Goal: Task Accomplishment & Management: Use online tool/utility

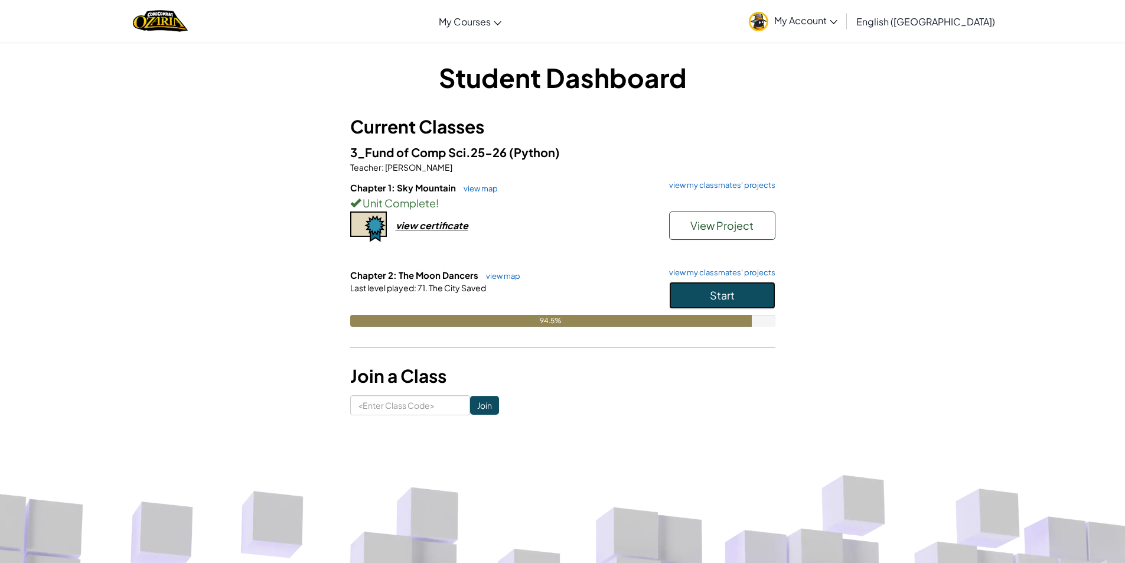
click at [690, 301] on button "Start" at bounding box center [722, 295] width 106 height 27
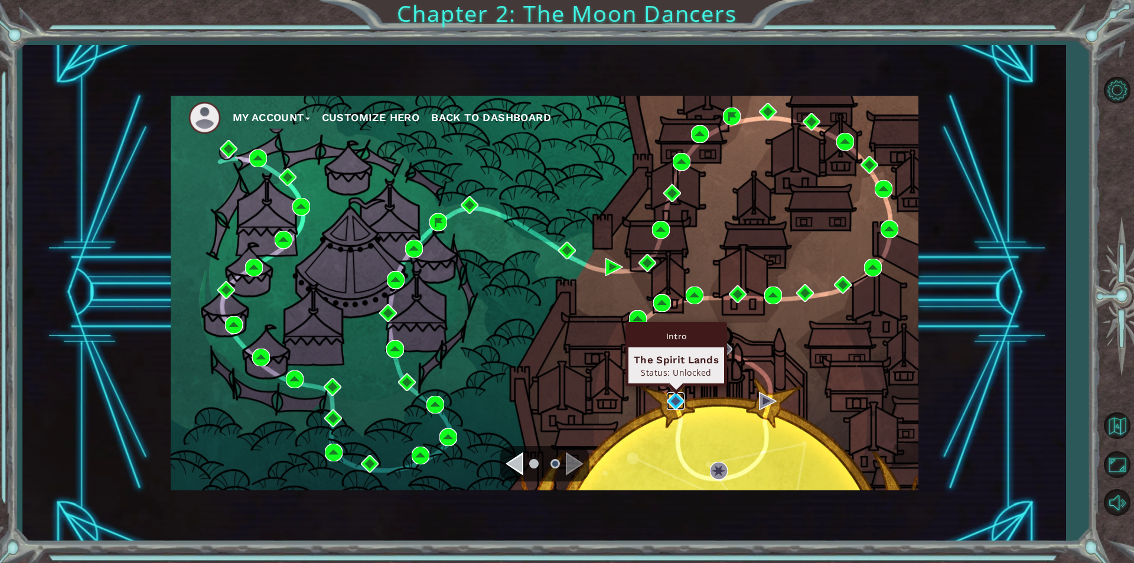
click at [673, 399] on img at bounding box center [676, 401] width 18 height 18
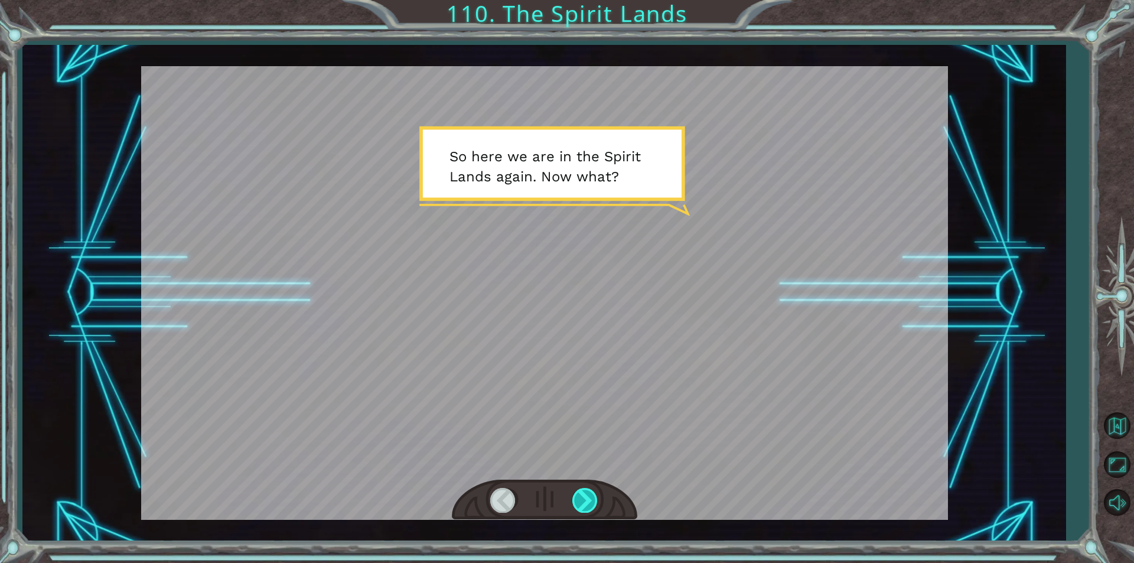
click at [587, 491] on div at bounding box center [585, 500] width 27 height 24
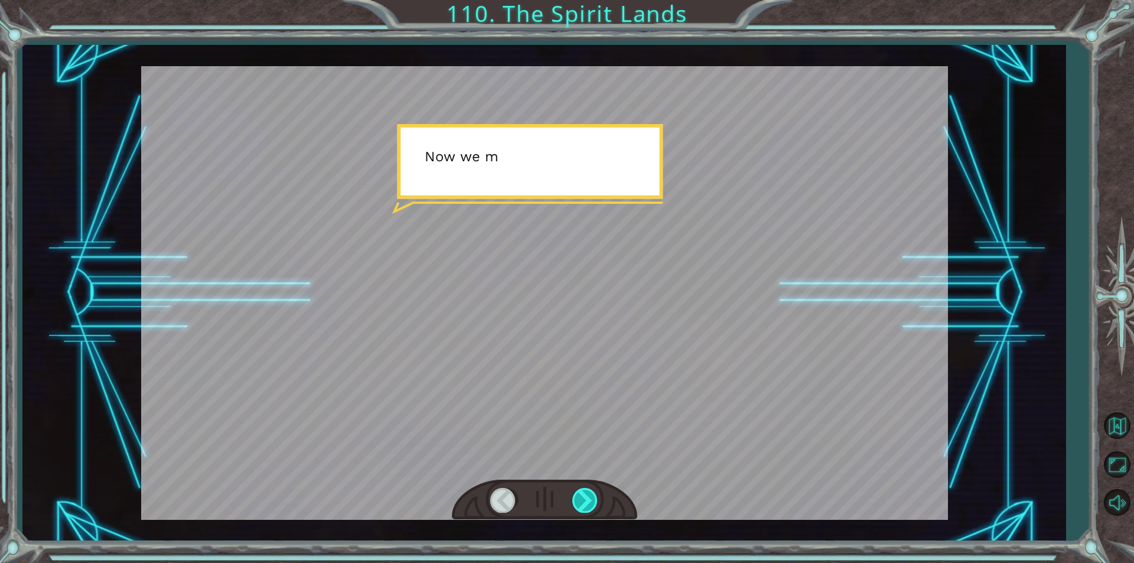
click at [587, 491] on div at bounding box center [585, 500] width 27 height 24
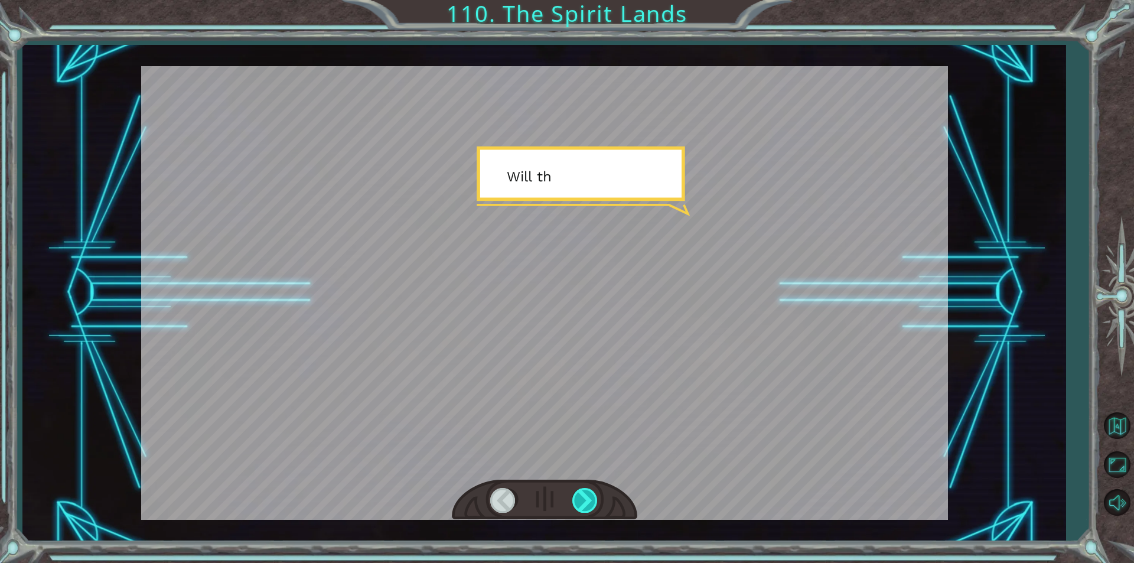
click at [587, 491] on div at bounding box center [585, 500] width 27 height 24
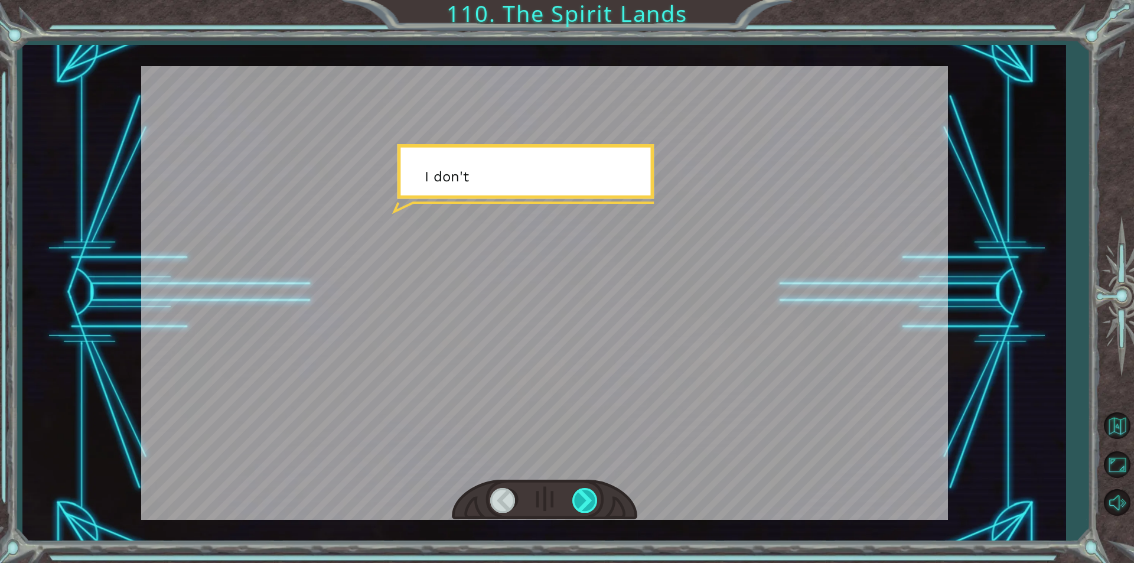
click at [587, 491] on div at bounding box center [585, 500] width 27 height 24
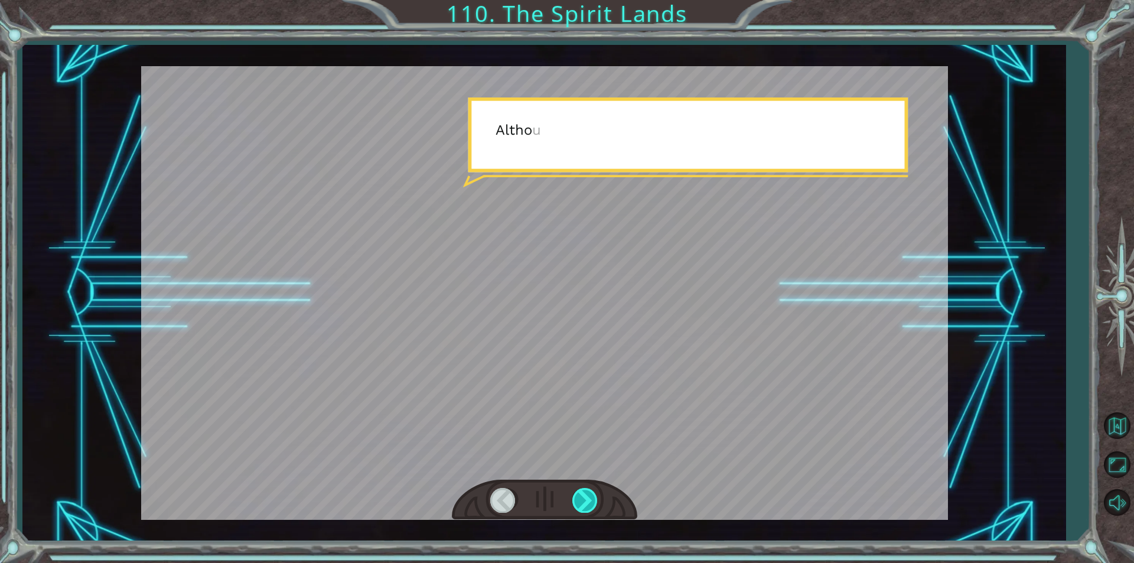
click at [587, 491] on div at bounding box center [585, 500] width 27 height 24
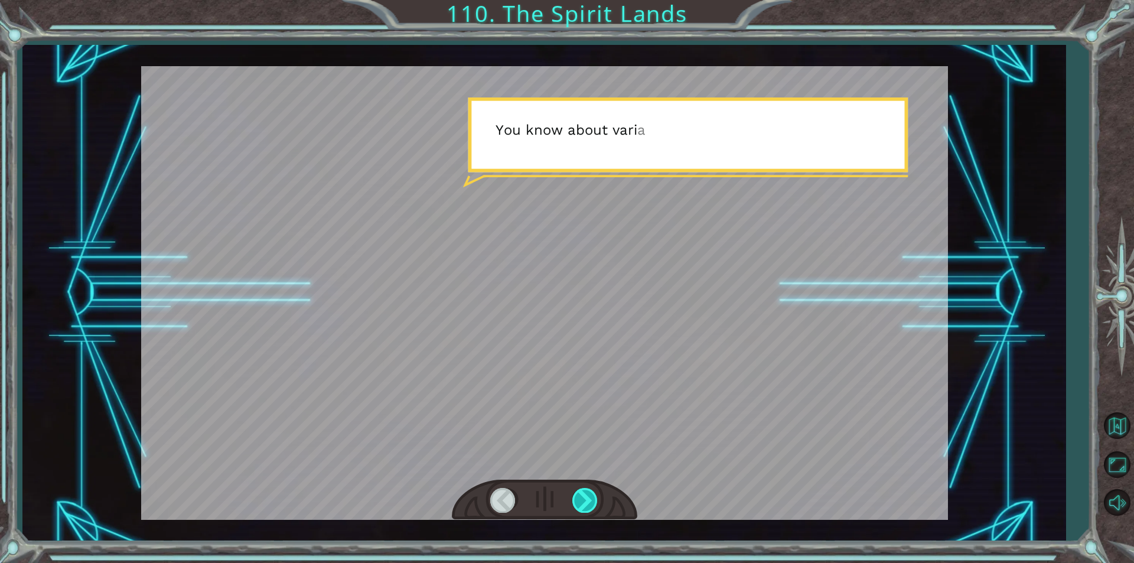
click at [587, 491] on div at bounding box center [585, 500] width 27 height 24
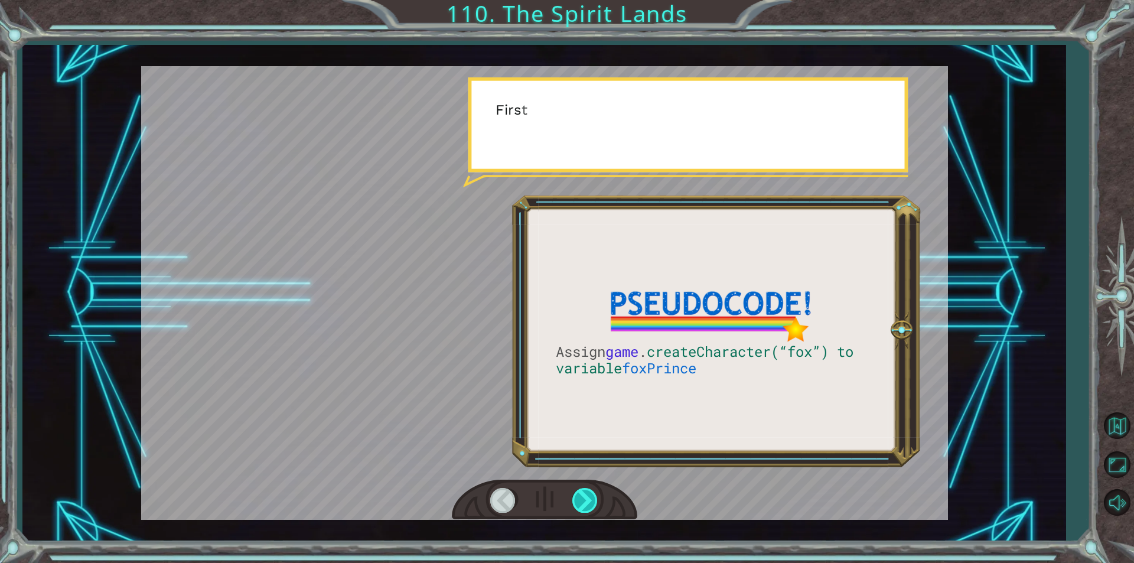
click at [587, 491] on div at bounding box center [585, 500] width 27 height 24
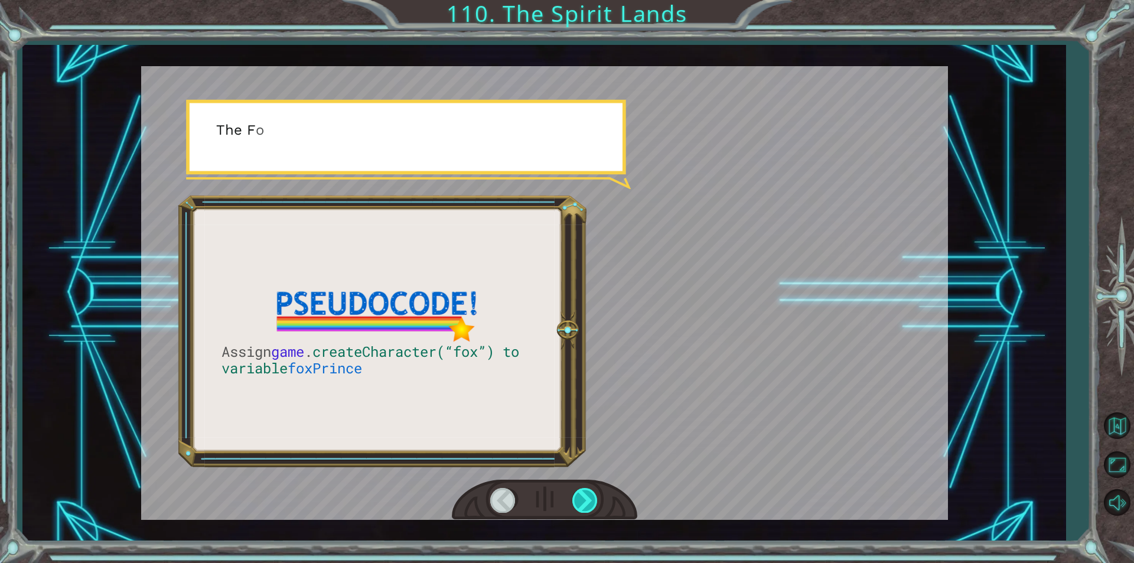
click at [587, 491] on div at bounding box center [585, 500] width 27 height 24
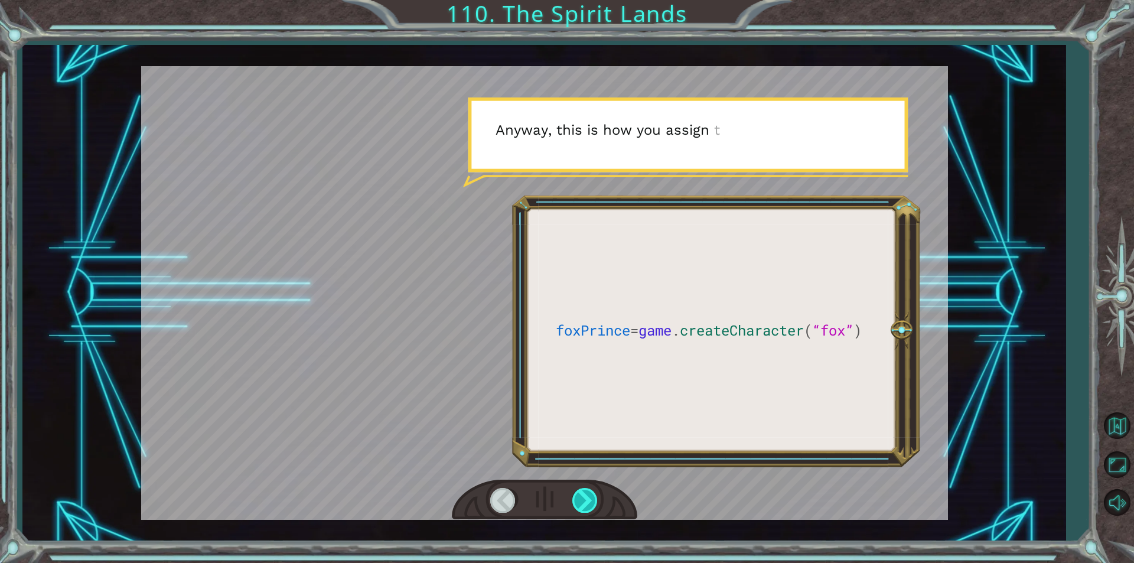
click at [587, 491] on div at bounding box center [585, 500] width 27 height 24
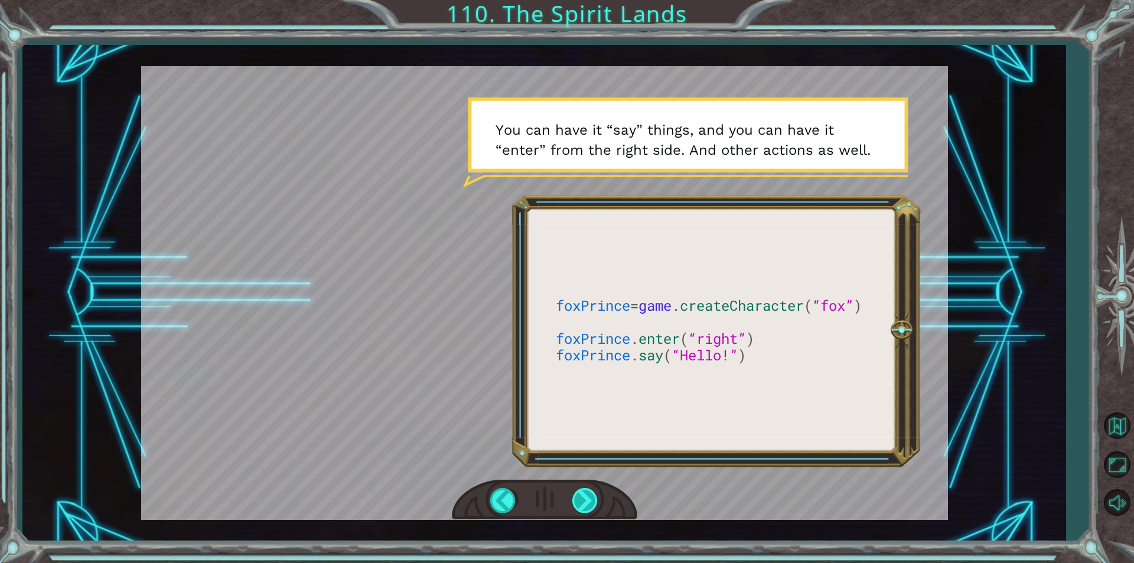
click at [582, 492] on div at bounding box center [585, 500] width 27 height 24
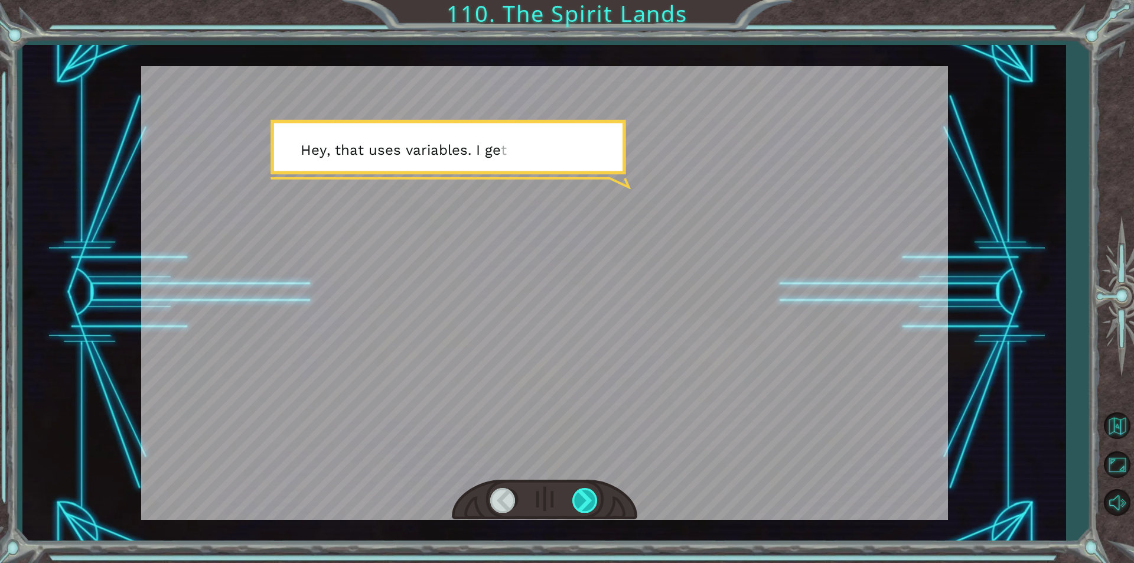
click at [582, 492] on div at bounding box center [585, 500] width 27 height 24
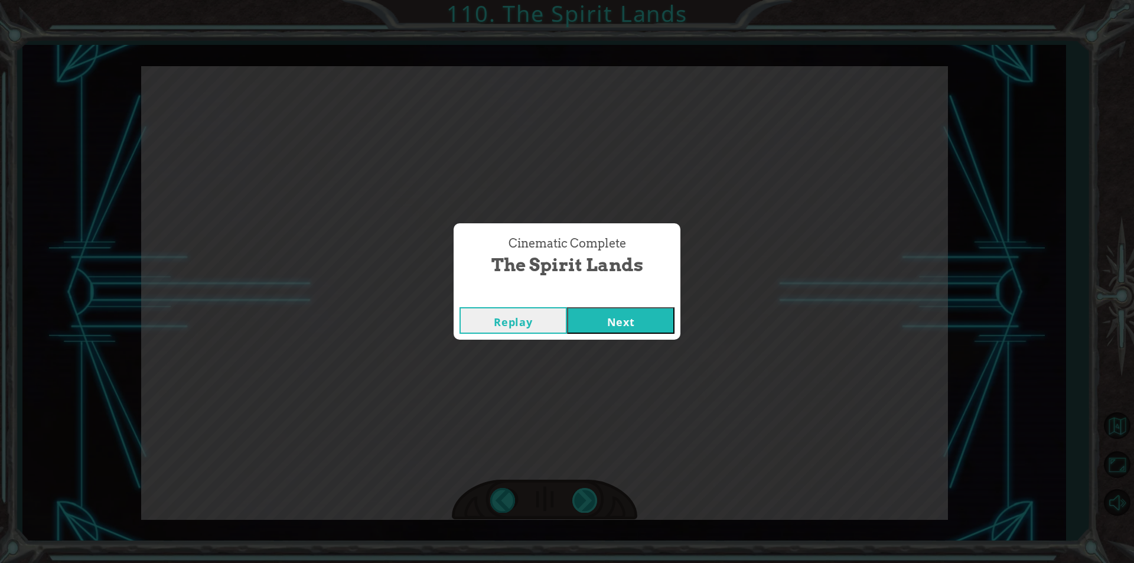
click at [582, 492] on div "Cinematic Complete The Spirit Lands Replay Next" at bounding box center [567, 281] width 1134 height 563
click at [633, 321] on button "Next" at bounding box center [620, 320] width 107 height 27
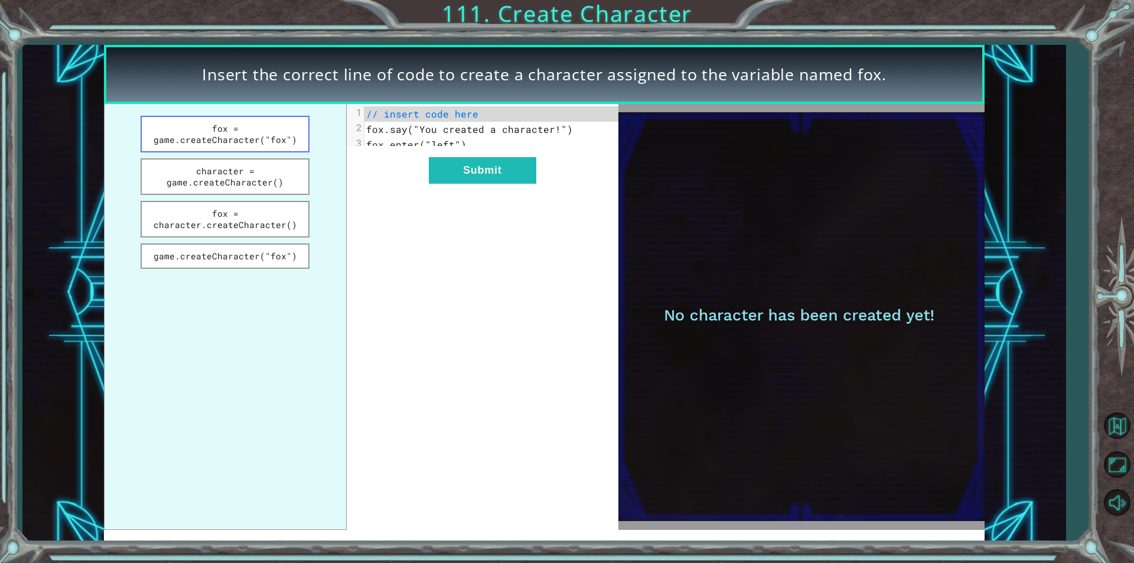
click at [257, 138] on button "fox = game.createCharacter("fox")" at bounding box center [225, 134] width 169 height 37
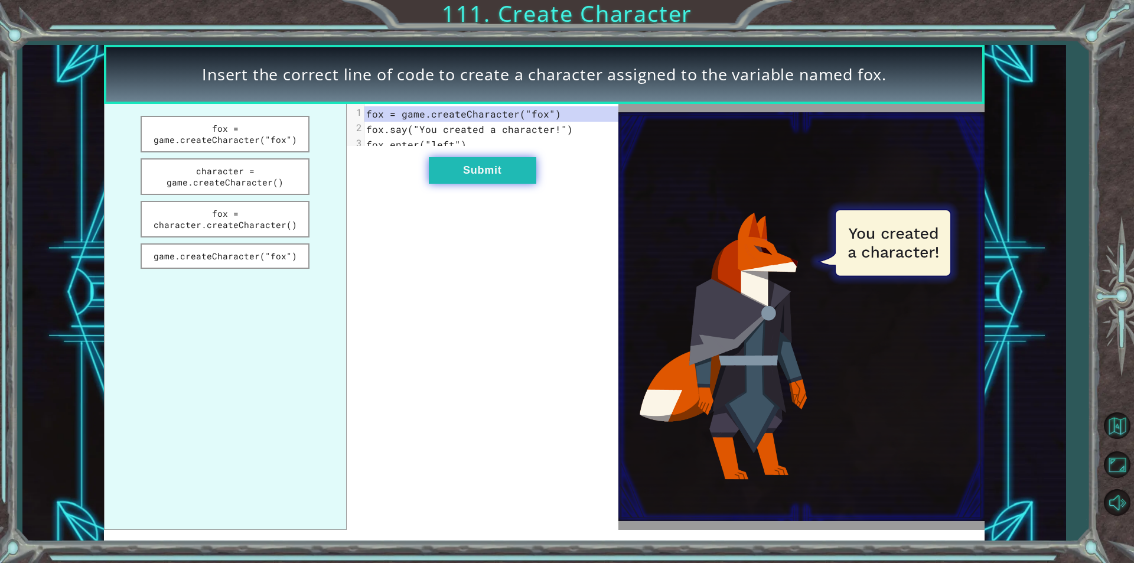
click at [498, 169] on button "Submit" at bounding box center [482, 170] width 107 height 27
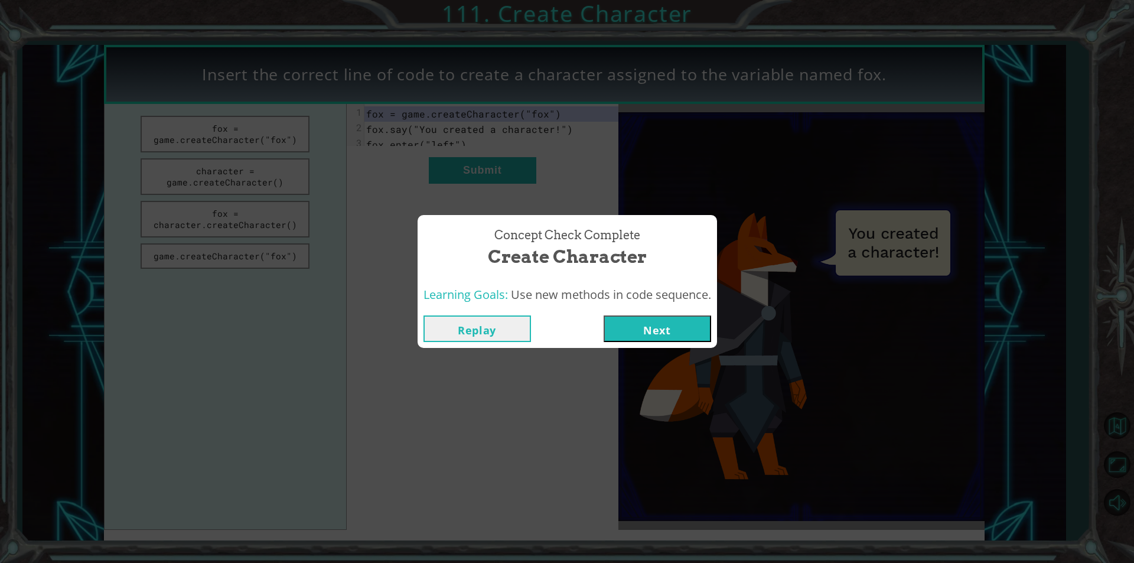
click at [656, 326] on button "Next" at bounding box center [657, 328] width 107 height 27
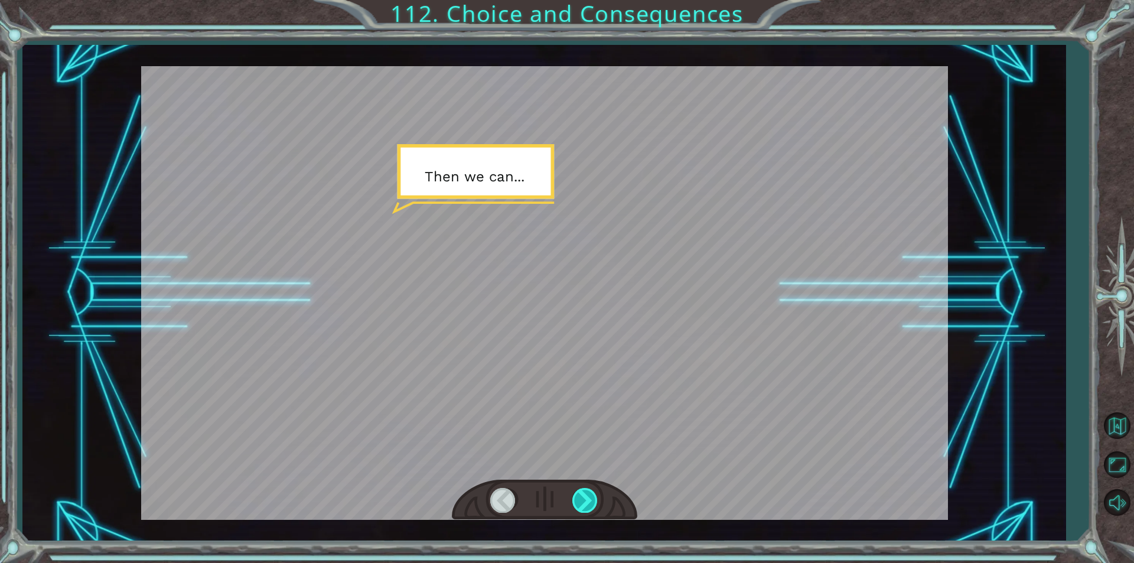
click at [581, 496] on div at bounding box center [585, 500] width 27 height 24
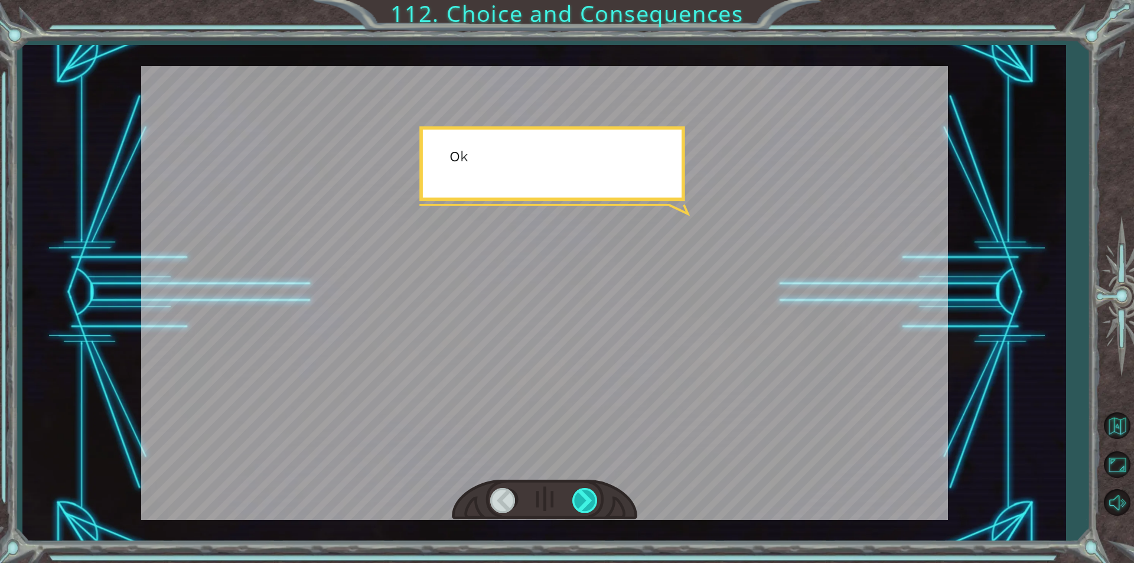
click at [581, 496] on div at bounding box center [585, 500] width 27 height 24
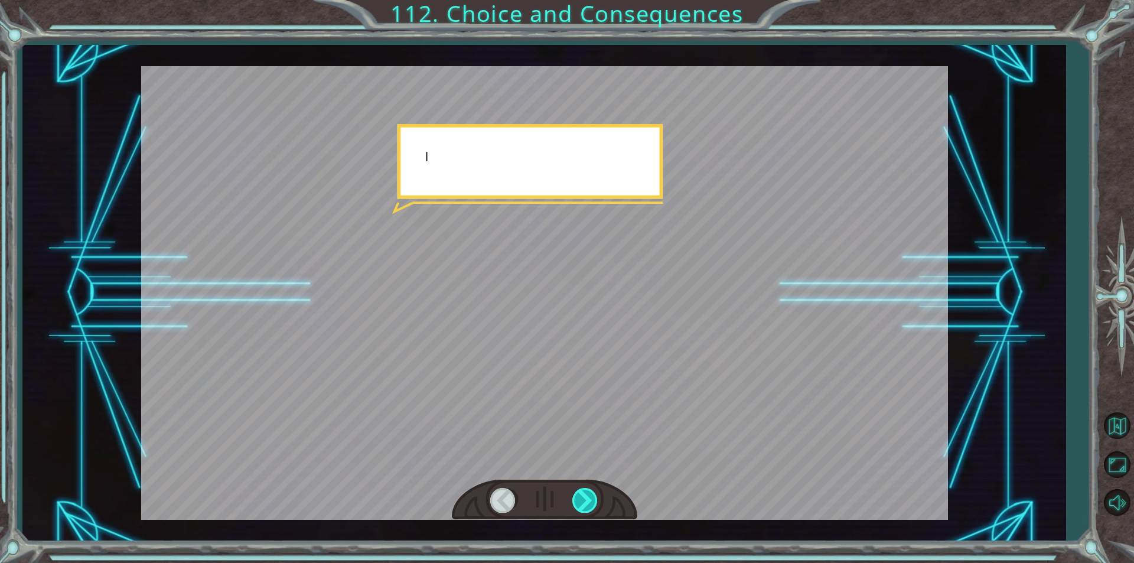
click at [581, 496] on div at bounding box center [585, 500] width 27 height 24
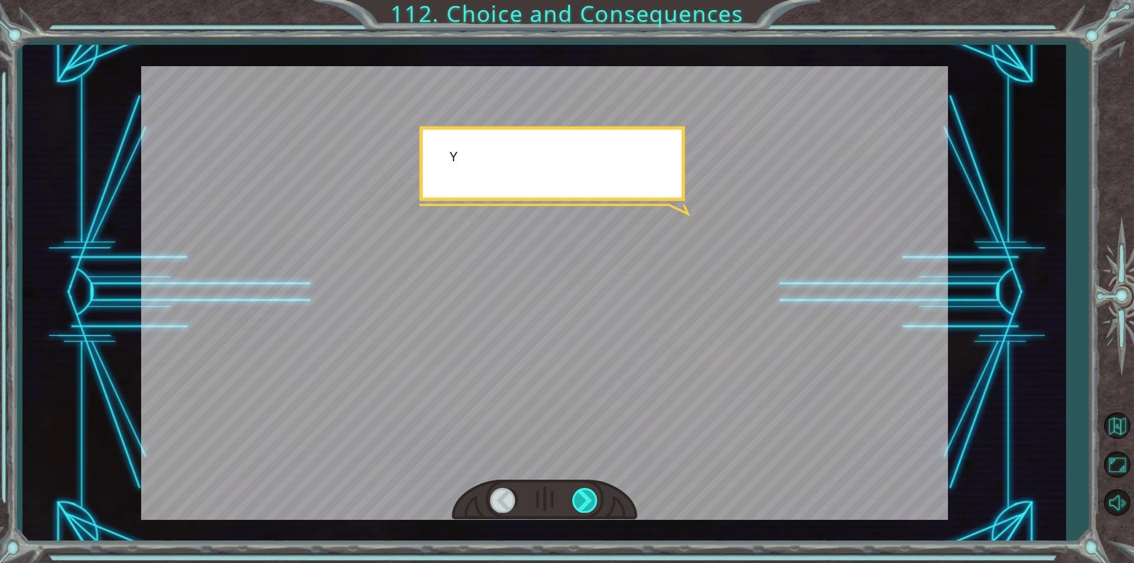
click at [581, 496] on div at bounding box center [585, 500] width 27 height 24
click at [582, 496] on div at bounding box center [585, 500] width 27 height 24
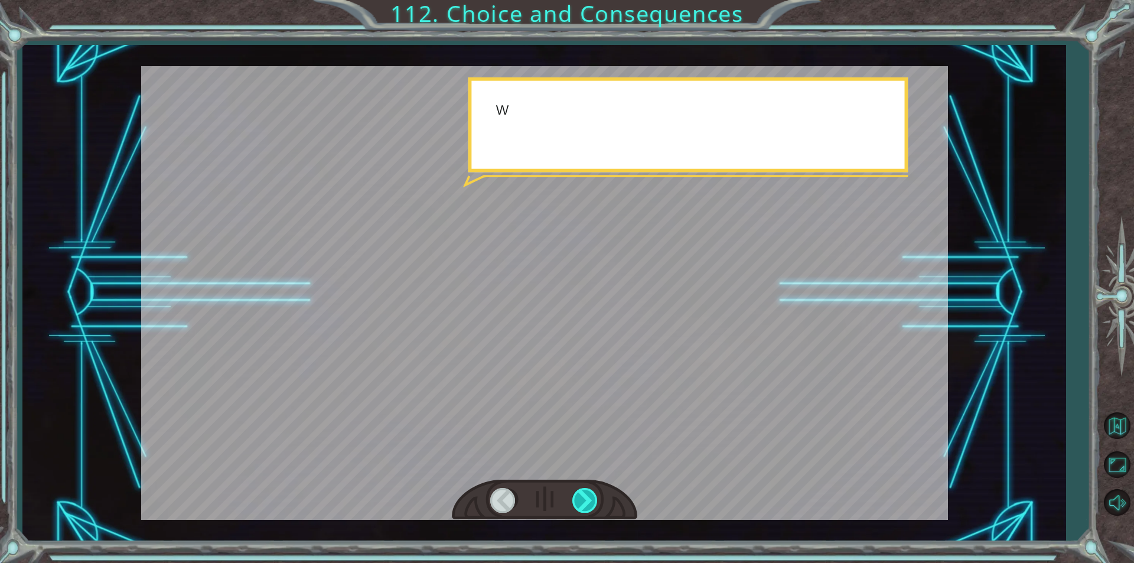
click at [582, 496] on div at bounding box center [585, 500] width 27 height 24
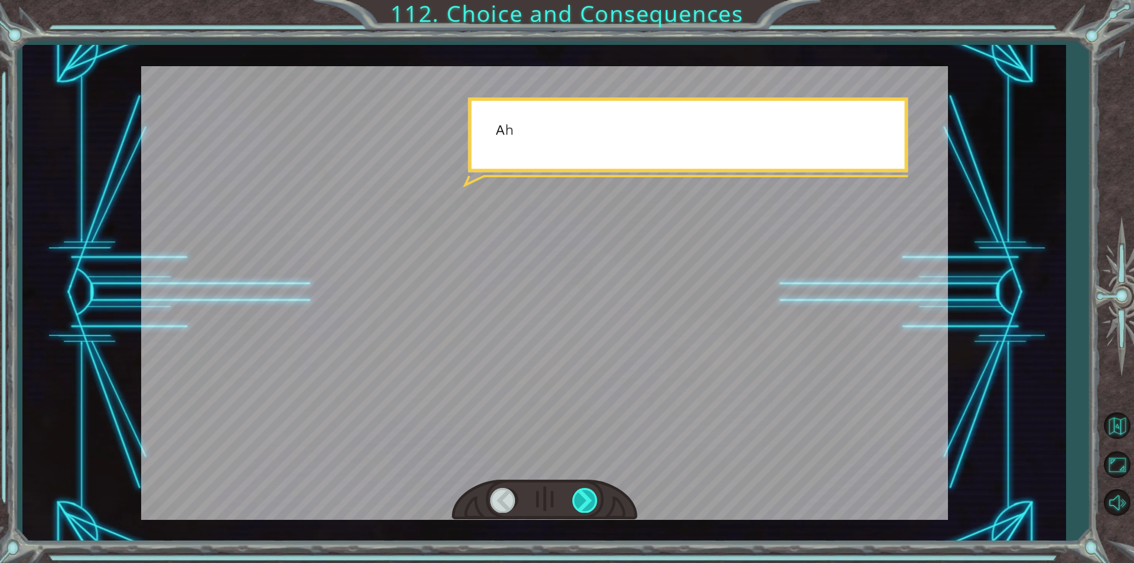
click at [582, 496] on div at bounding box center [585, 500] width 27 height 24
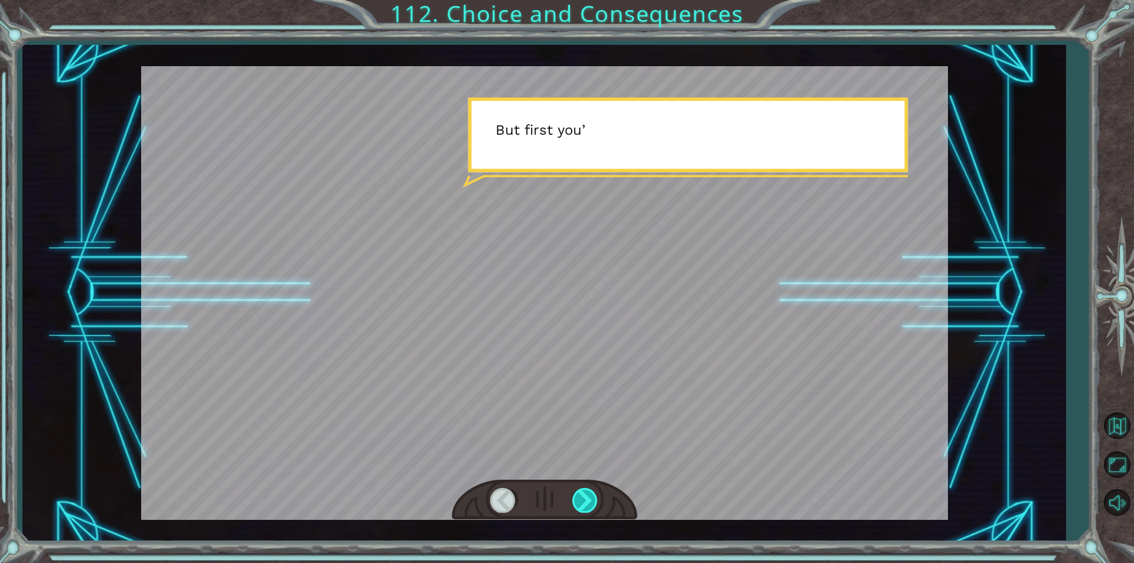
click at [582, 496] on div at bounding box center [585, 500] width 27 height 24
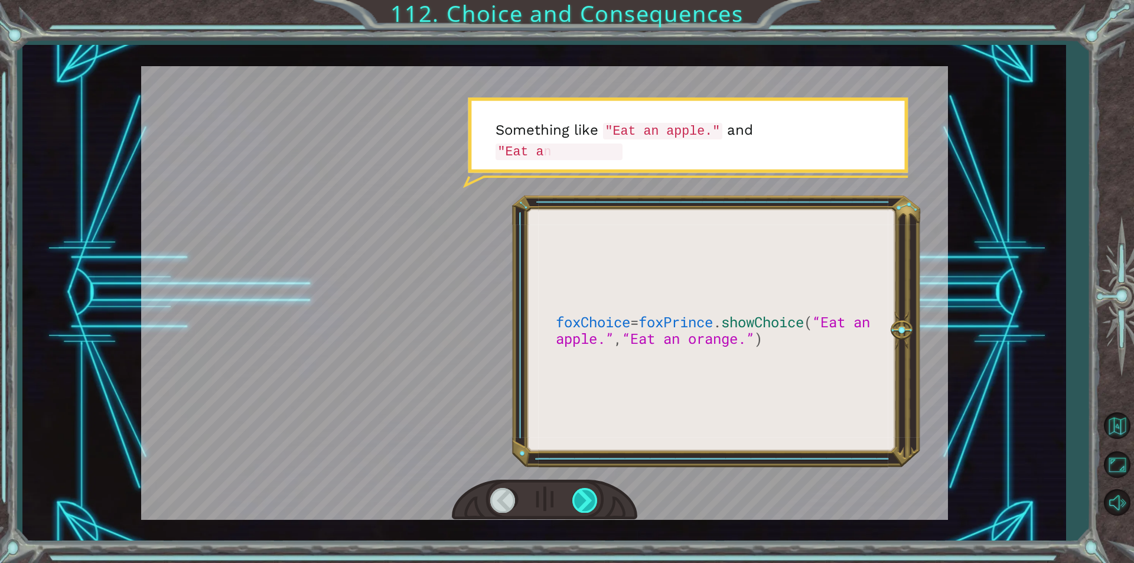
click at [582, 496] on div at bounding box center [585, 500] width 27 height 24
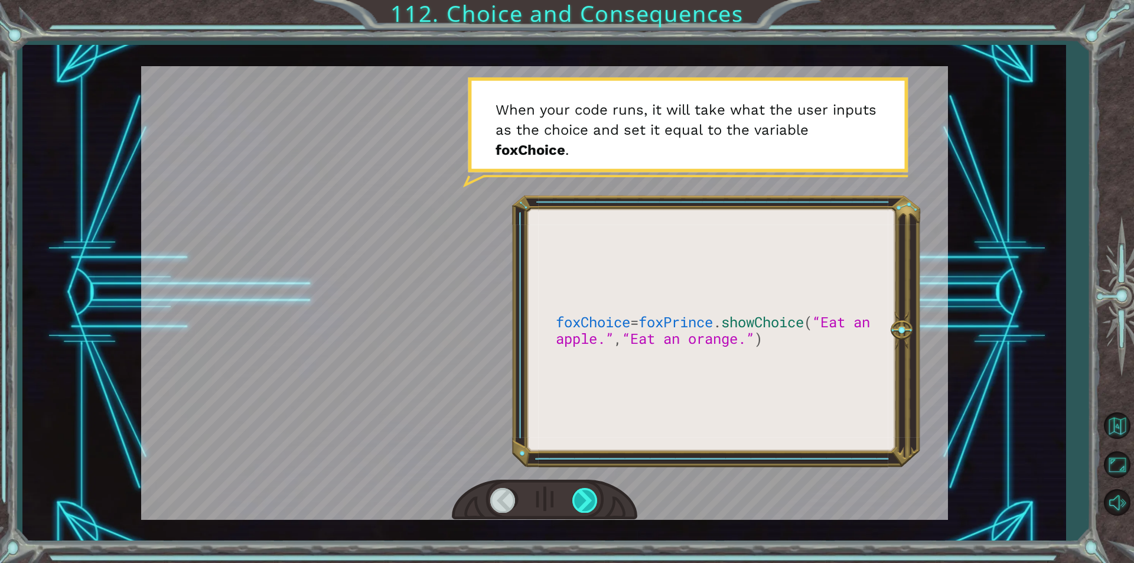
click at [584, 498] on div at bounding box center [585, 500] width 27 height 24
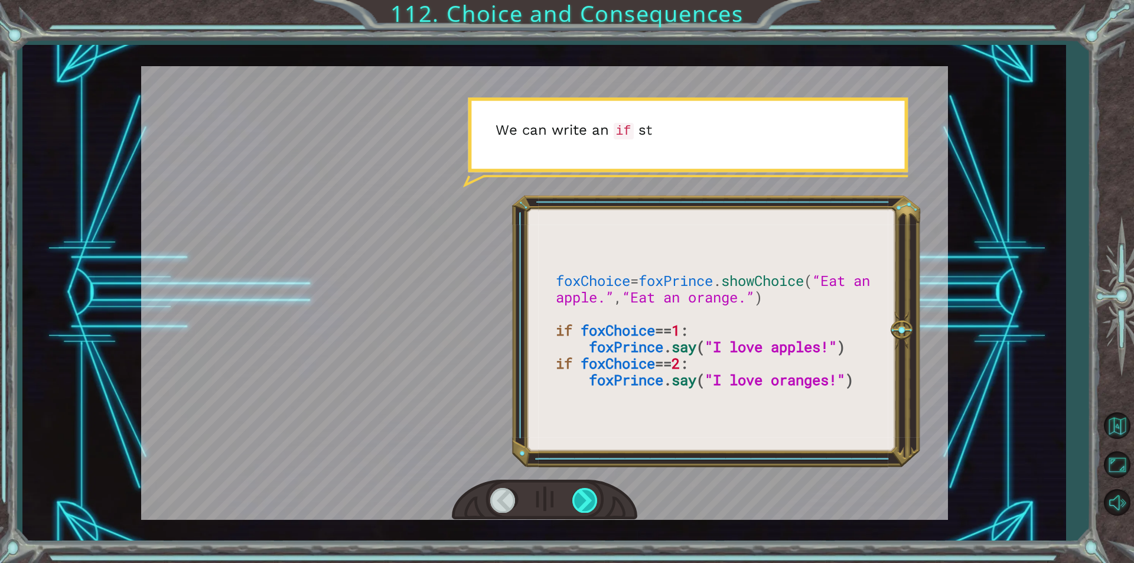
click at [584, 496] on div at bounding box center [585, 500] width 27 height 24
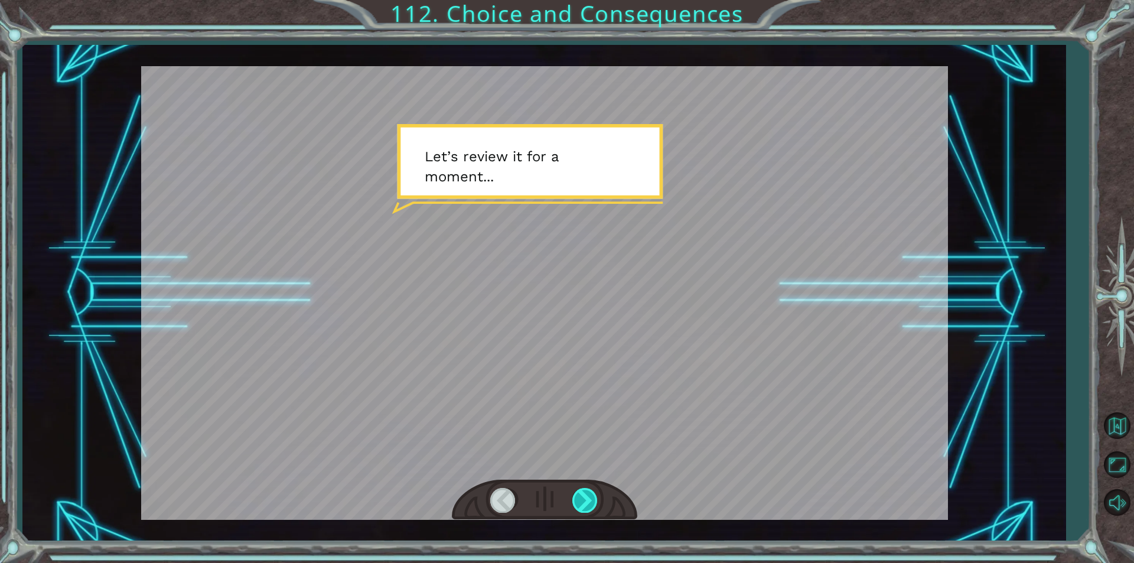
click at [585, 496] on div at bounding box center [585, 500] width 27 height 24
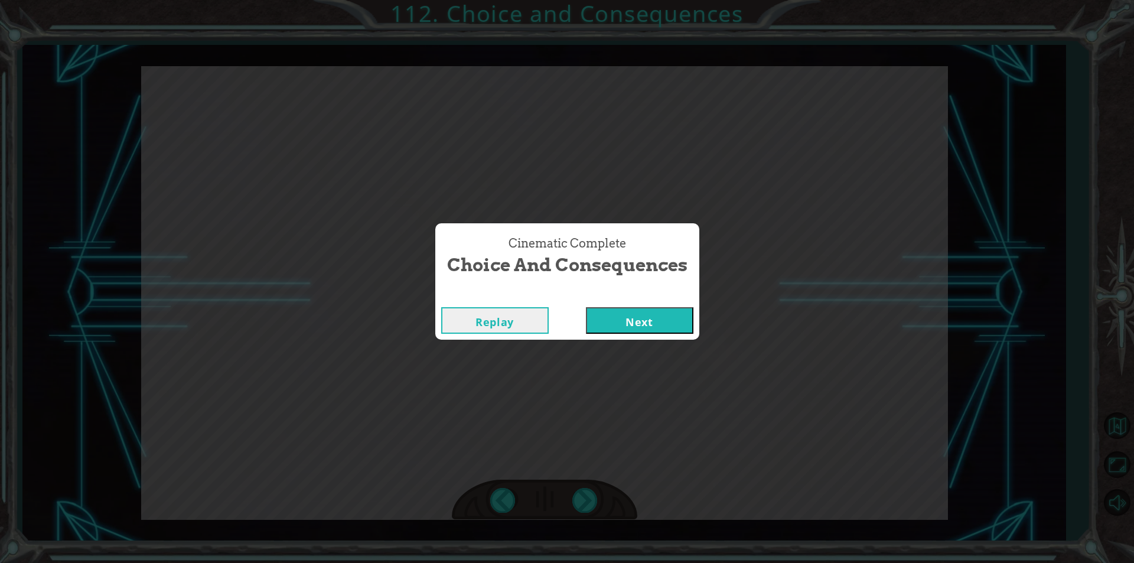
click at [615, 329] on button "Next" at bounding box center [639, 320] width 107 height 27
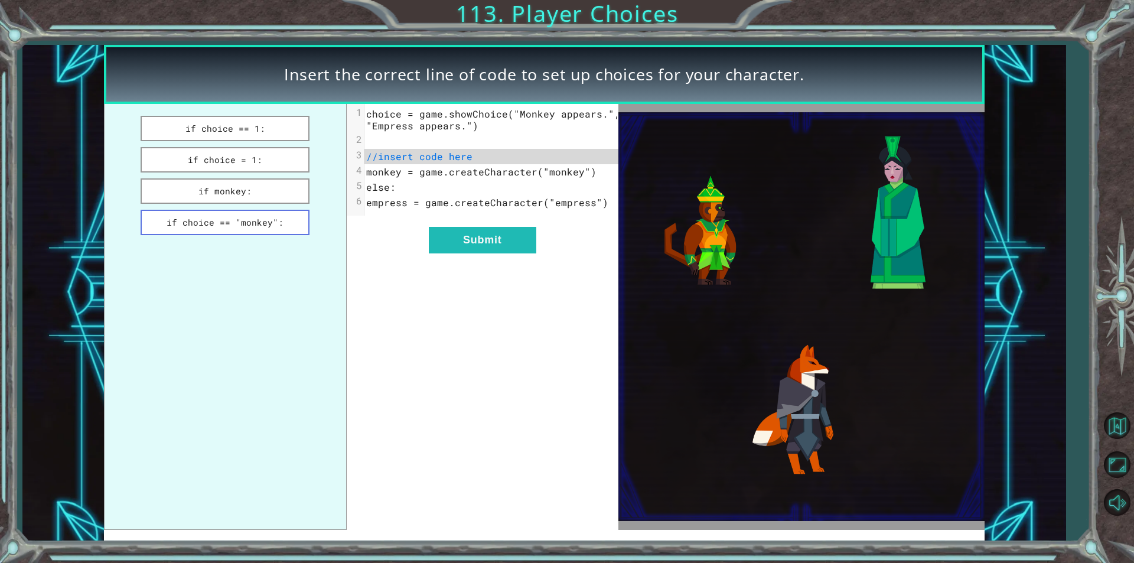
click at [281, 210] on button "if choice == "monkey":" at bounding box center [225, 222] width 169 height 25
click at [494, 253] on button "Submit" at bounding box center [482, 240] width 107 height 27
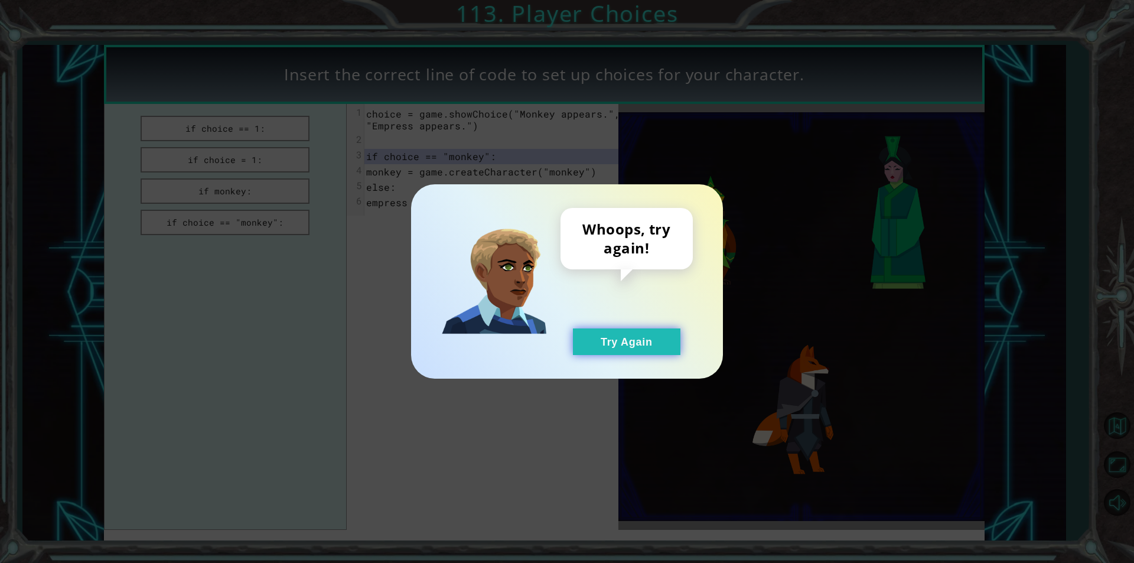
click at [671, 348] on button "Try Again" at bounding box center [626, 341] width 107 height 27
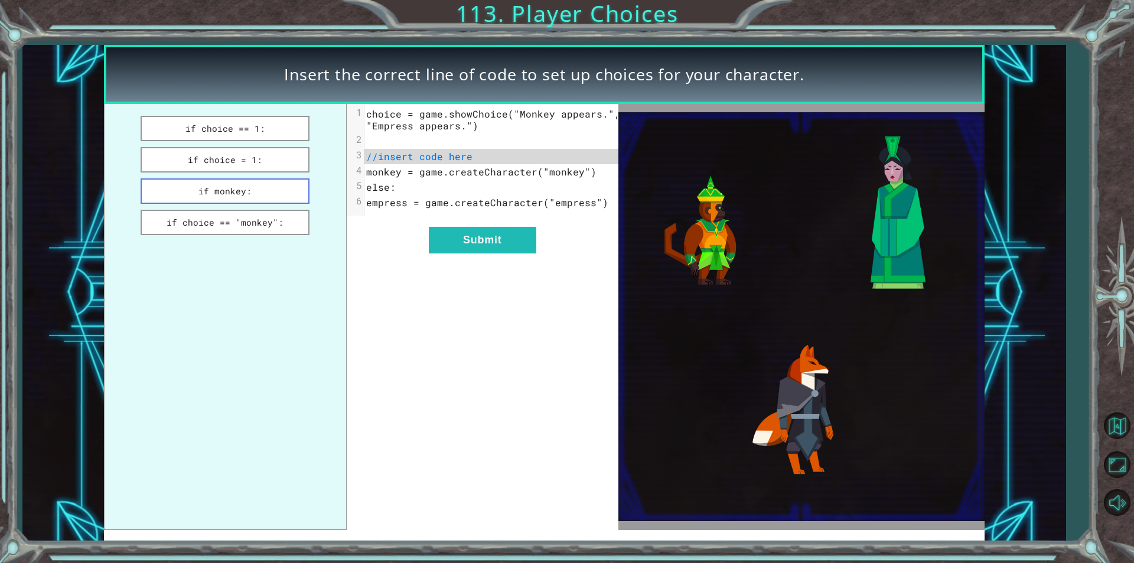
click at [263, 190] on button "if monkey:" at bounding box center [225, 190] width 169 height 25
click at [265, 136] on button "if choice == 1:" at bounding box center [225, 128] width 169 height 25
click at [472, 232] on div "xxxxxxxxxx 6 1 choice = game.showChoice("Monkey appears.", "Empress appears.") …" at bounding box center [483, 316] width 272 height 425
click at [479, 236] on button "Submit" at bounding box center [482, 240] width 107 height 27
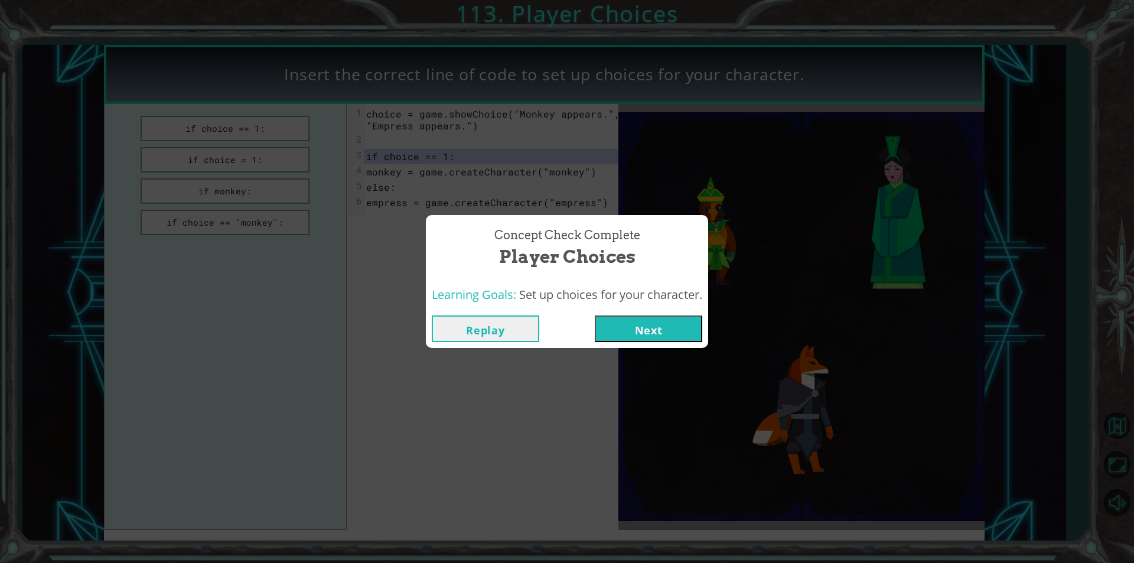
click at [669, 322] on button "Next" at bounding box center [648, 328] width 107 height 27
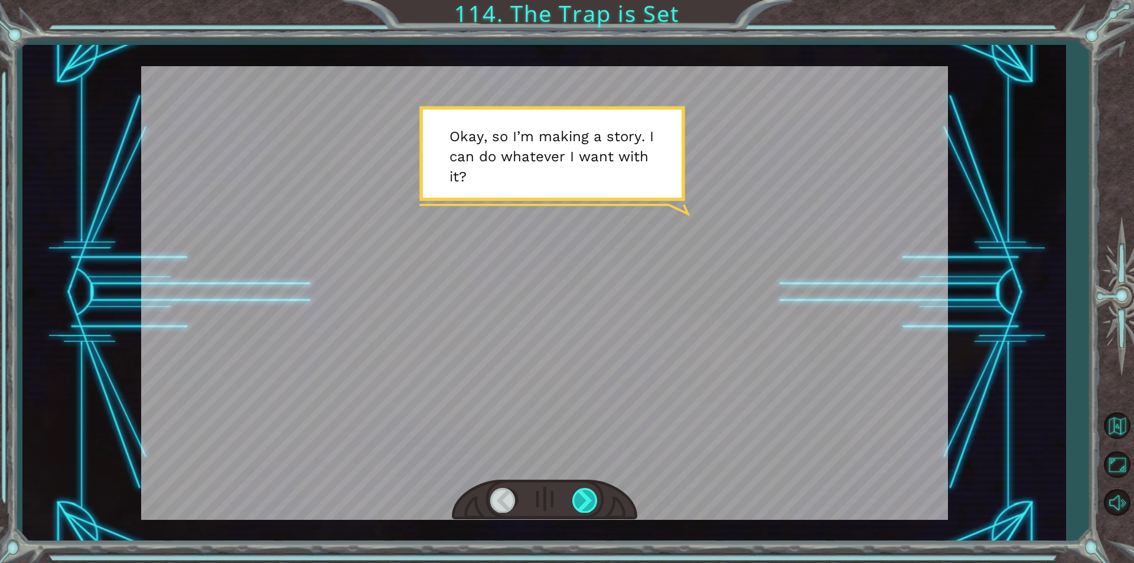
click at [572, 506] on div at bounding box center [585, 500] width 27 height 24
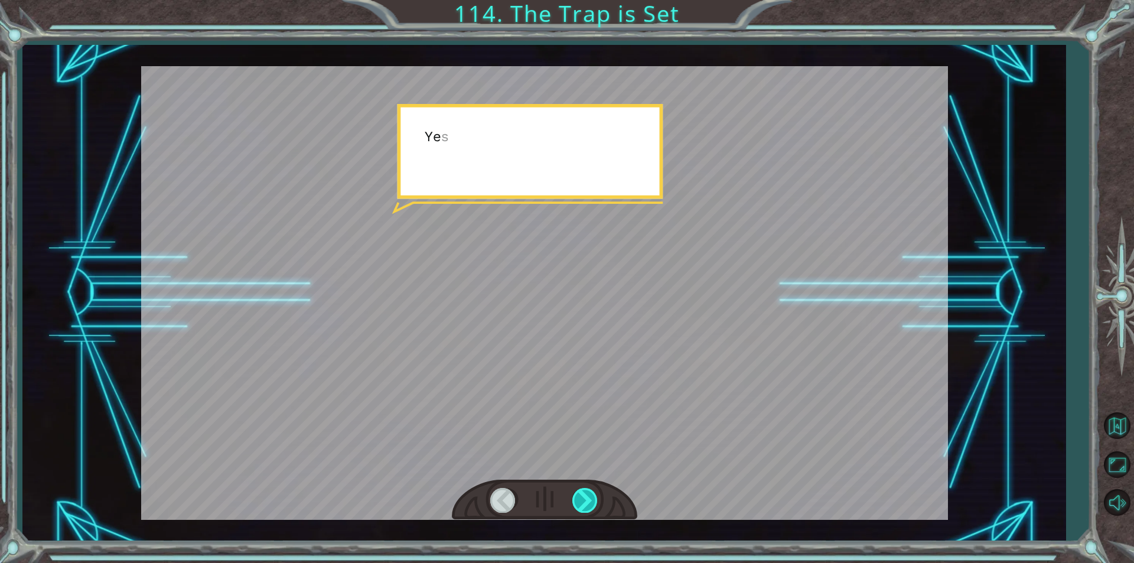
click at [579, 504] on div at bounding box center [585, 500] width 27 height 24
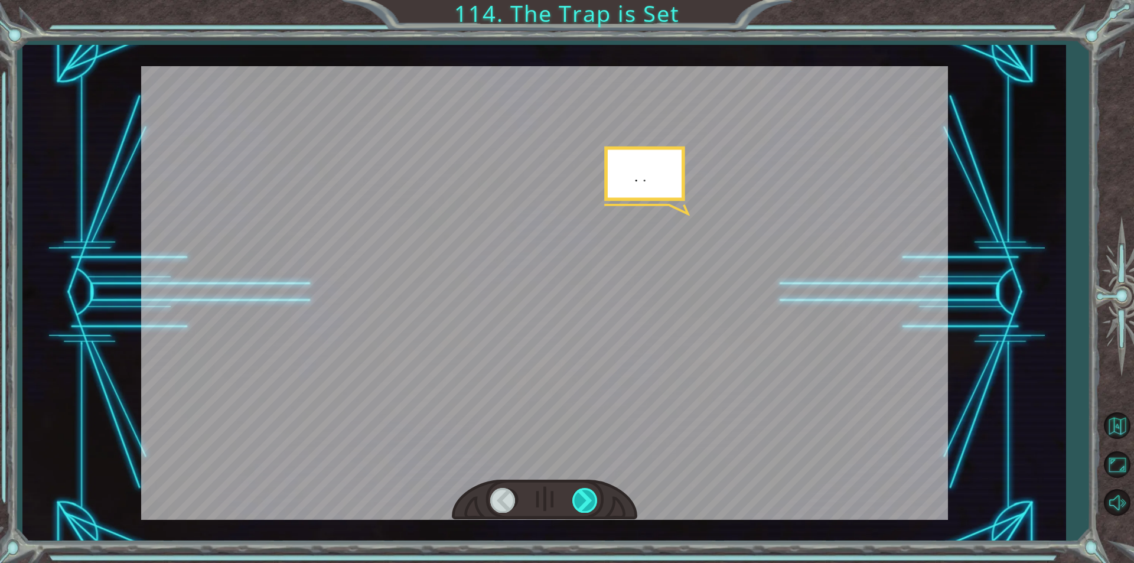
click at [579, 504] on div at bounding box center [585, 500] width 27 height 24
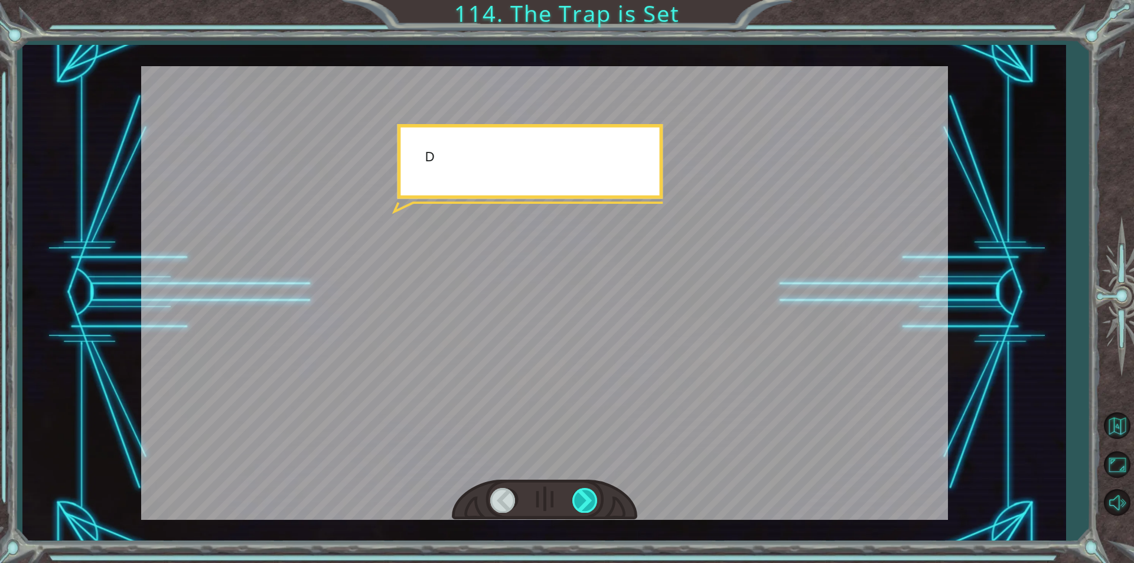
click at [579, 504] on div at bounding box center [585, 500] width 27 height 24
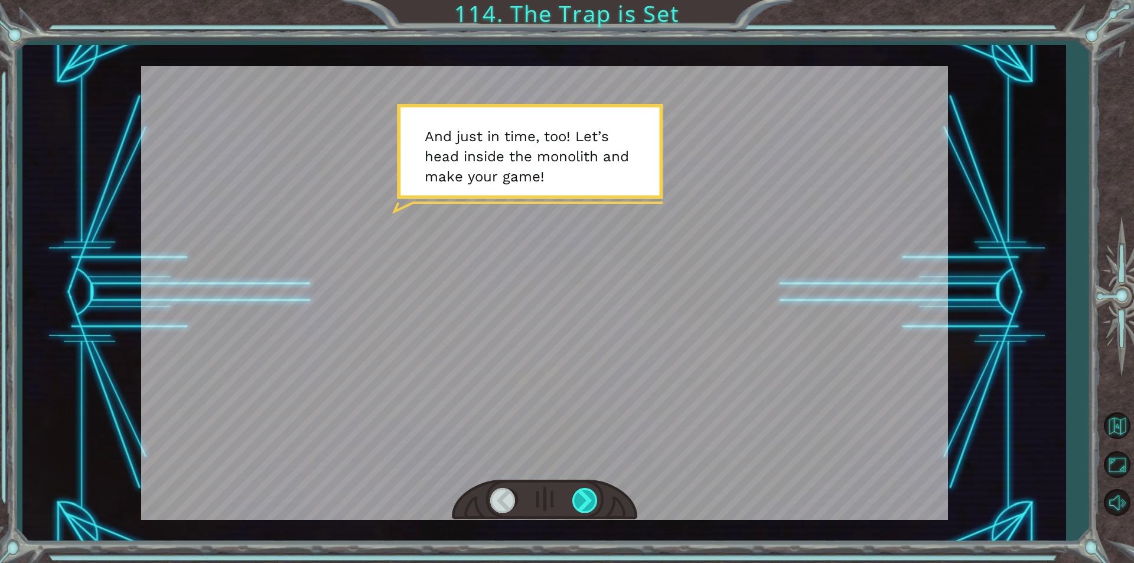
click at [576, 496] on div at bounding box center [585, 500] width 27 height 24
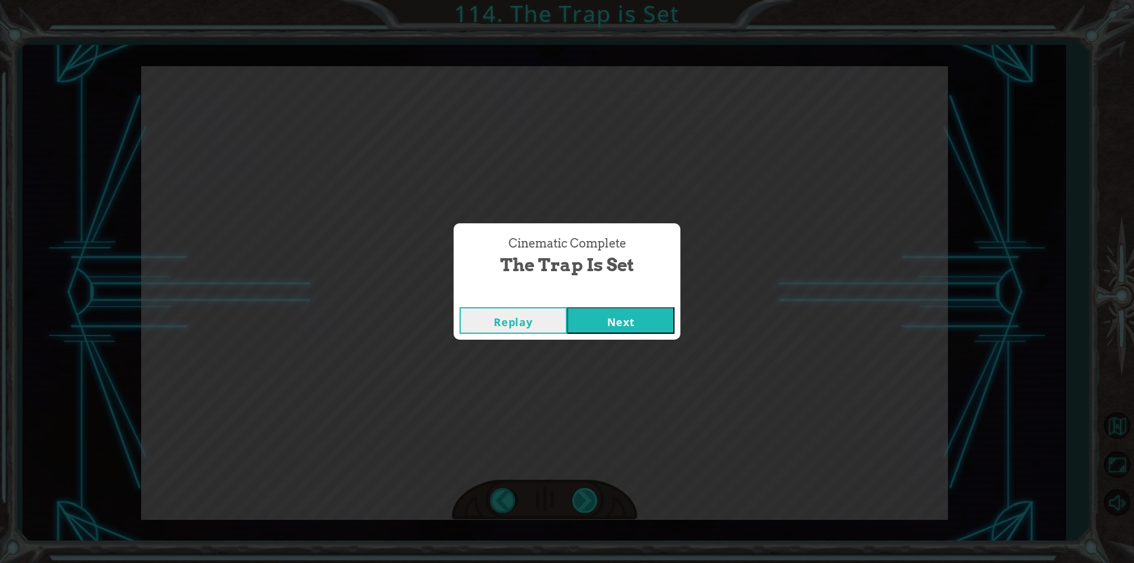
click at [576, 496] on div "Cinematic Complete The Trap is Set Replay Next" at bounding box center [567, 281] width 1134 height 563
click at [629, 324] on button "Next" at bounding box center [620, 320] width 107 height 27
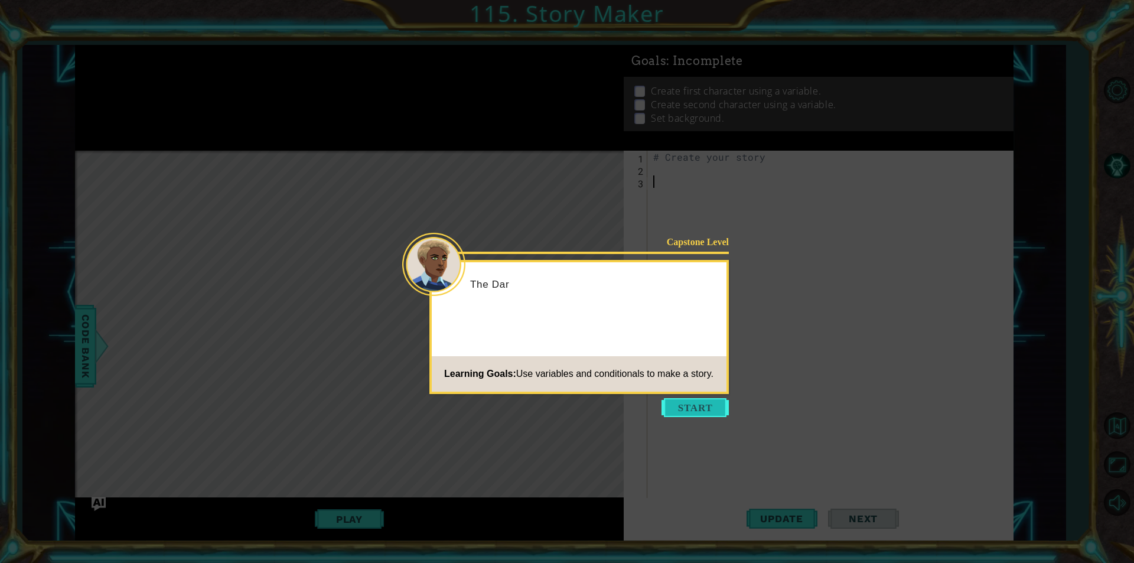
click at [679, 415] on button "Start" at bounding box center [694, 407] width 67 height 19
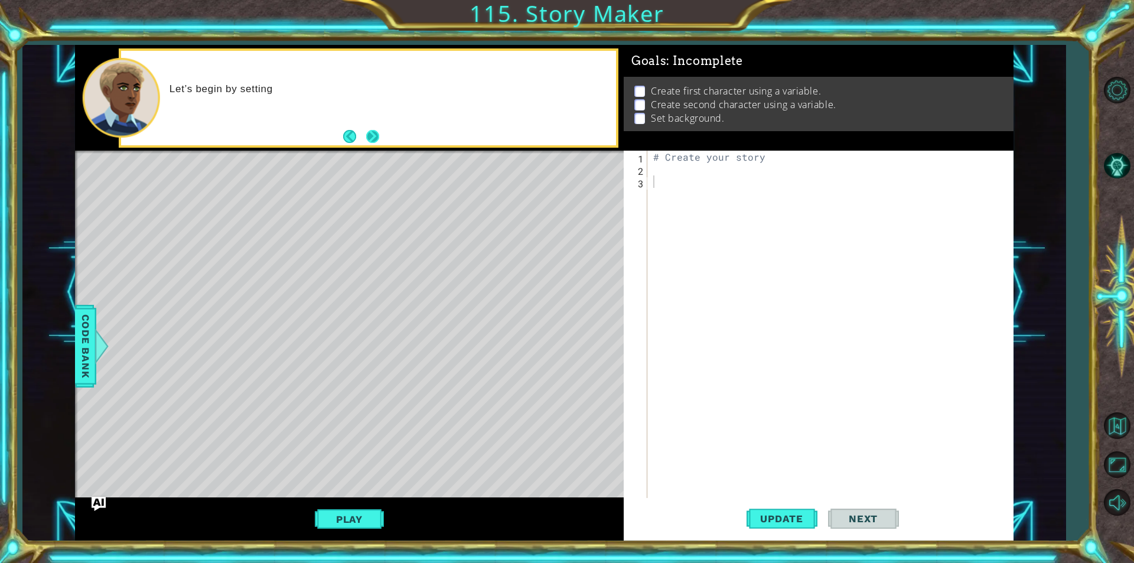
click at [378, 132] on button "Next" at bounding box center [372, 136] width 13 height 13
click at [705, 160] on div "# Create your story" at bounding box center [833, 337] width 365 height 372
drag, startPoint x: 778, startPoint y: 161, endPoint x: 653, endPoint y: 161, distance: 125.2
click at [653, 161] on div "# Create your story" at bounding box center [833, 337] width 365 height 372
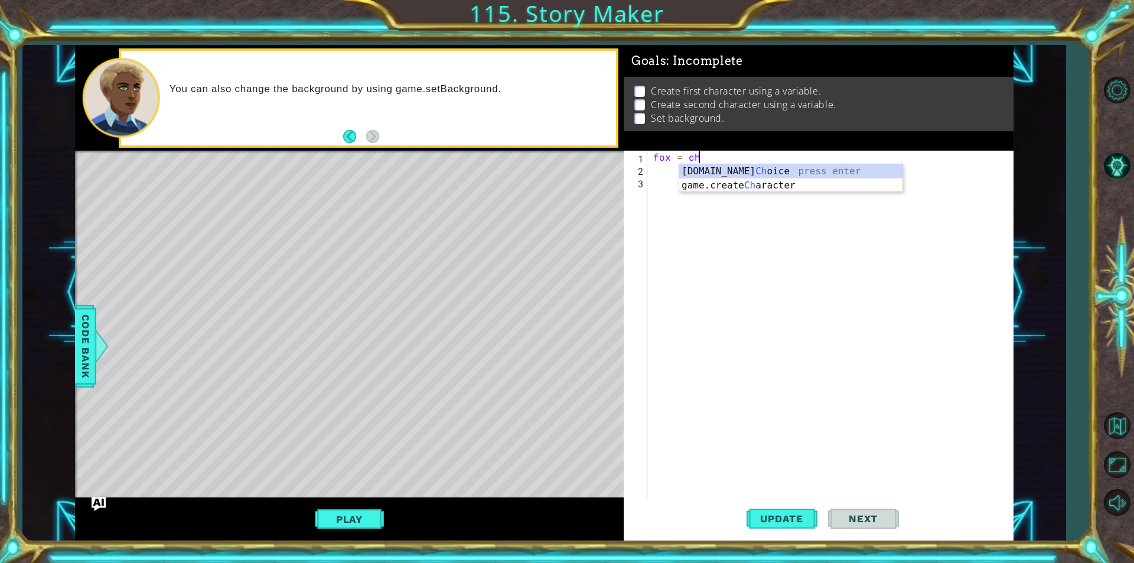
scroll to position [0, 2]
click at [745, 172] on div "game.create Cha racter press enter" at bounding box center [790, 185] width 223 height 43
type textarea "fox = game.createCharacter("fox")"
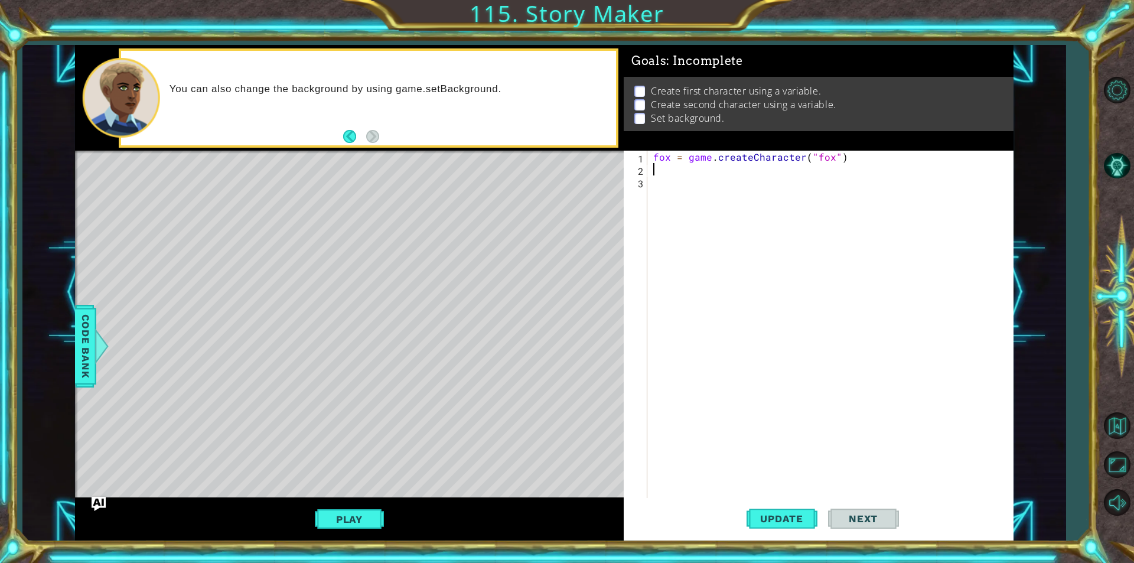
click at [745, 172] on div "fox = game . createCharacter ( "fox" )" at bounding box center [833, 337] width 365 height 372
click at [807, 522] on span "Update" at bounding box center [781, 519] width 67 height 12
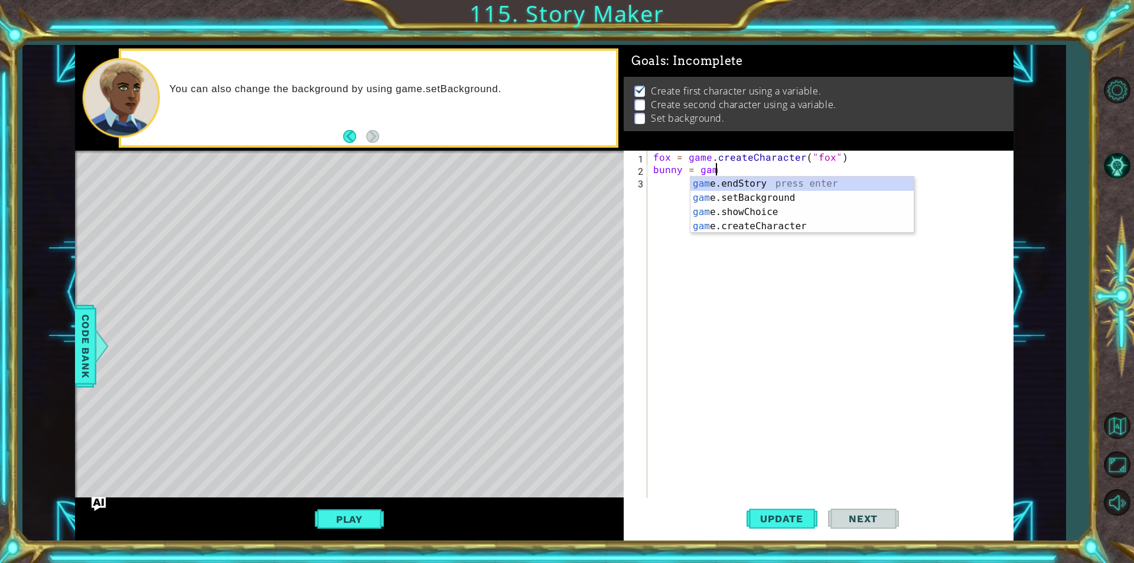
scroll to position [0, 4]
click at [731, 208] on div "game. endStory press enter game. setBackground press enter game. createCharacte…" at bounding box center [801, 219] width 223 height 85
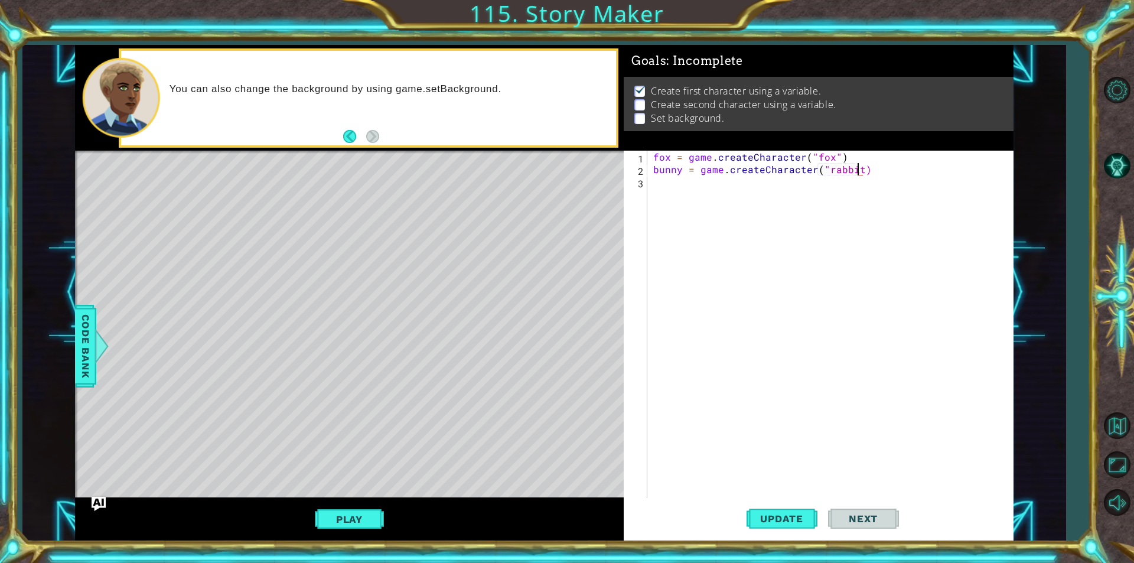
scroll to position [0, 12]
click at [796, 517] on span "Update" at bounding box center [781, 519] width 67 height 12
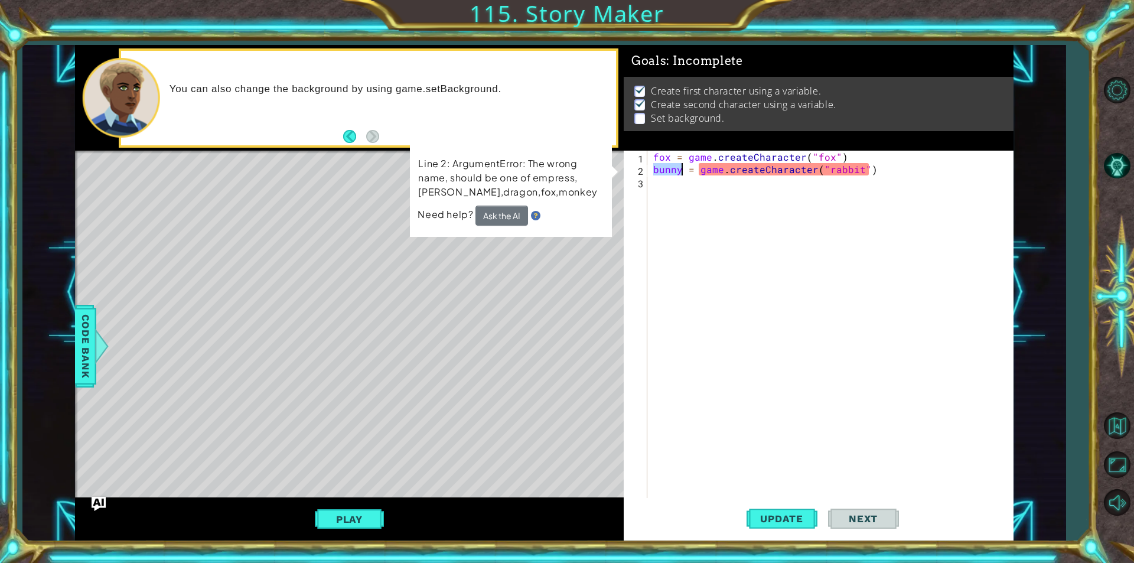
drag, startPoint x: 654, startPoint y: 171, endPoint x: 679, endPoint y: 168, distance: 24.9
click at [679, 168] on div "fox = game . createCharacter ( "fox" ) bunny = game . createCharacter ( "rabbit…" at bounding box center [833, 337] width 365 height 372
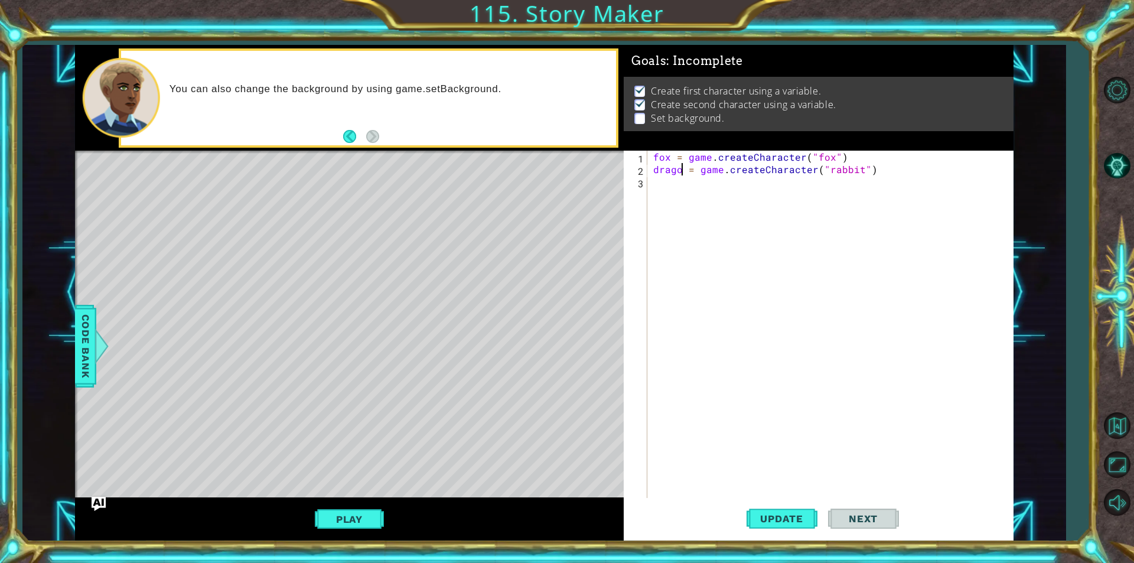
scroll to position [0, 2]
drag, startPoint x: 830, startPoint y: 168, endPoint x: 862, endPoint y: 170, distance: 31.4
click at [862, 170] on div "fox = game . createCharacter ( "fox" ) dragon = game . createCharacter ( "rabbi…" at bounding box center [833, 337] width 365 height 372
type textarea "dragon = game.createCharacter("dragon")"
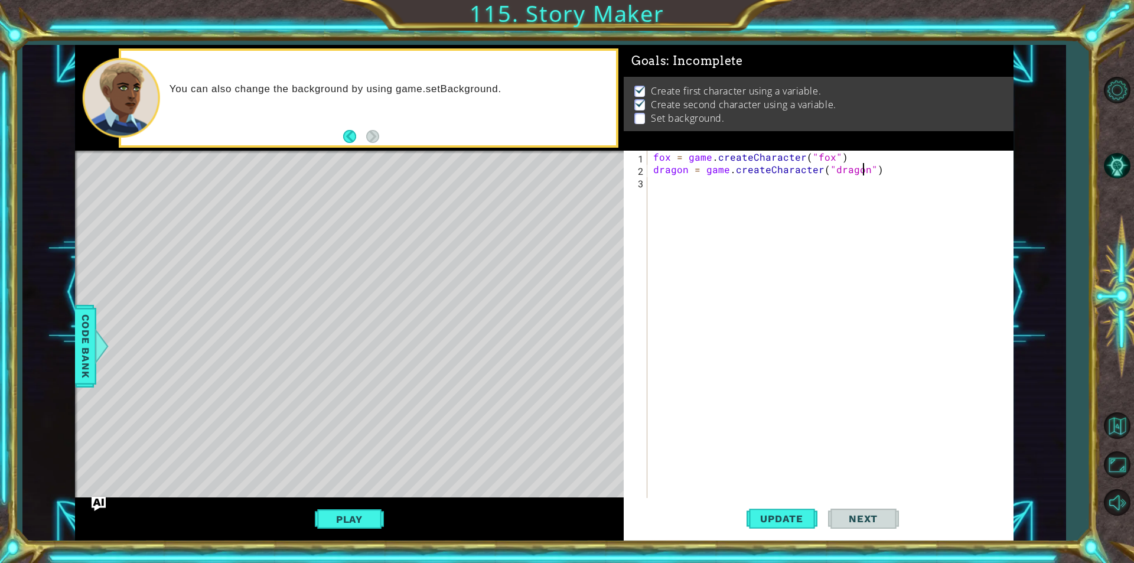
click at [729, 204] on div "fox = game . createCharacter ( "fox" ) dragon = game . createCharacter ( "drago…" at bounding box center [833, 337] width 365 height 372
click at [717, 188] on div "fox = game . createCharacter ( "fox" ) dragon = game . createCharacter ( "drago…" at bounding box center [833, 337] width 365 height 372
click at [711, 201] on div "game.set Background press enter" at bounding box center [756, 210] width 223 height 43
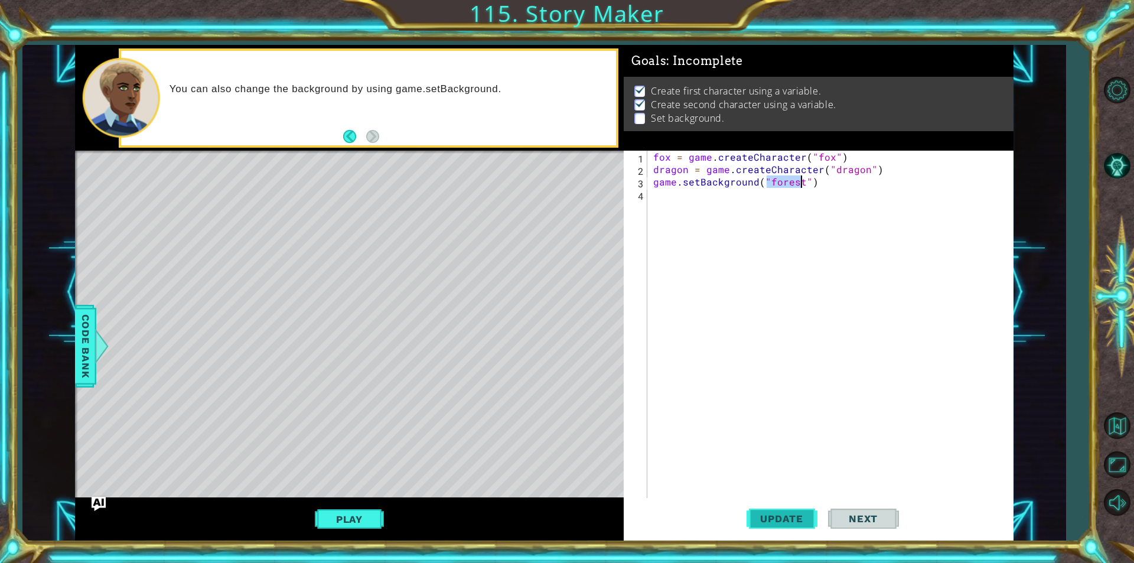
type textarea "game.setBackground("forest")"
click at [804, 521] on span "Update" at bounding box center [781, 519] width 67 height 12
click at [347, 528] on button "Play" at bounding box center [349, 519] width 69 height 22
click at [875, 520] on span "Next" at bounding box center [863, 519] width 53 height 12
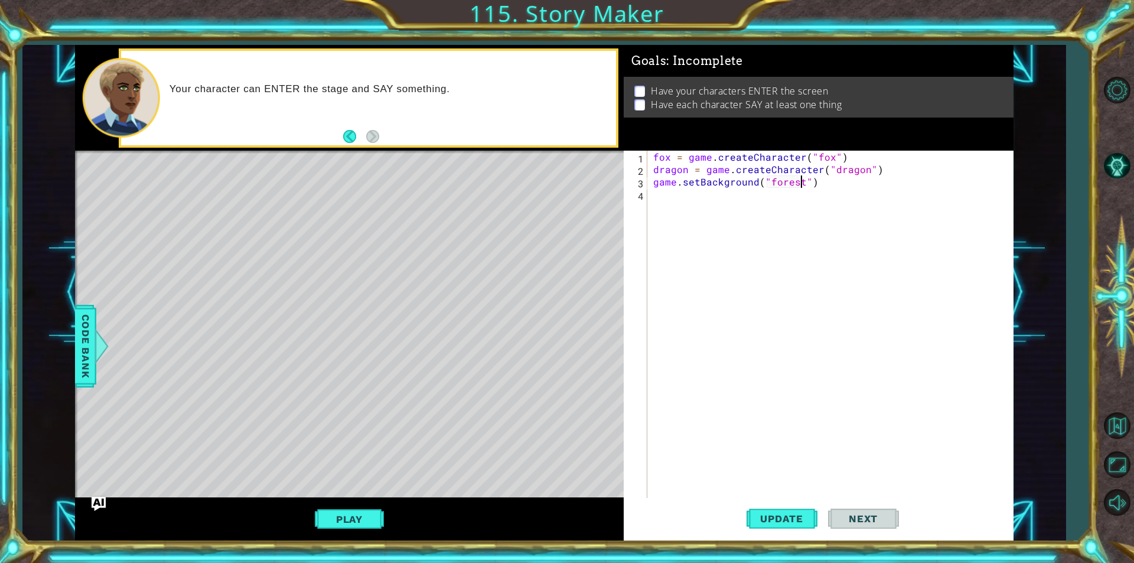
click at [731, 204] on div "fox = game . createCharacter ( "fox" ) dragon = game . createCharacter ( "drago…" at bounding box center [833, 337] width 365 height 372
click at [350, 135] on button "Back" at bounding box center [354, 136] width 23 height 13
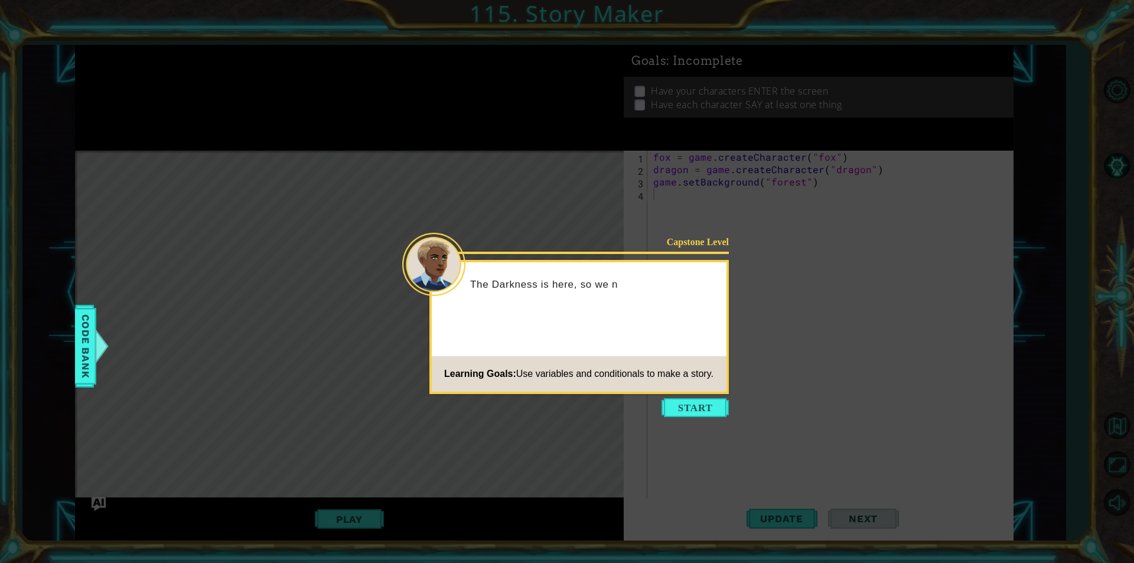
click at [630, 344] on div "Capstone Level The Darkness is here, so we n Learning Goals: Use variables and …" at bounding box center [578, 327] width 299 height 134
click at [630, 344] on div "Capstone Level The Darkness is here, so we need to Learning Goals: Use variable…" at bounding box center [578, 327] width 299 height 134
click at [685, 405] on button "Start" at bounding box center [694, 407] width 67 height 19
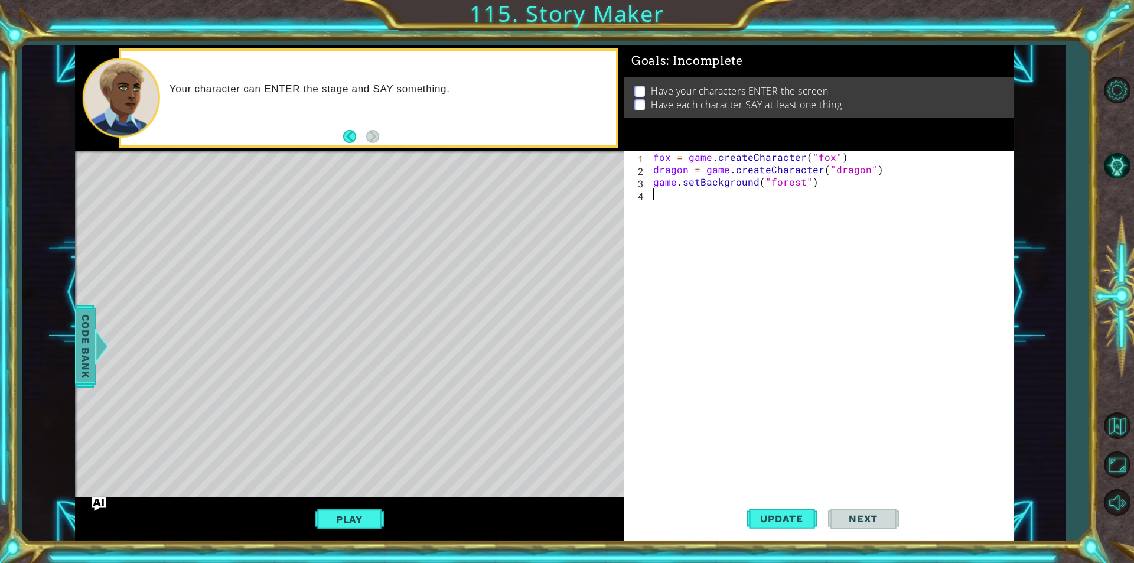
click at [84, 353] on span "Code Bank" at bounding box center [85, 346] width 19 height 72
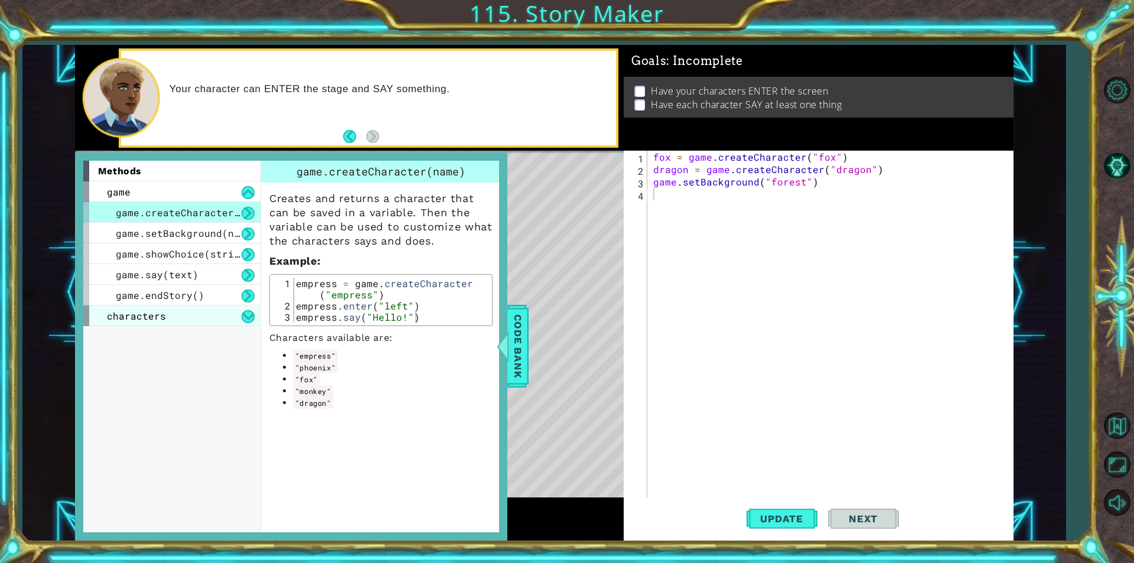
click at [188, 317] on div "characters" at bounding box center [171, 315] width 177 height 21
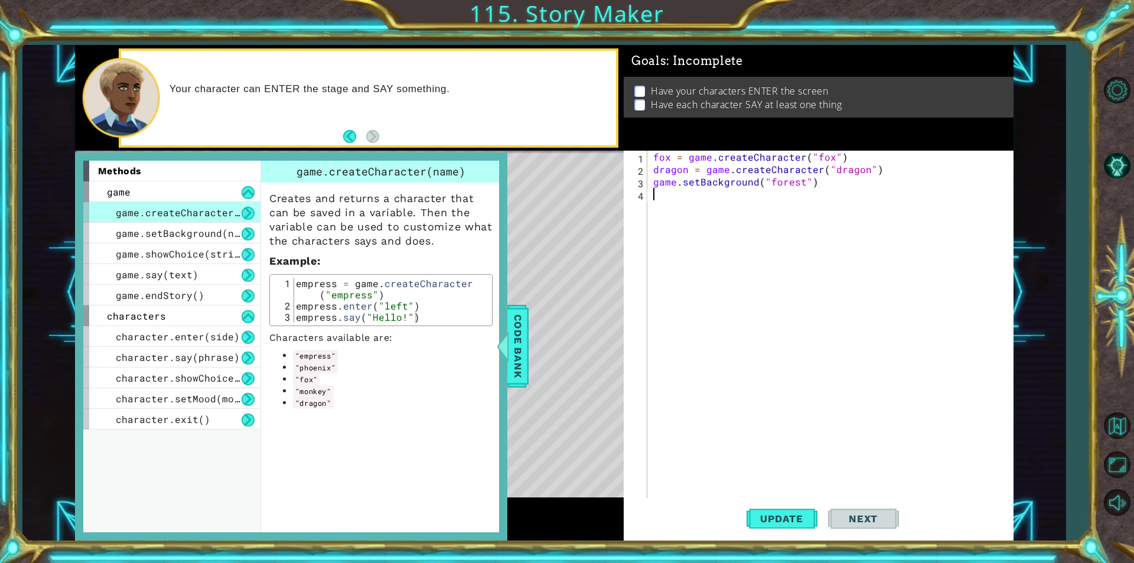
click at [669, 228] on div "fox = game . createCharacter ( "fox" ) dragon = game . createCharacter ( "drago…" at bounding box center [833, 337] width 365 height 372
click at [691, 211] on div "fox = game . createCharacter ( "fox" ) dragon = game . createCharacter ( "drago…" at bounding box center [833, 337] width 365 height 372
type textarea "o"
type textarea "fox.enter(right)"
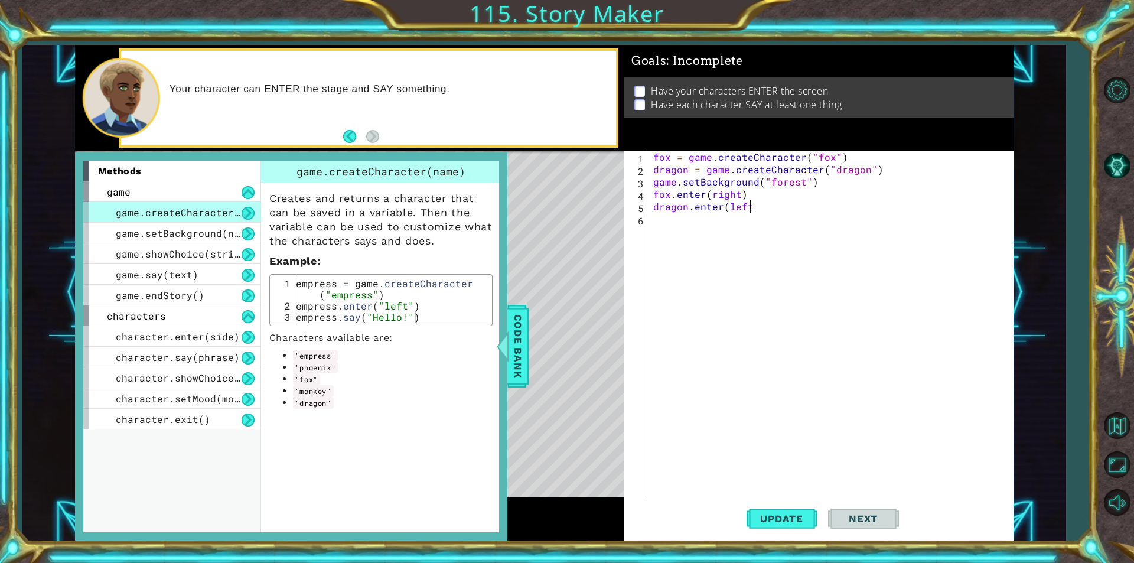
scroll to position [0, 5]
type textarea "dragon.enter(left)"
type textarea "fox.say("Hi!!!")"
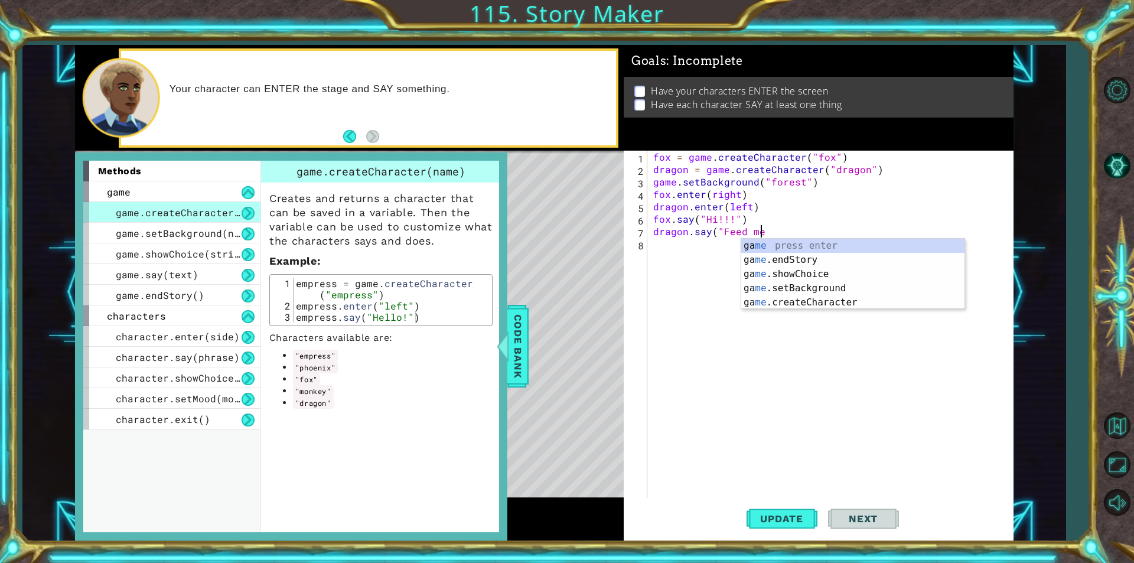
scroll to position [0, 6]
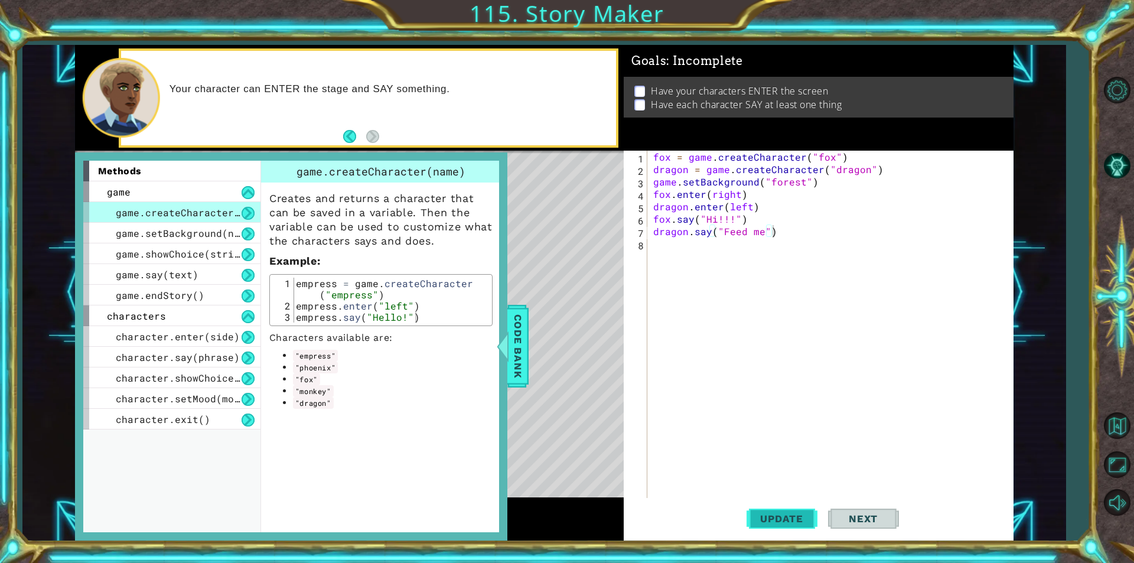
click at [793, 517] on span "Update" at bounding box center [781, 519] width 67 height 12
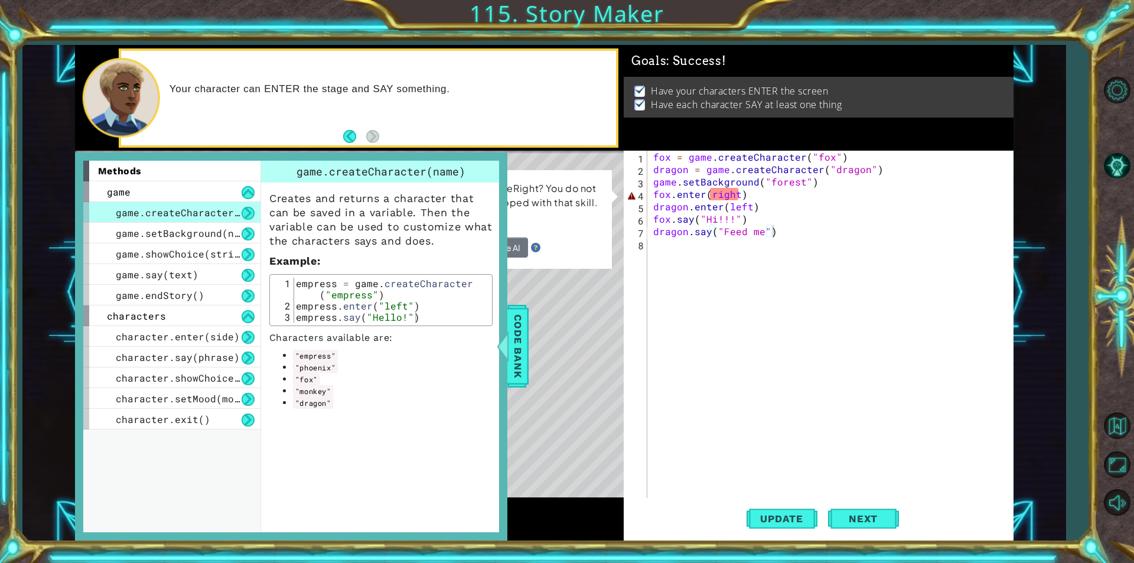
click at [610, 350] on div "Level Map" at bounding box center [348, 325] width 546 height 348
drag, startPoint x: 537, startPoint y: 356, endPoint x: 529, endPoint y: 360, distance: 8.5
click at [535, 359] on div "Level Map" at bounding box center [348, 325] width 546 height 348
click at [529, 360] on div "Level Map" at bounding box center [348, 325] width 546 height 348
click at [517, 357] on span "Code Bank" at bounding box center [518, 346] width 19 height 72
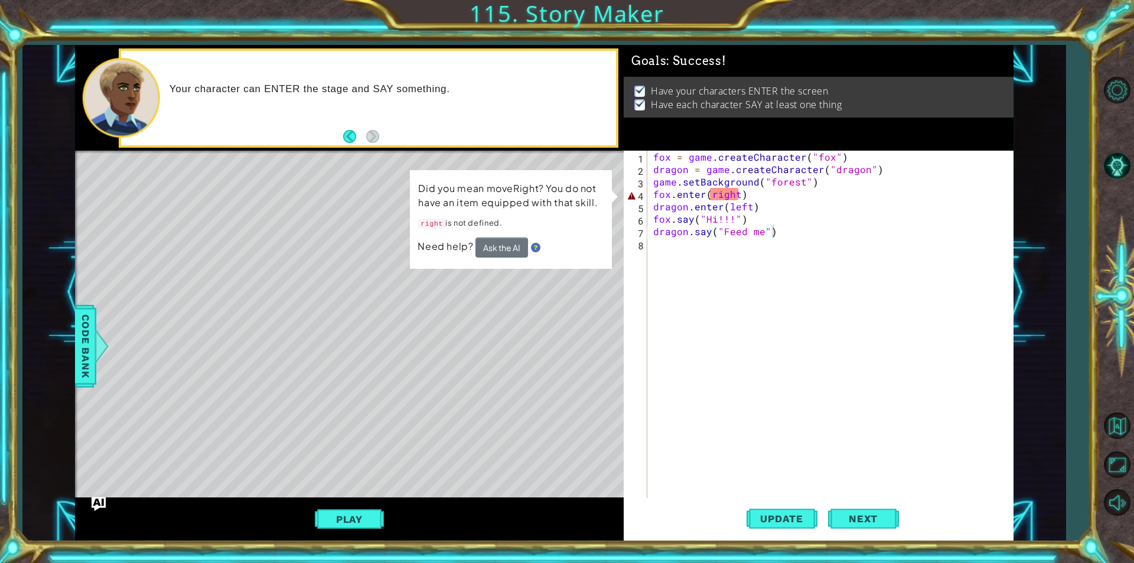
click at [728, 197] on div "fox = game . createCharacter ( "fox" ) dragon = game . createCharacter ( "drago…" at bounding box center [833, 337] width 365 height 372
click at [734, 197] on div "fox = game . createCharacter ( "fox" ) dragon = game . createCharacter ( "drago…" at bounding box center [833, 337] width 365 height 372
click at [695, 188] on div "fox = game . createCharacter ( "fox" ) dragon = game . createCharacter ( "drago…" at bounding box center [833, 337] width 365 height 372
click at [690, 194] on div "fox = game . createCharacter ( "fox" ) dragon = game . createCharacter ( "drago…" at bounding box center [833, 337] width 365 height 372
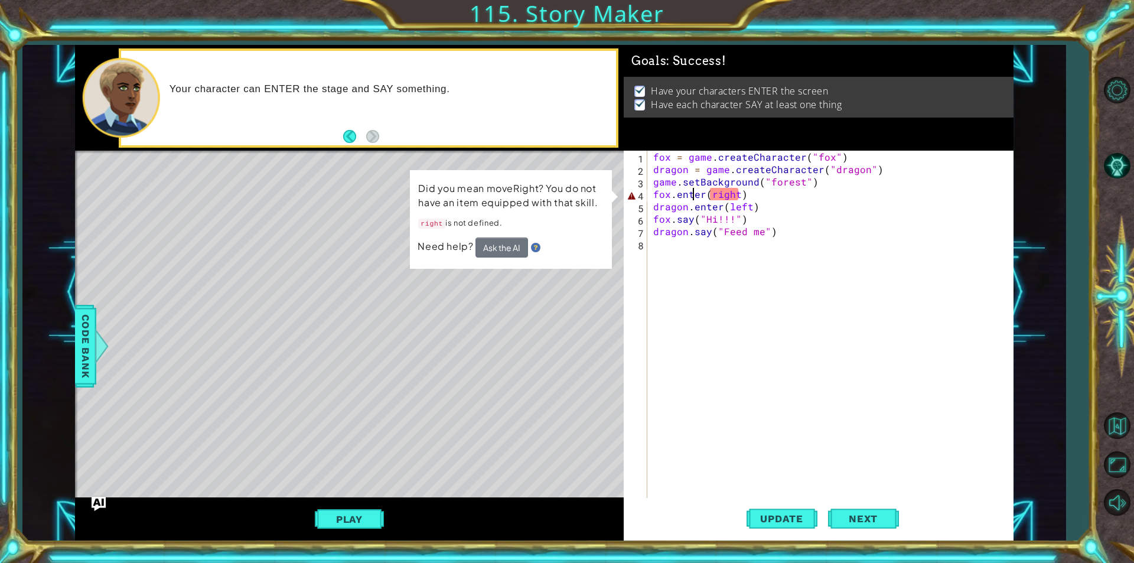
click at [666, 194] on div "fox = game . createCharacter ( "fox" ) dragon = game . createCharacter ( "drago…" at bounding box center [833, 337] width 365 height 372
click at [713, 196] on div "fox = game . createCharacter ( "fox" ) dragon = game . createCharacter ( "drago…" at bounding box center [833, 337] width 365 height 372
click at [710, 196] on div "fox = game . createCharacter ( "fox" ) dragon = game . createCharacter ( "drago…" at bounding box center [833, 337] width 365 height 372
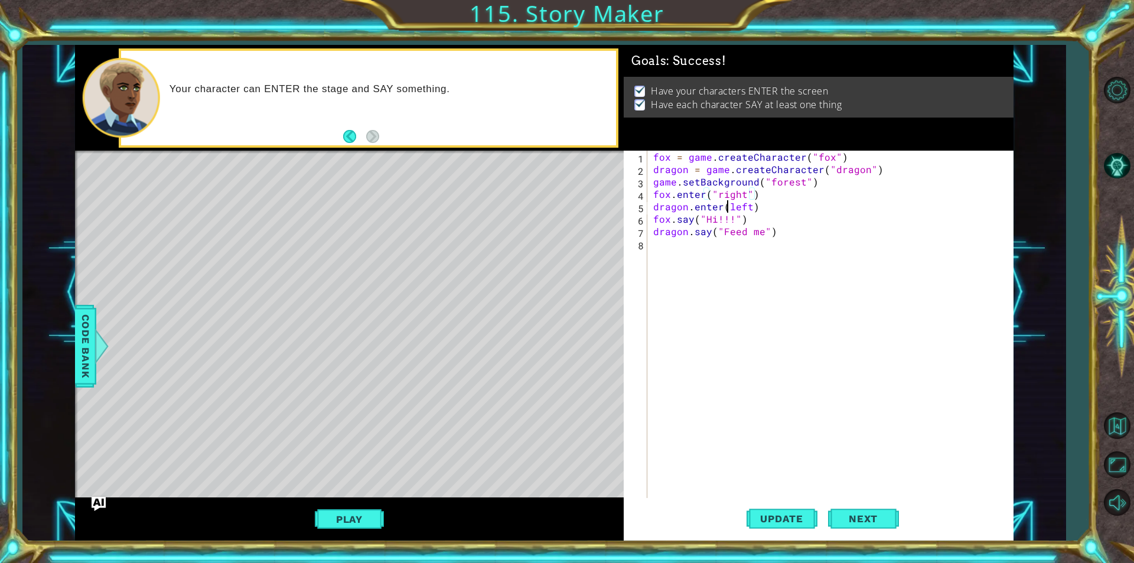
click at [726, 207] on div "fox = game . createCharacter ( "fox" ) dragon = game . createCharacter ( "drago…" at bounding box center [833, 337] width 365 height 372
click at [754, 204] on div "fox = game . createCharacter ( "fox" ) dragon = game . createCharacter ( "drago…" at bounding box center [833, 337] width 365 height 372
type textarea "dragon.enter("left")"
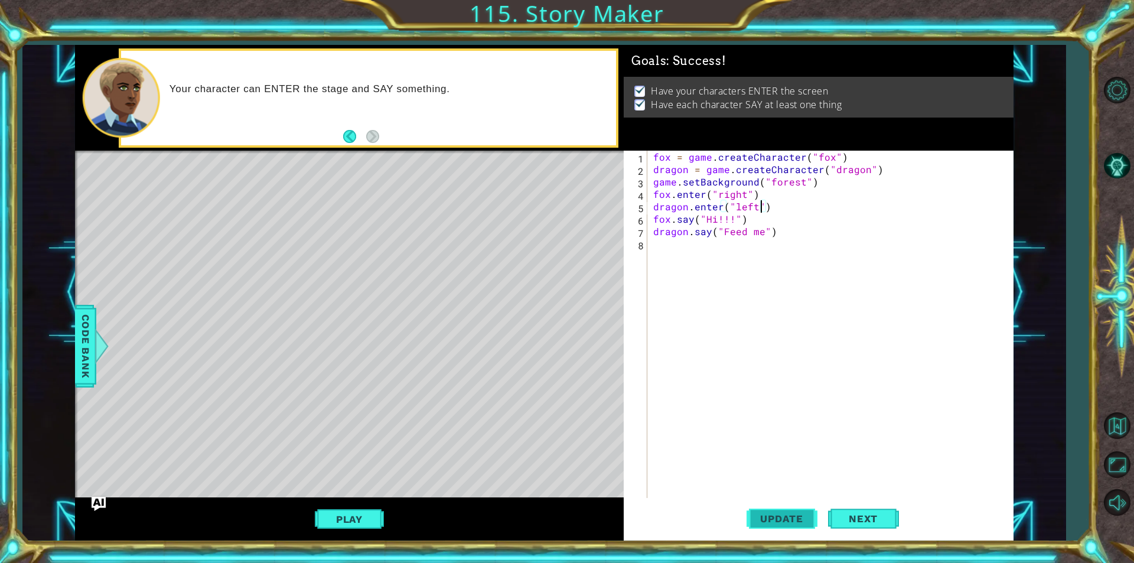
click at [807, 513] on button "Update" at bounding box center [782, 518] width 71 height 39
click at [373, 519] on button "Play" at bounding box center [349, 519] width 69 height 22
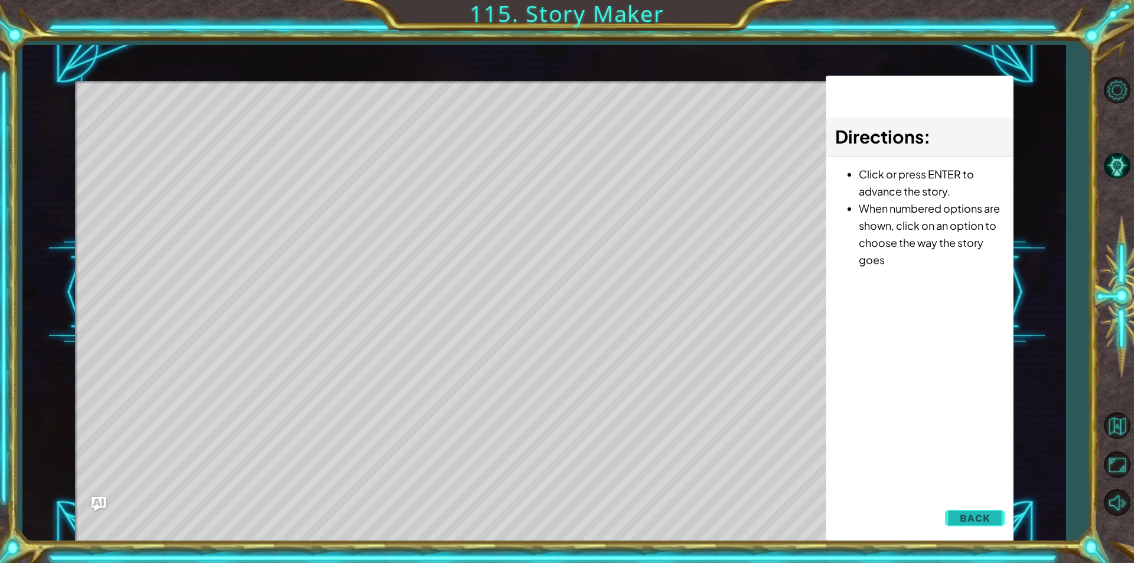
click at [975, 523] on span "Back" at bounding box center [975, 518] width 30 height 12
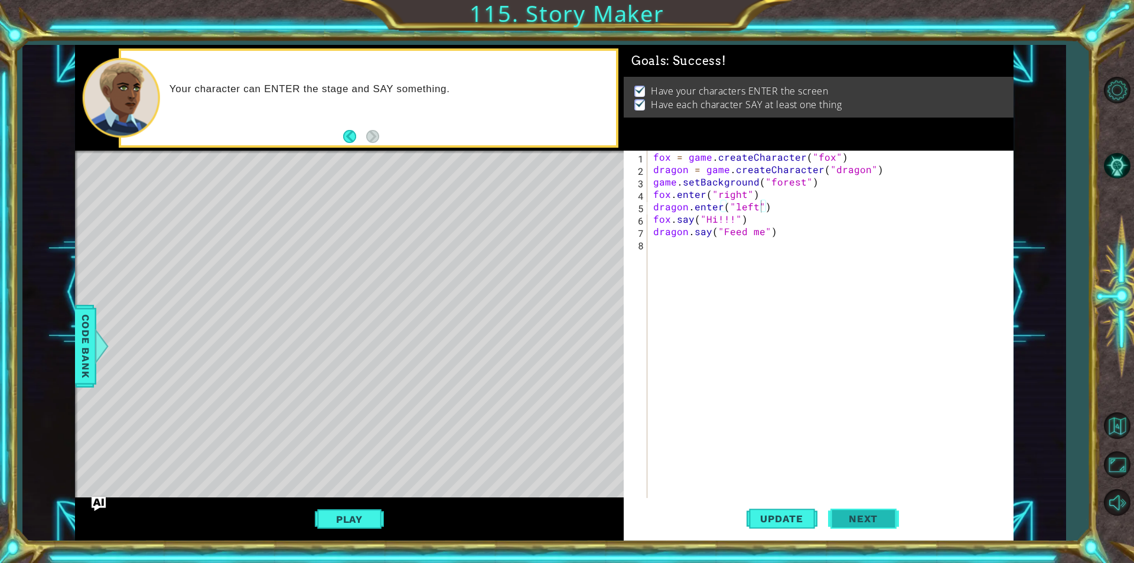
click at [862, 520] on span "Next" at bounding box center [863, 519] width 53 height 12
click at [706, 256] on div "fox = game . createCharacter ( "fox" ) dragon = game . createCharacter ( "drago…" at bounding box center [833, 337] width 365 height 372
click at [714, 251] on div "fox = game . createCharacter ( "fox" ) dragon = game . createCharacter ( "drago…" at bounding box center [833, 337] width 365 height 372
click at [82, 331] on span "Code Bank" at bounding box center [85, 346] width 19 height 72
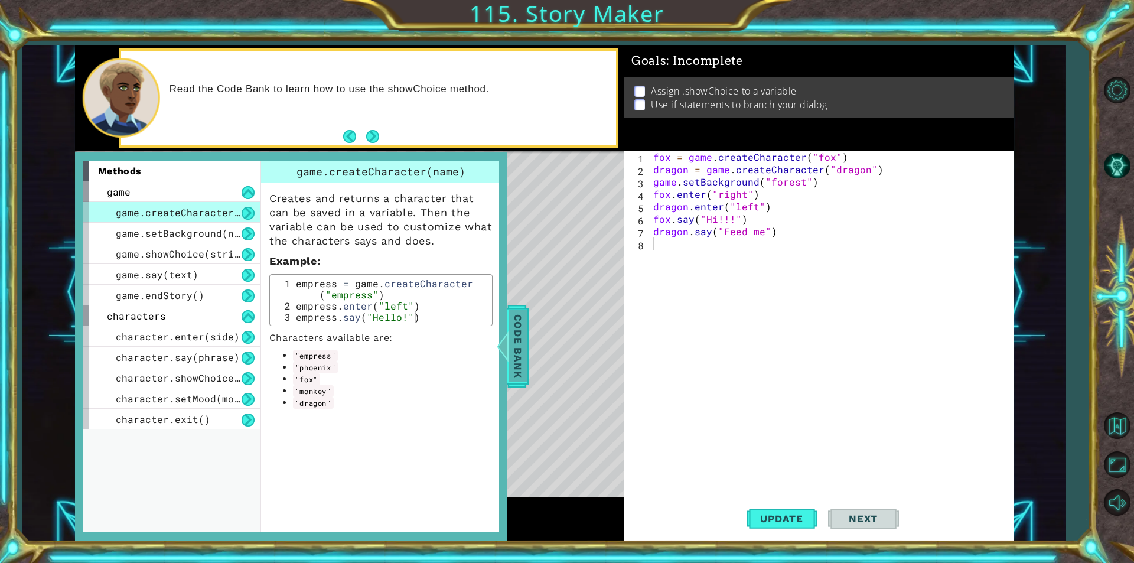
click at [516, 348] on span "Code Bank" at bounding box center [518, 346] width 19 height 72
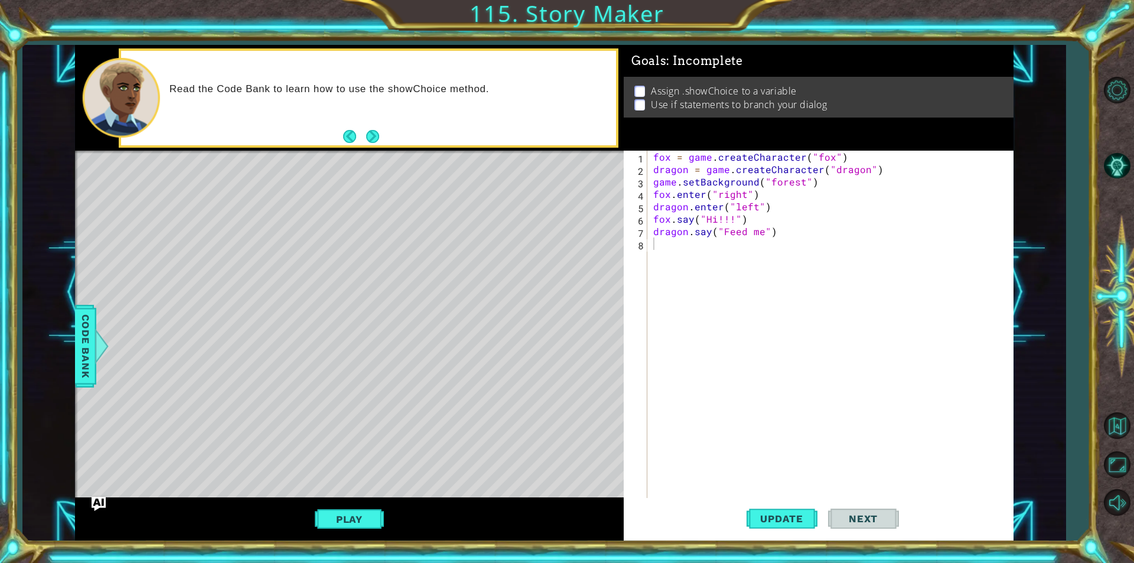
click at [776, 93] on div "Assign .showChoice to a variable Use if statements to branch your dialog" at bounding box center [819, 97] width 390 height 41
click at [778, 94] on p "Assign .showChoice to a variable" at bounding box center [724, 90] width 146 height 13
click at [689, 258] on div "fox = game . createCharacter ( "fox" ) dragon = game . createCharacter ( "drago…" at bounding box center [833, 337] width 365 height 372
click at [690, 256] on div "fox = game . createCharacter ( "fox" ) dragon = game . createCharacter ( "drago…" at bounding box center [833, 337] width 365 height 372
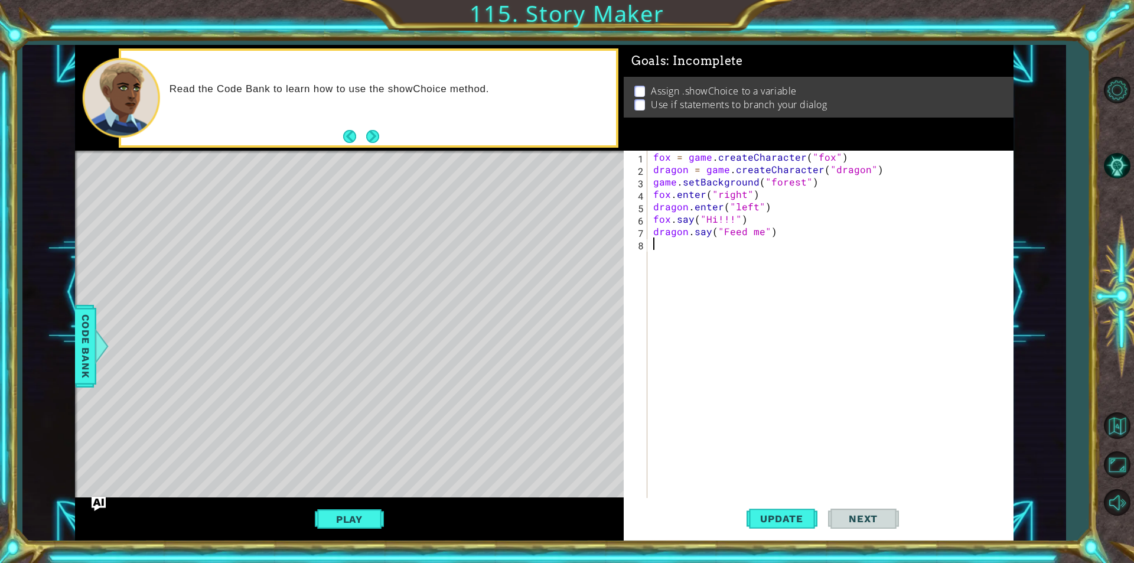
click at [690, 256] on div "fox = game . createCharacter ( "fox" ) dragon = game . createCharacter ( "drago…" at bounding box center [833, 337] width 365 height 372
click at [359, 514] on button "Play" at bounding box center [349, 519] width 69 height 22
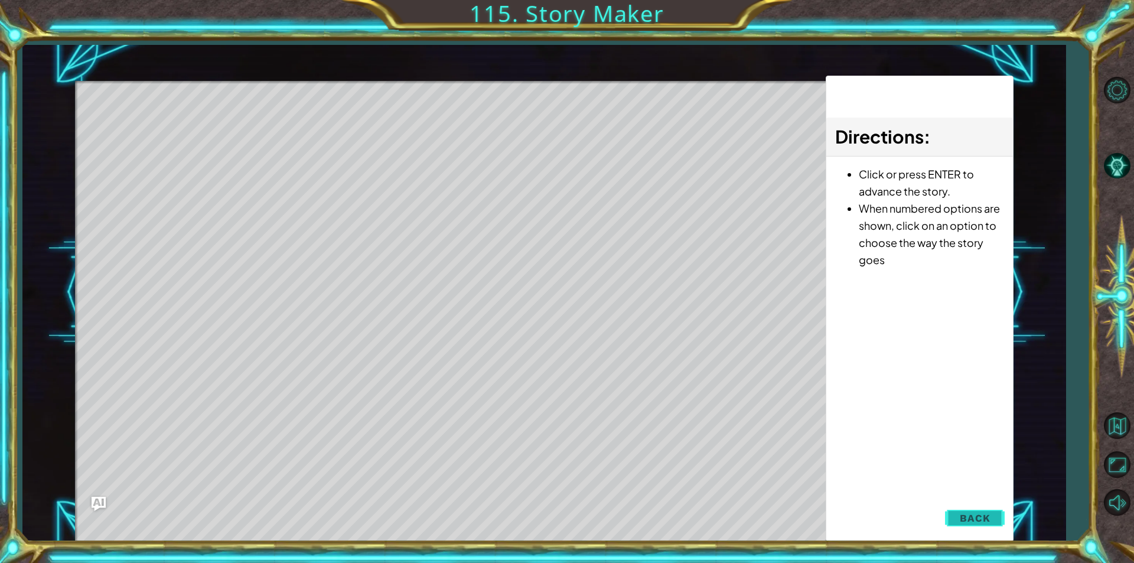
click at [994, 518] on button "Back" at bounding box center [975, 518] width 60 height 24
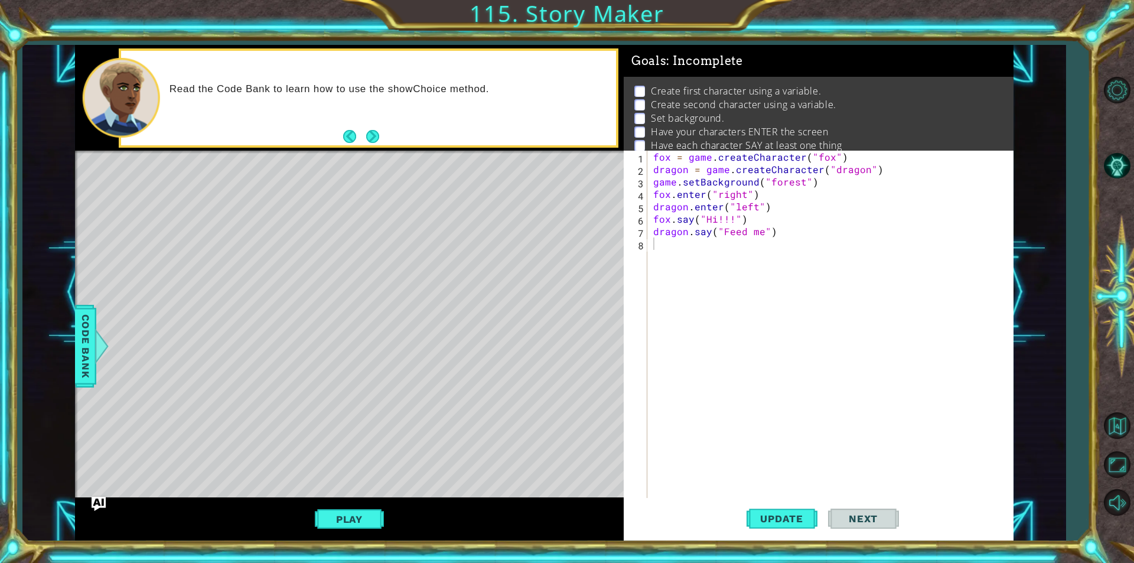
type textarea "dragon.say("Feed me")"
click at [751, 236] on div "fox = game . createCharacter ( "fox" ) dragon = game . createCharacter ( "drago…" at bounding box center [833, 337] width 365 height 372
click at [770, 232] on div "fox = game . createCharacter ( "fox" ) dragon = game . createCharacter ( "drago…" at bounding box center [833, 337] width 365 height 372
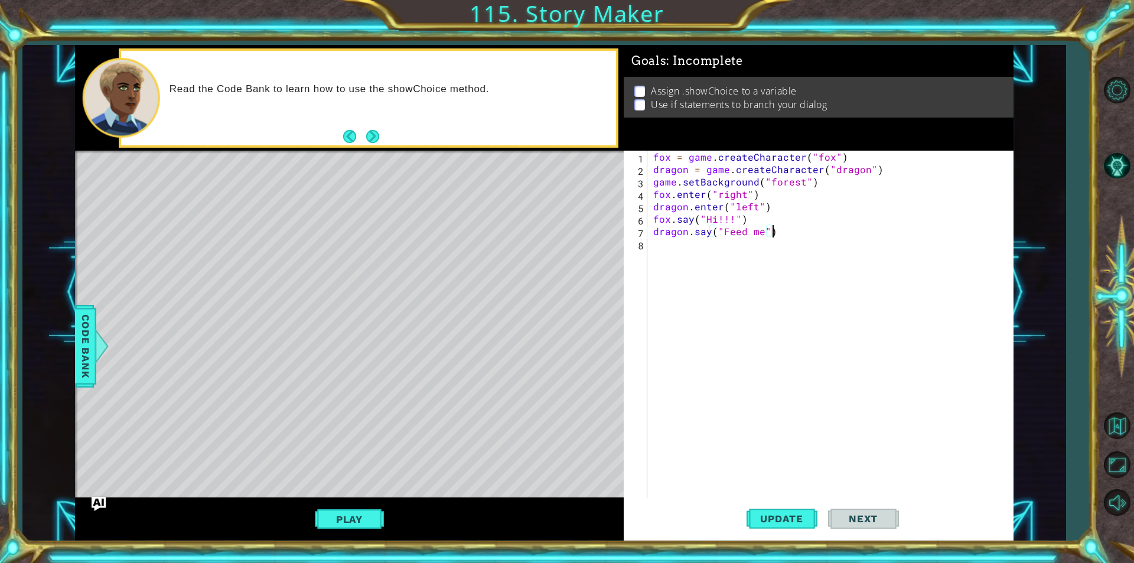
click at [755, 227] on div "fox = game . createCharacter ( "fox" ) dragon = game . createCharacter ( "drago…" at bounding box center [833, 337] width 365 height 372
click at [761, 227] on div "fox = game . createCharacter ( "fox" ) dragon = game . createCharacter ( "drago…" at bounding box center [833, 337] width 365 height 372
click at [753, 227] on div "fox = game . createCharacter ( "fox" ) dragon = game . createCharacter ( "drago…" at bounding box center [833, 337] width 365 height 372
click at [759, 228] on div "fox = game . createCharacter ( "fox" ) dragon = game . createCharacter ( "drago…" at bounding box center [833, 337] width 365 height 372
click at [771, 228] on div "fox = game . createCharacter ( "fox" ) dragon = game . createCharacter ( "drago…" at bounding box center [833, 337] width 365 height 372
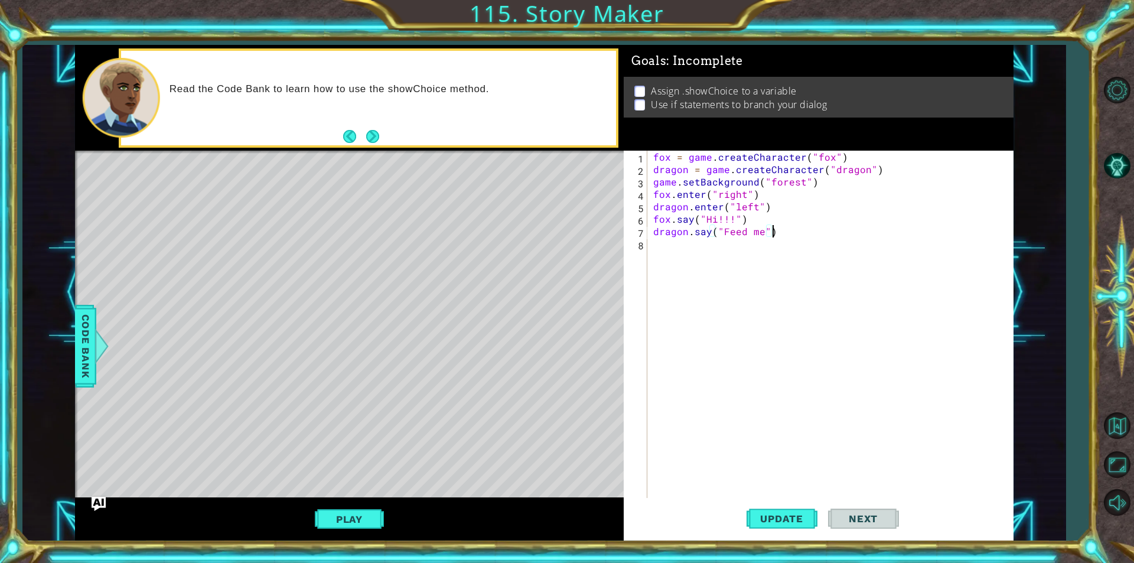
click at [757, 226] on div "fox = game . createCharacter ( "fox" ) dragon = game . createCharacter ( "drago…" at bounding box center [833, 337] width 365 height 372
click at [799, 236] on div "fox = game . createCharacter ( "fox" ) dragon = game . createCharacter ( "drago…" at bounding box center [833, 337] width 365 height 372
click at [768, 234] on div "fox = game . createCharacter ( "fox" ) dragon = game . createCharacter ( "drago…" at bounding box center [833, 337] width 365 height 372
click at [799, 231] on div "fox = game . createCharacter ( "fox" ) dragon = game . createCharacter ( "drago…" at bounding box center [833, 337] width 365 height 372
click at [749, 230] on div "fox = game . createCharacter ( "fox" ) dragon = game . createCharacter ( "drago…" at bounding box center [833, 337] width 365 height 372
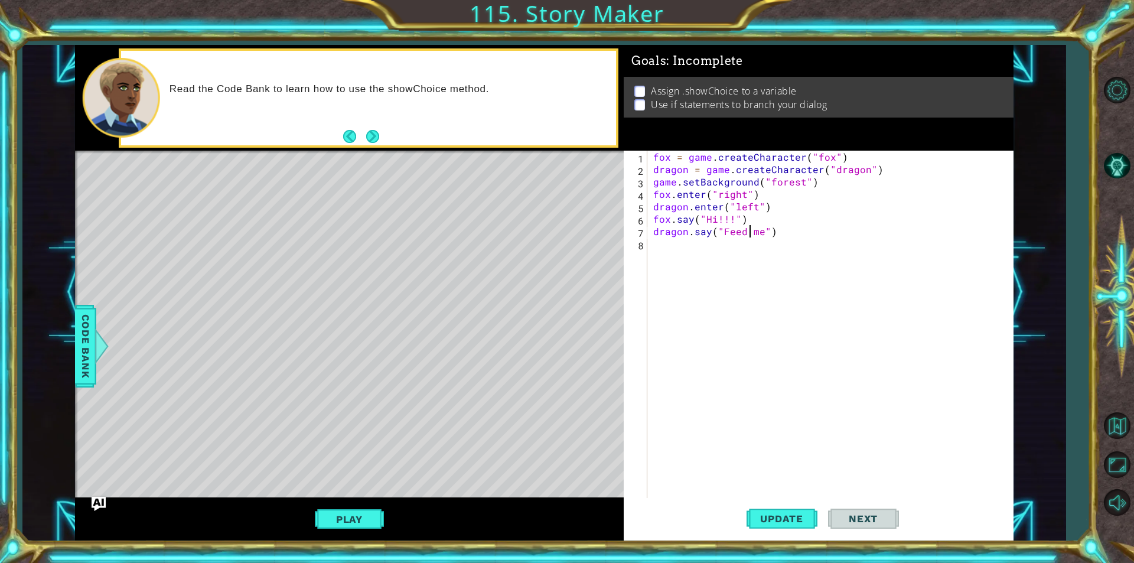
click at [810, 232] on div "fox = game . createCharacter ( "fox" ) dragon = game . createCharacter ( "drago…" at bounding box center [833, 337] width 365 height 372
click at [872, 314] on div "fox = game . createCharacter ( "fox" ) dragon = game . createCharacter ( "drago…" at bounding box center [833, 337] width 365 height 372
click at [797, 98] on p "Use if statements to branch your dialog" at bounding box center [739, 104] width 176 height 13
drag, startPoint x: 757, startPoint y: 241, endPoint x: 663, endPoint y: 293, distance: 107.3
click at [626, 309] on div "1 ההההההההההההההההההההההההההההההההההההההההההההההההההההההההההההההההההההההההההההה…" at bounding box center [544, 293] width 938 height 496
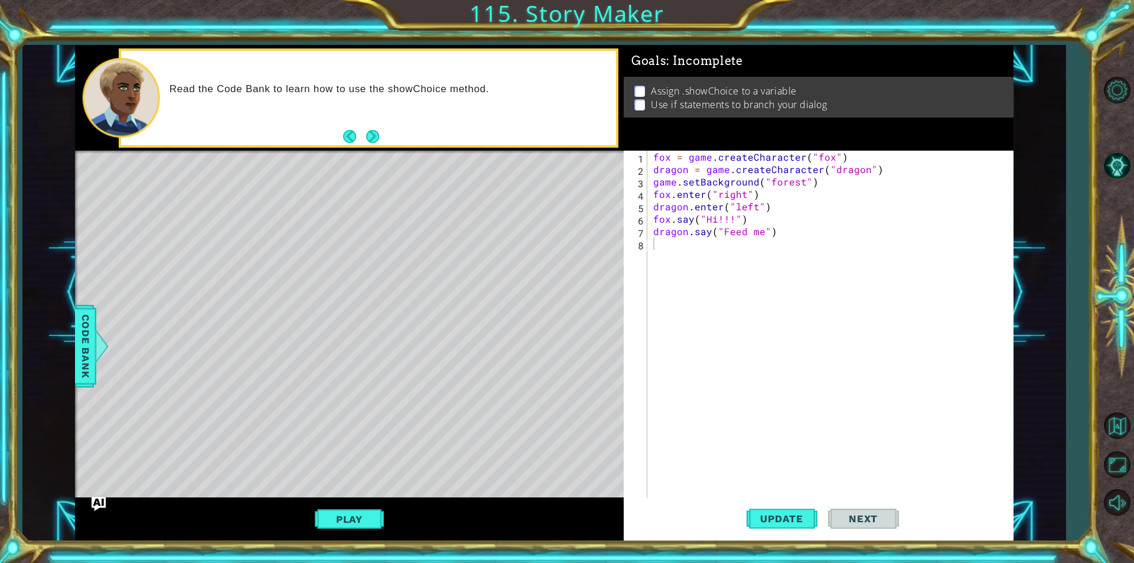
click at [680, 242] on div "fox = game . createCharacter ( "fox" ) dragon = game . createCharacter ( "drago…" at bounding box center [833, 337] width 365 height 372
type textarea "Assign.showChoice"
click at [93, 361] on span "Code Bank" at bounding box center [85, 346] width 19 height 72
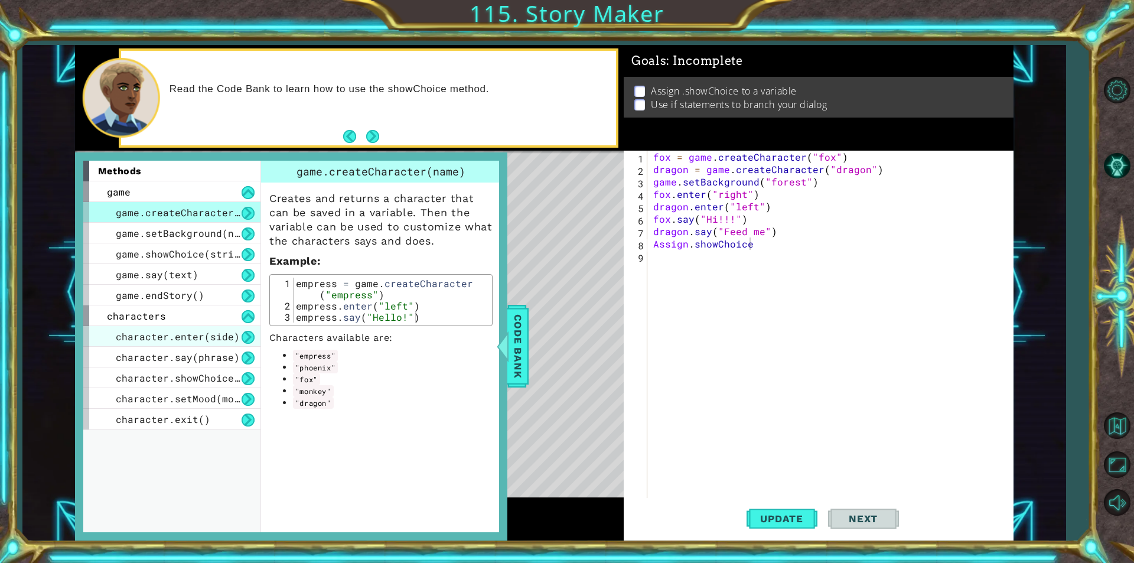
click at [183, 339] on span "character.enter(side)" at bounding box center [178, 336] width 124 height 12
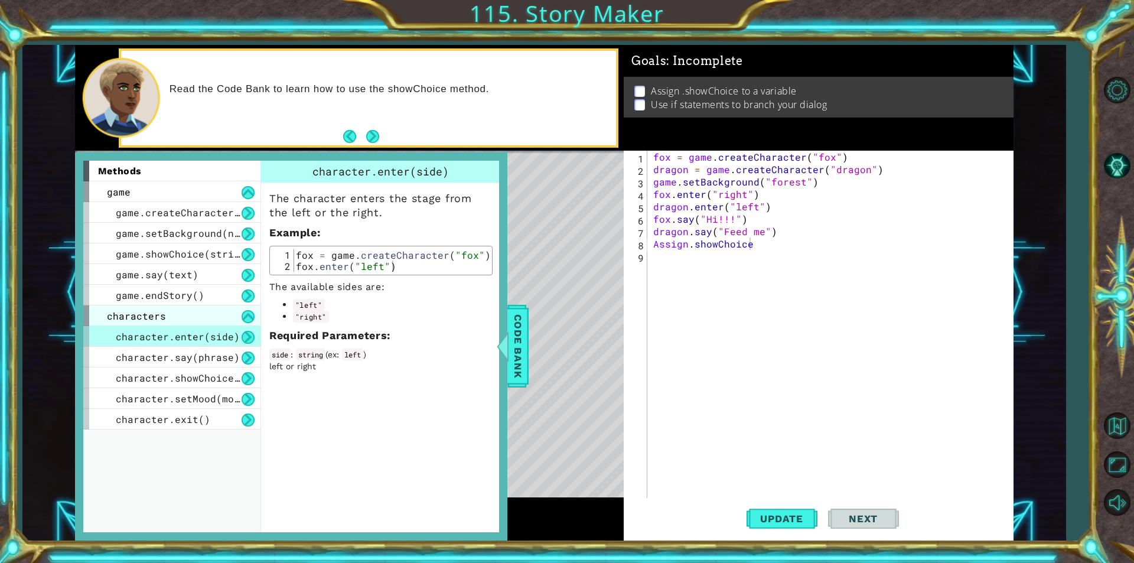
click at [173, 314] on div "characters" at bounding box center [171, 315] width 177 height 21
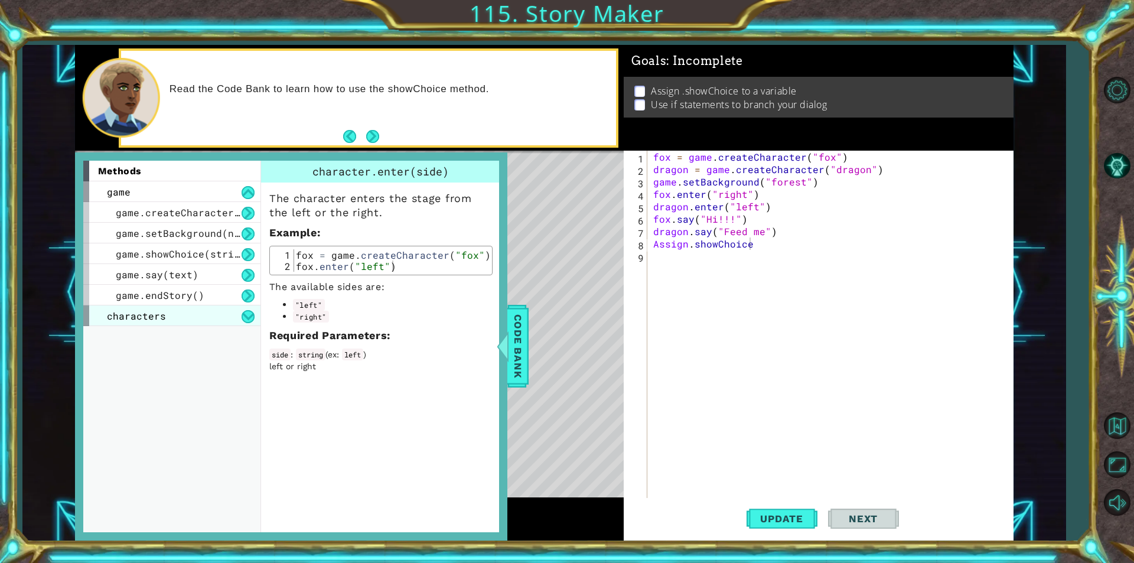
click at [177, 308] on div "characters" at bounding box center [171, 315] width 177 height 21
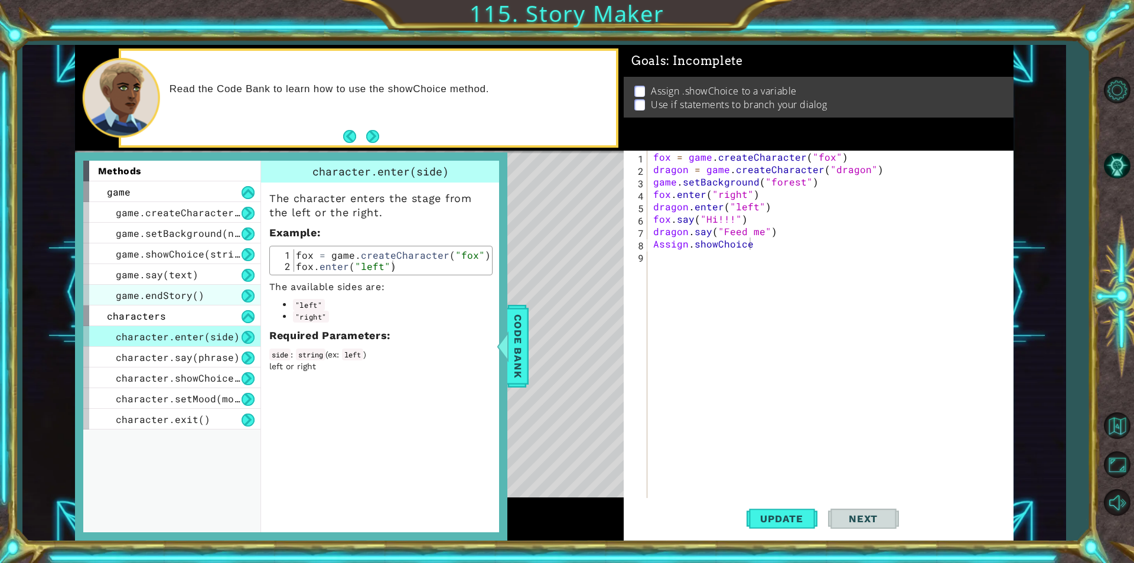
click at [172, 289] on span "game.endStory()" at bounding box center [160, 295] width 89 height 12
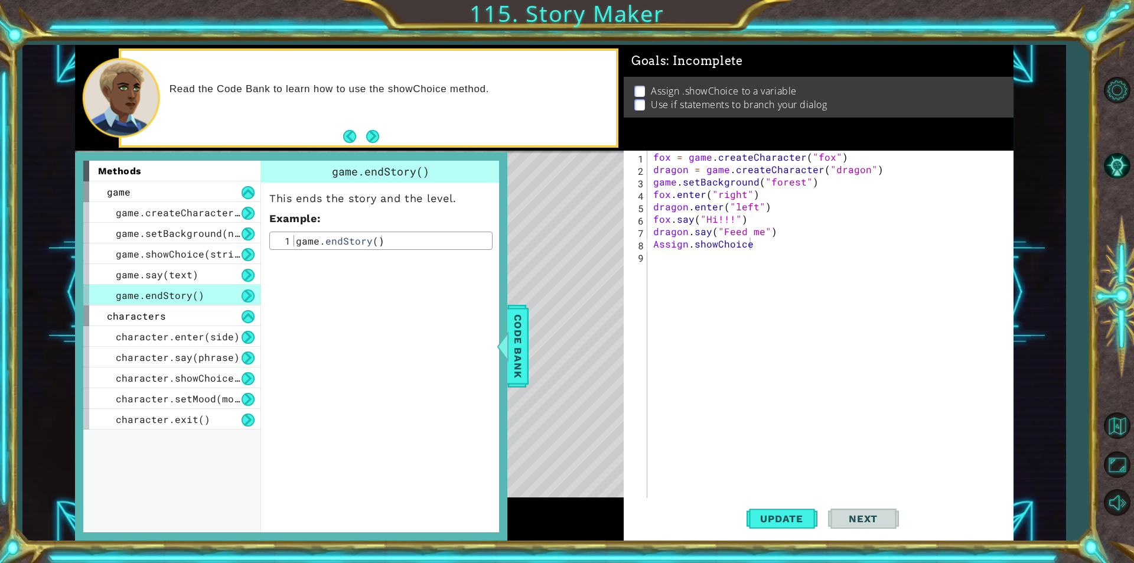
click at [175, 290] on span "game.endStory()" at bounding box center [160, 295] width 89 height 12
click at [509, 340] on div at bounding box center [502, 345] width 15 height 35
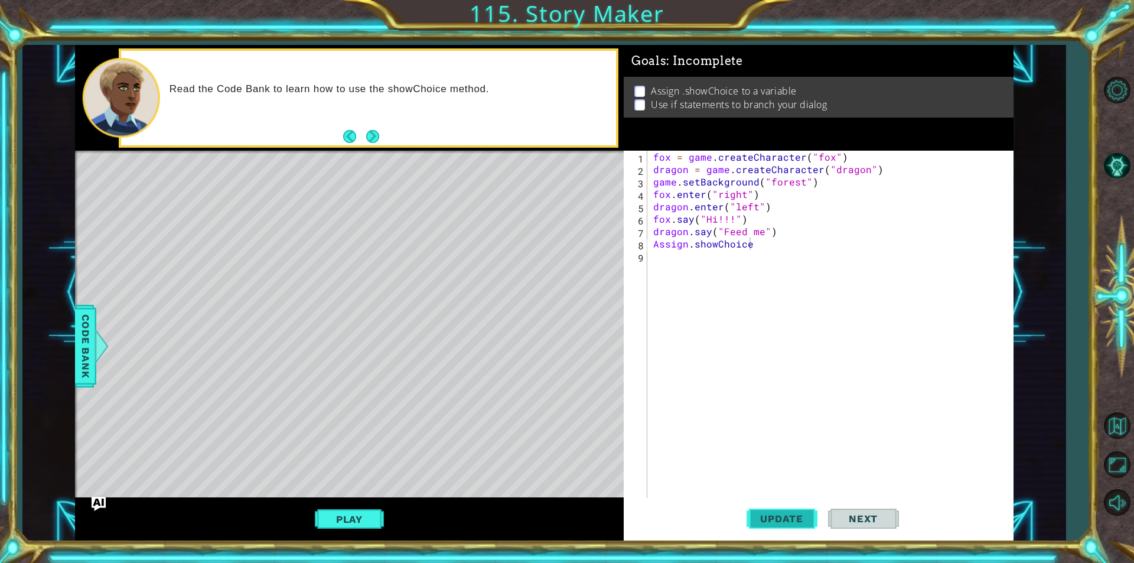
click at [767, 514] on span "Update" at bounding box center [781, 519] width 67 height 12
click at [376, 152] on div at bounding box center [349, 152] width 549 height 3
click at [373, 142] on button "Next" at bounding box center [372, 136] width 13 height 13
click at [94, 364] on div at bounding box center [101, 345] width 15 height 35
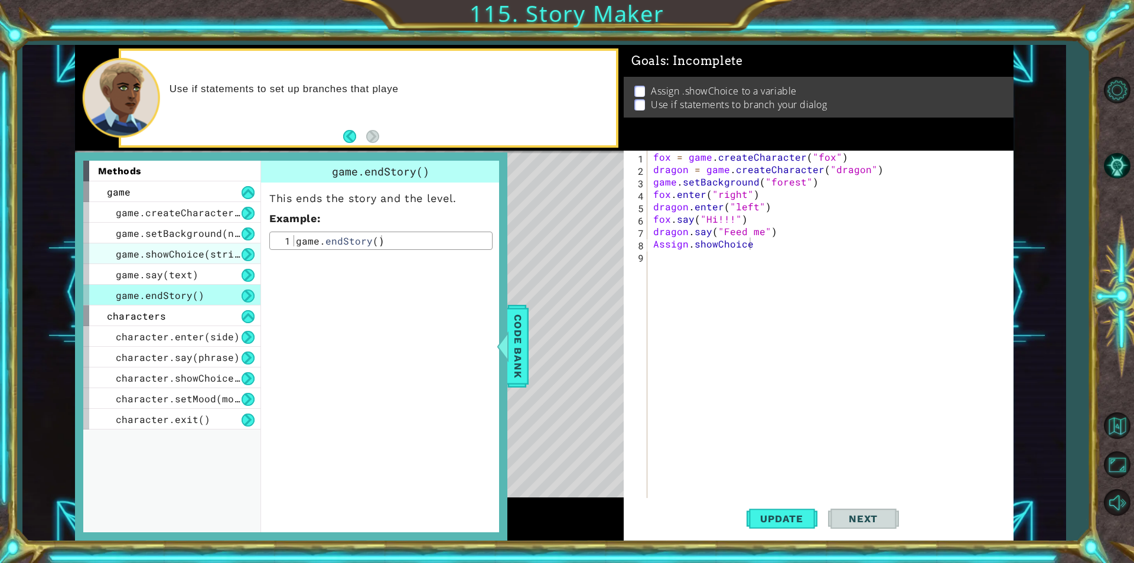
click at [188, 261] on div "game.showChoice(string1, string2)" at bounding box center [171, 253] width 177 height 21
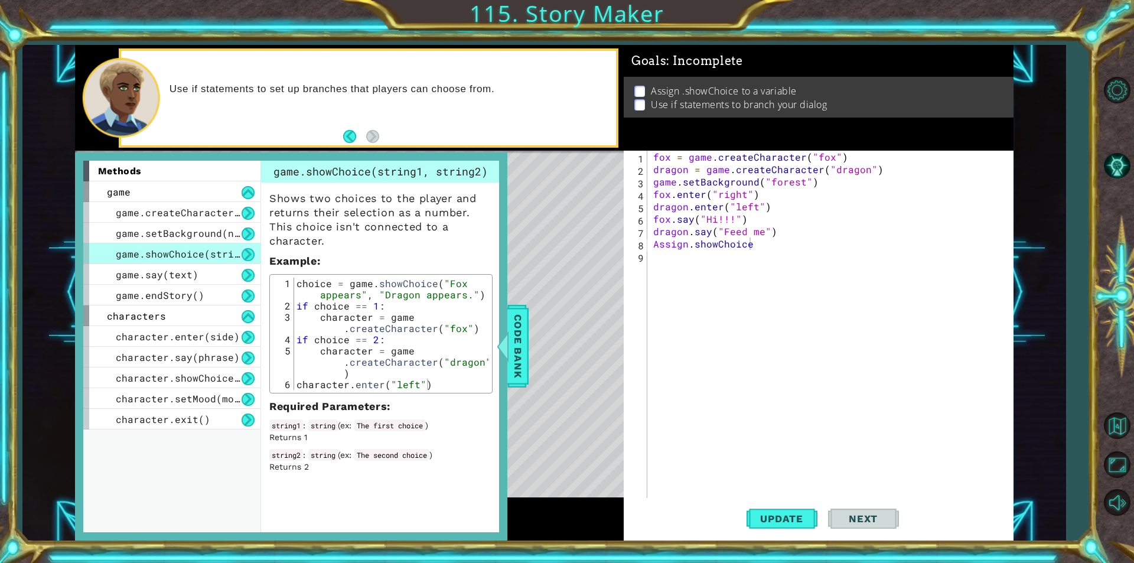
click at [188, 259] on span "game.showChoice(string1, string2)" at bounding box center [213, 253] width 195 height 12
drag, startPoint x: 723, startPoint y: 247, endPoint x: 649, endPoint y: 243, distance: 73.9
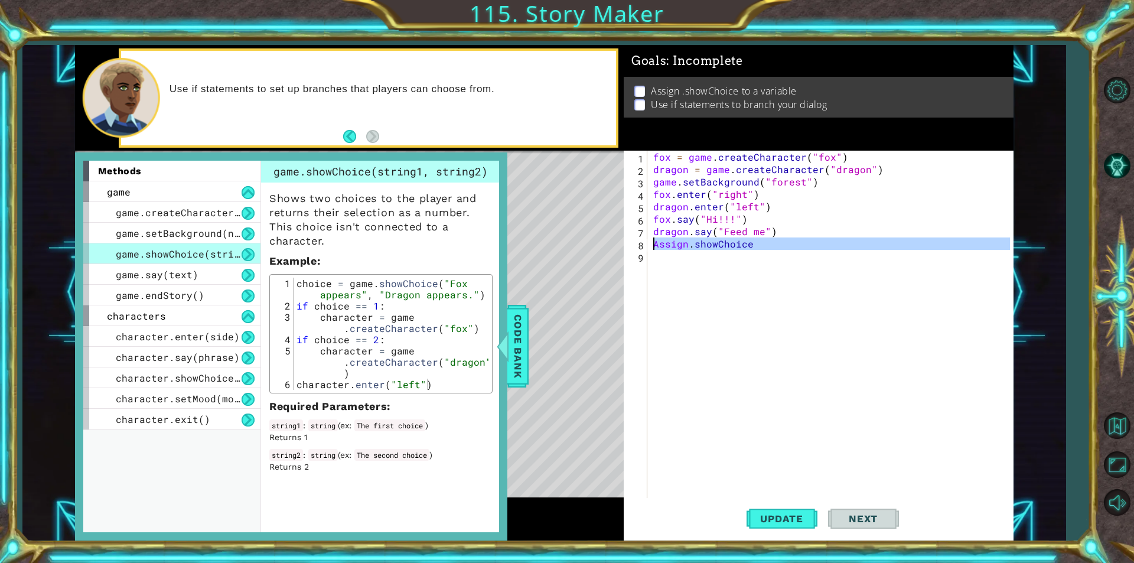
click at [649, 243] on div "1 2 3 4 5 6 7 8 9 fox = game . createCharacter ( "fox" ) dragon = game . create…" at bounding box center [817, 324] width 386 height 347
type textarea "choice = game.showChoice("Fox appears", "dragon appears.""
click at [741, 269] on div "fox = game . createCharacter ( "fox" ) dragon = game . createCharacter ( "drago…" at bounding box center [833, 337] width 365 height 372
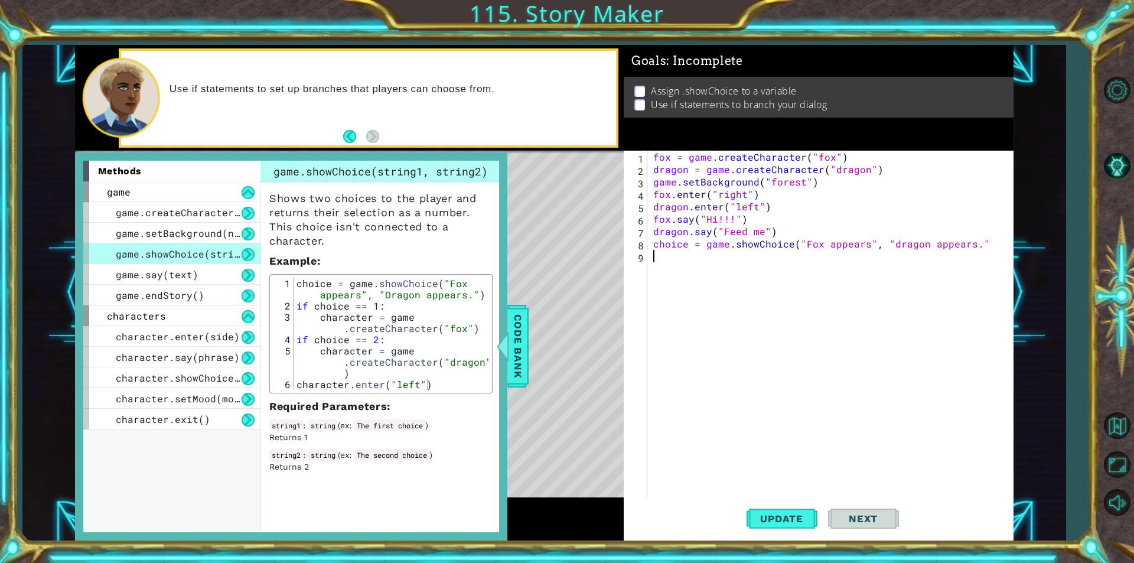
scroll to position [0, 0]
click at [995, 248] on div "fox = game . createCharacter ( "fox" ) dragon = game . createCharacter ( "drago…" at bounding box center [833, 337] width 365 height 372
type textarea "choice = game.showChoice("Fox appears", "dragon appears.")"
type textarea "if choice == 1:"
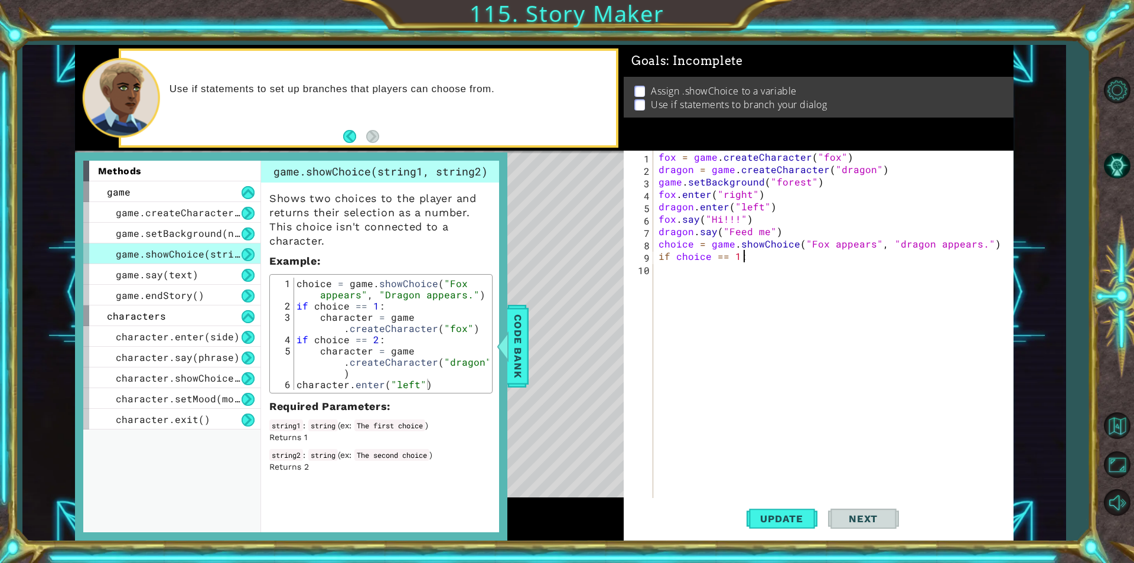
scroll to position [0, 5]
click at [787, 258] on div "fox = game . createCharacter ( "fox" ) dragon = game . createCharacter ( "drago…" at bounding box center [836, 337] width 360 height 372
click at [781, 256] on div "fox = game . createCharacter ( "fox" ) dragon = game . createCharacter ( "drago…" at bounding box center [836, 337] width 360 height 372
click at [670, 268] on div "fox = game . createCharacter ( "fox" ) dragon = game . createCharacter ( "drago…" at bounding box center [836, 337] width 360 height 372
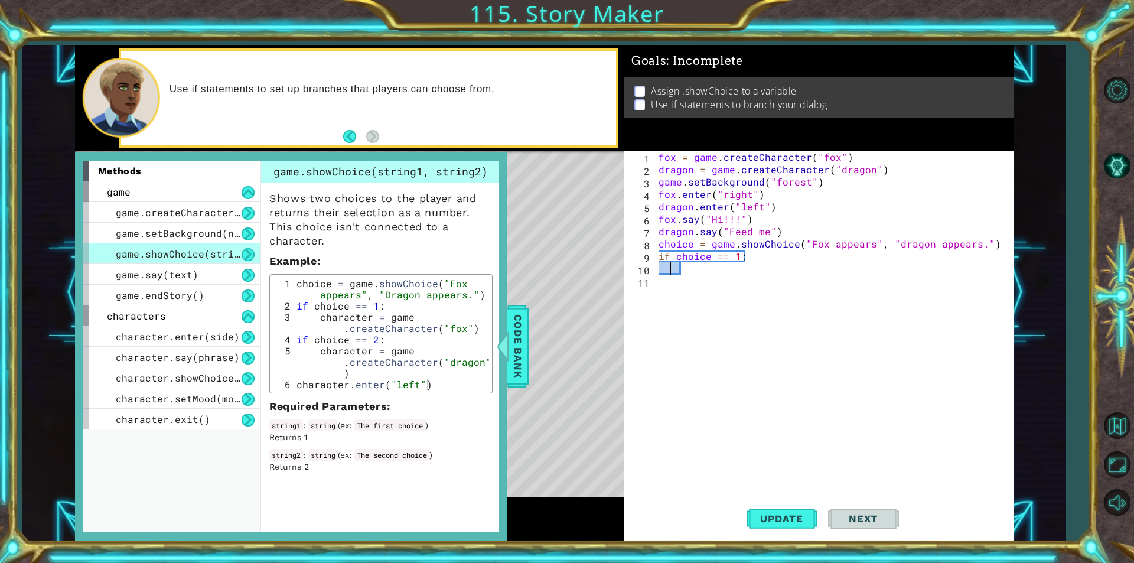
click at [662, 266] on div "fox = game . createCharacter ( "fox" ) dragon = game . createCharacter ( "drago…" at bounding box center [836, 337] width 360 height 372
click at [667, 266] on div "fox = game . createCharacter ( "fox" ) dragon = game . createCharacter ( "drago…" at bounding box center [836, 337] width 360 height 372
click at [678, 267] on div "fox = game . createCharacter ( "fox" ) dragon = game . createCharacter ( "drago…" at bounding box center [836, 337] width 360 height 372
click at [687, 268] on div "fox = game . createCharacter ( "fox" ) dragon = game . createCharacter ( "drago…" at bounding box center [836, 337] width 360 height 372
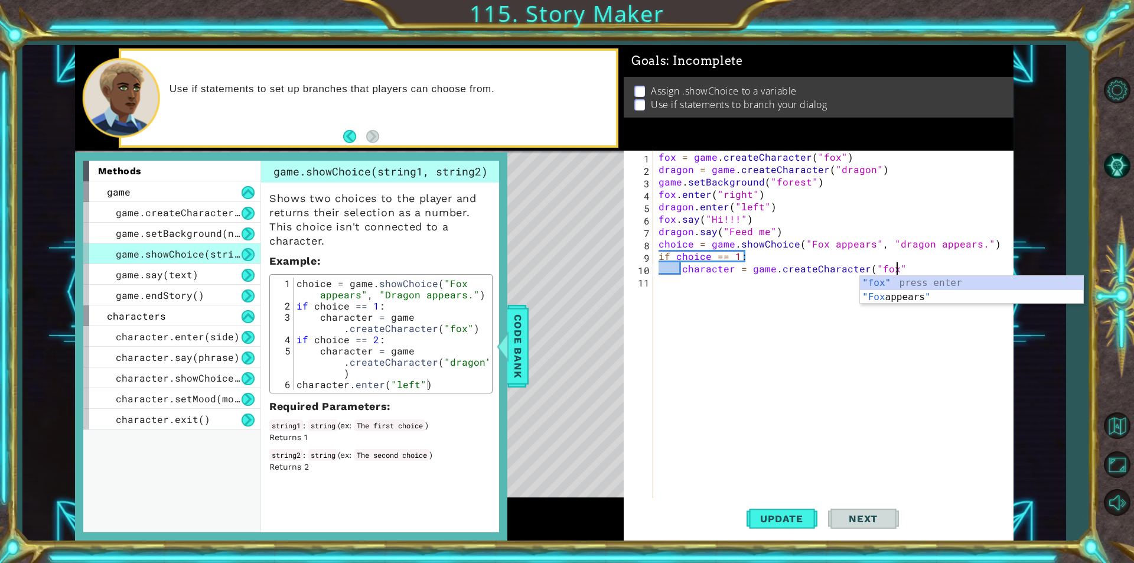
type textarea "character = game.createCharacter("fox")"
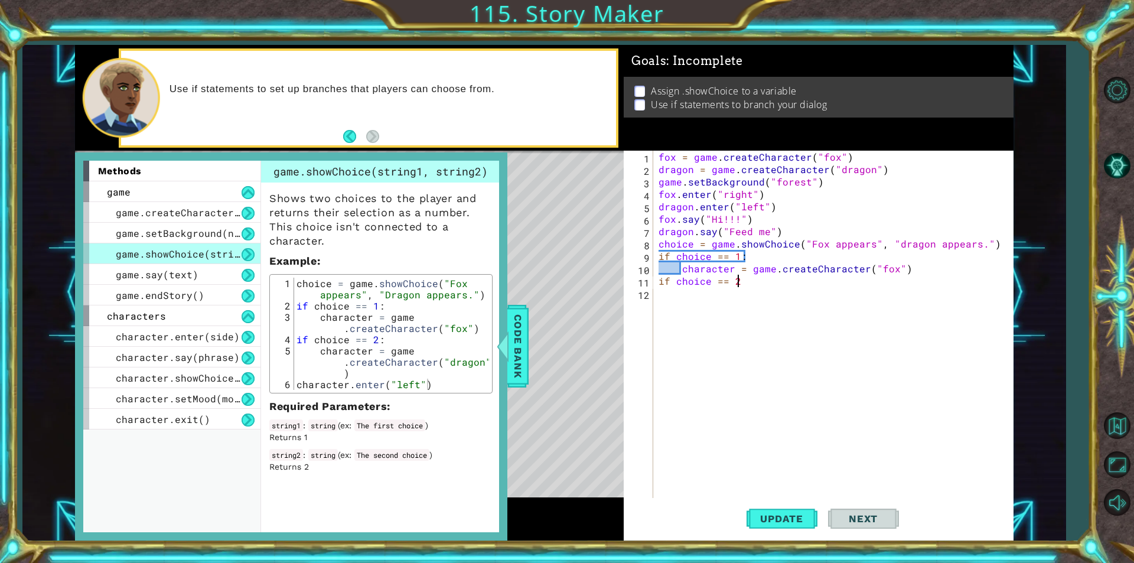
scroll to position [0, 5]
type textarea "if choice == 2:"
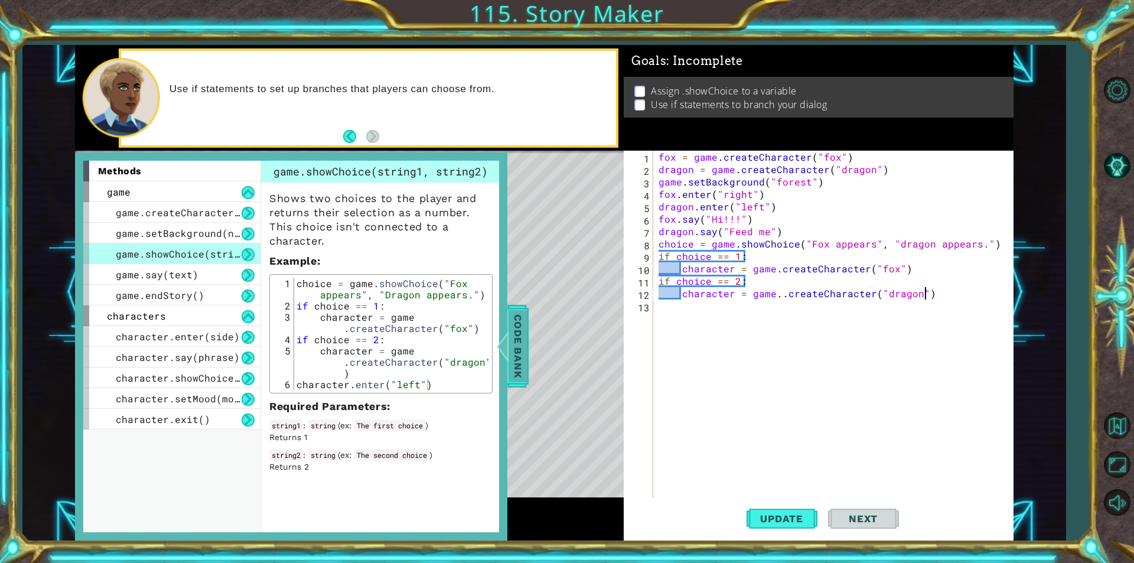
type textarea "character = game..createCharacter("dragon")"
click at [511, 367] on span "Code Bank" at bounding box center [518, 346] width 19 height 72
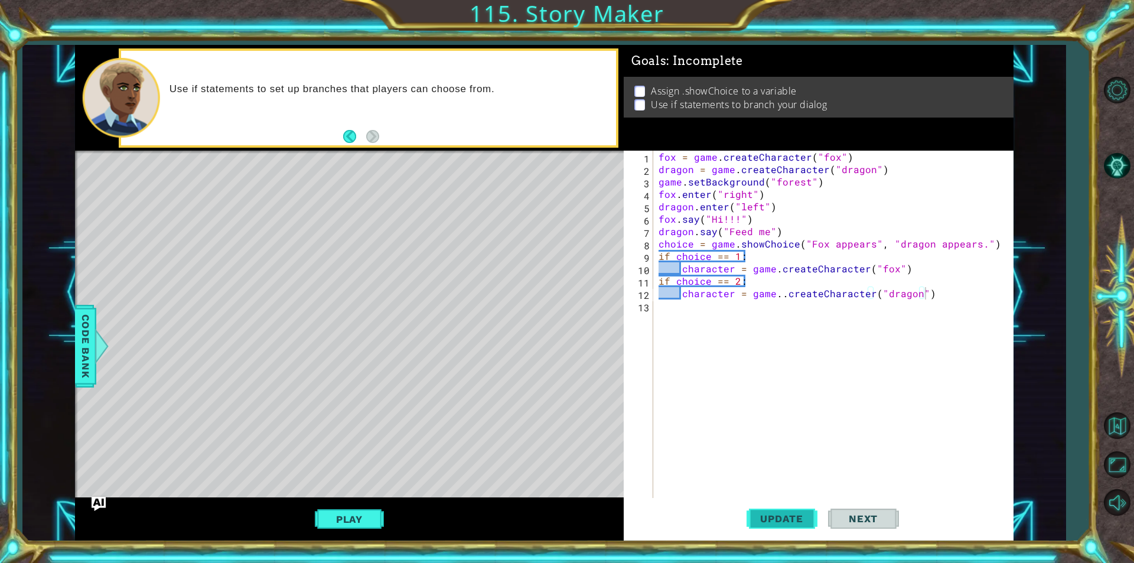
click at [777, 522] on span "Update" at bounding box center [781, 519] width 67 height 12
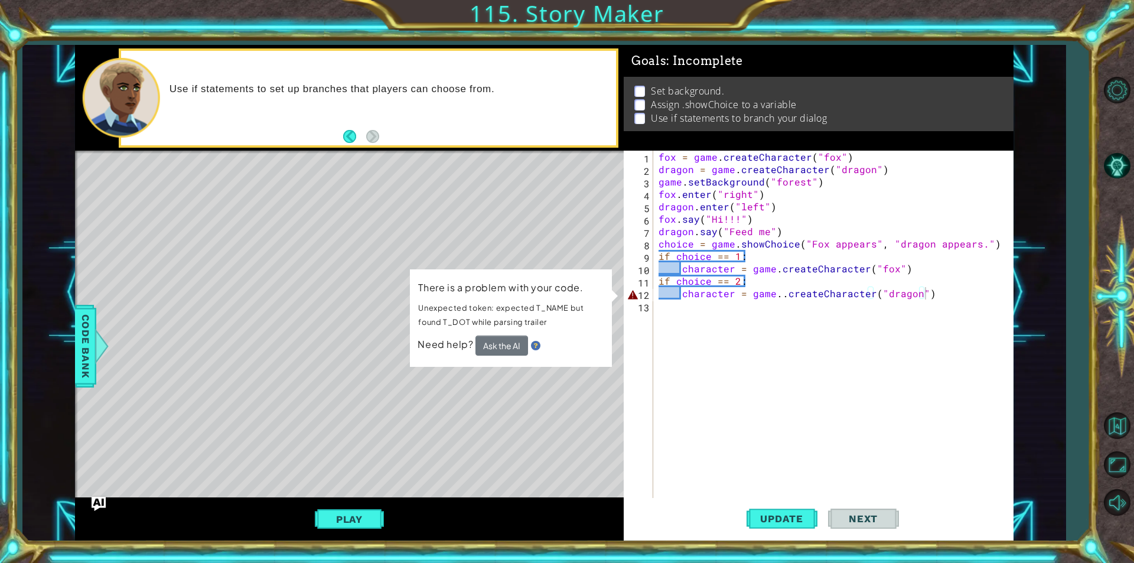
drag, startPoint x: 530, startPoint y: 309, endPoint x: 553, endPoint y: 307, distance: 23.1
click at [553, 307] on p "Unexpected token: expected T_NAME but found T_DOT while parsing trailer" at bounding box center [511, 314] width 186 height 31
click at [689, 298] on div "fox = game . createCharacter ( "fox" ) dragon = game . createCharacter ( "drago…" at bounding box center [836, 337] width 360 height 372
click at [702, 294] on div "fox = game . createCharacter ( "fox" ) dragon = game . createCharacter ( "drago…" at bounding box center [836, 337] width 360 height 372
click at [762, 294] on div "fox = game . createCharacter ( "fox" ) dragon = game . createCharacter ( "drago…" at bounding box center [836, 337] width 360 height 372
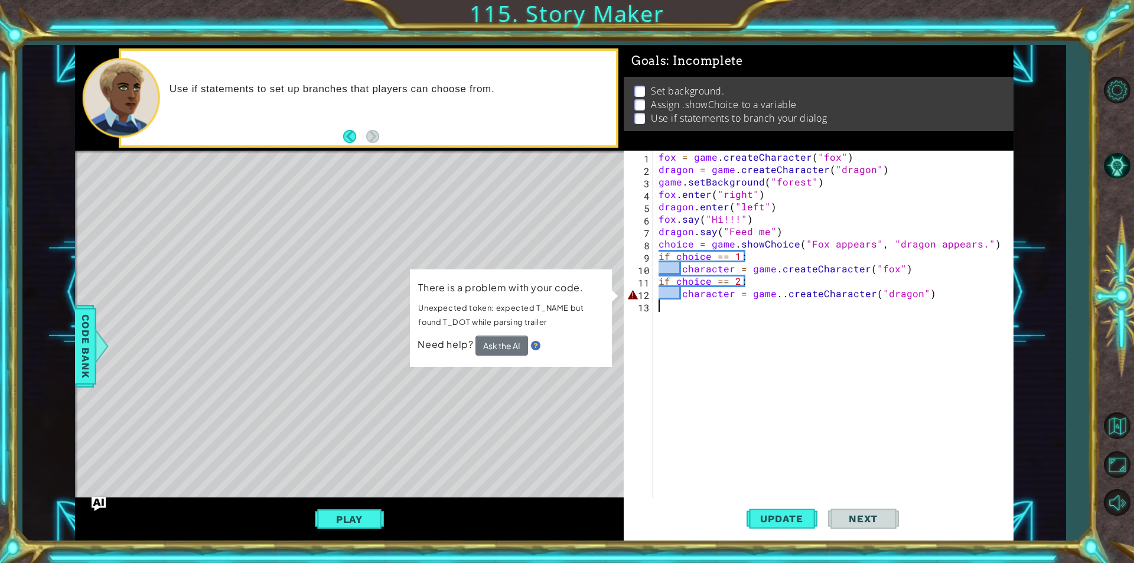
click at [781, 299] on div "fox = game . createCharacter ( "fox" ) dragon = game . createCharacter ( "drago…" at bounding box center [836, 337] width 360 height 372
click at [784, 295] on div "fox = game . createCharacter ( "fox" ) dragon = game . createCharacter ( "drago…" at bounding box center [836, 337] width 360 height 372
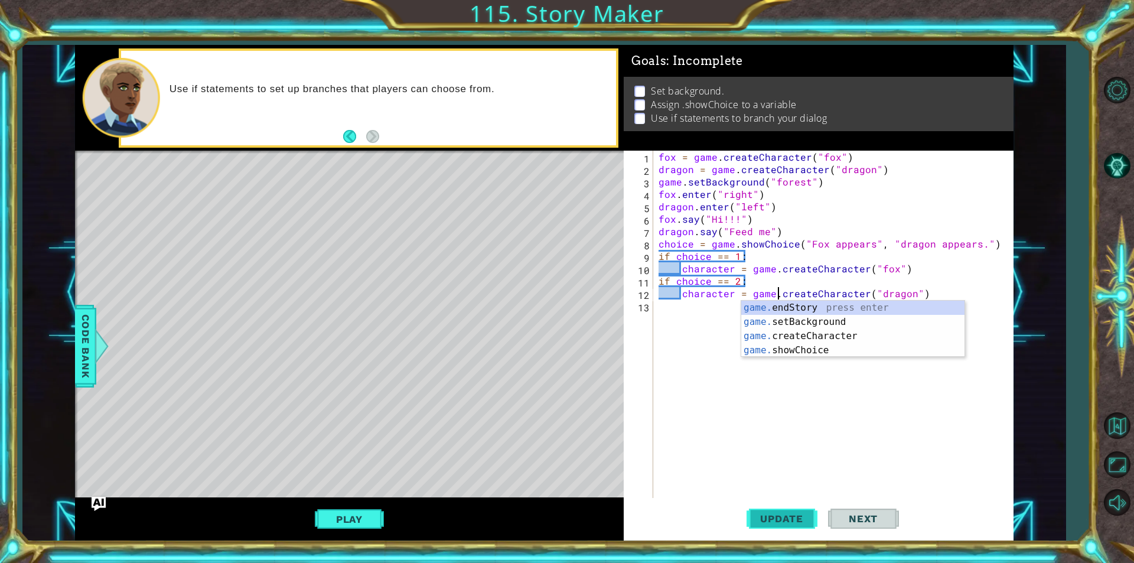
click at [784, 525] on button "Update" at bounding box center [782, 518] width 71 height 39
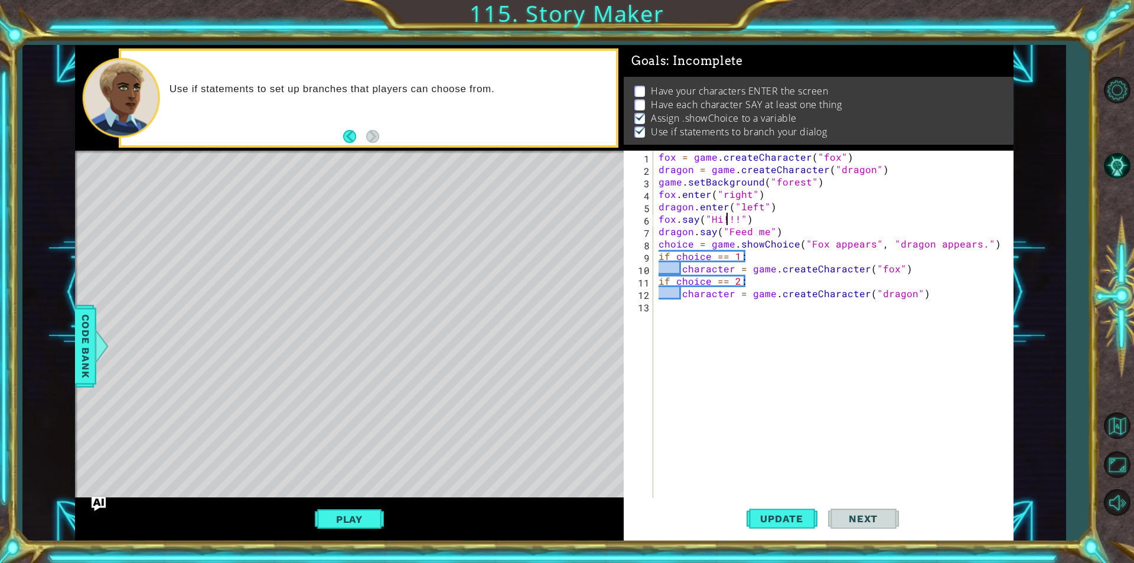
click at [725, 219] on div "fox = game . createCharacter ( "fox" ) dragon = game . createCharacter ( "drago…" at bounding box center [836, 337] width 360 height 372
click at [741, 219] on div "fox = game . createCharacter ( "fox" ) dragon = game . createCharacter ( "drago…" at bounding box center [836, 337] width 360 height 372
click at [776, 213] on div "fox = game . createCharacter ( "fox" ) dragon = game . createCharacter ( "drago…" at bounding box center [836, 337] width 360 height 372
click at [769, 517] on span "Update" at bounding box center [781, 519] width 67 height 12
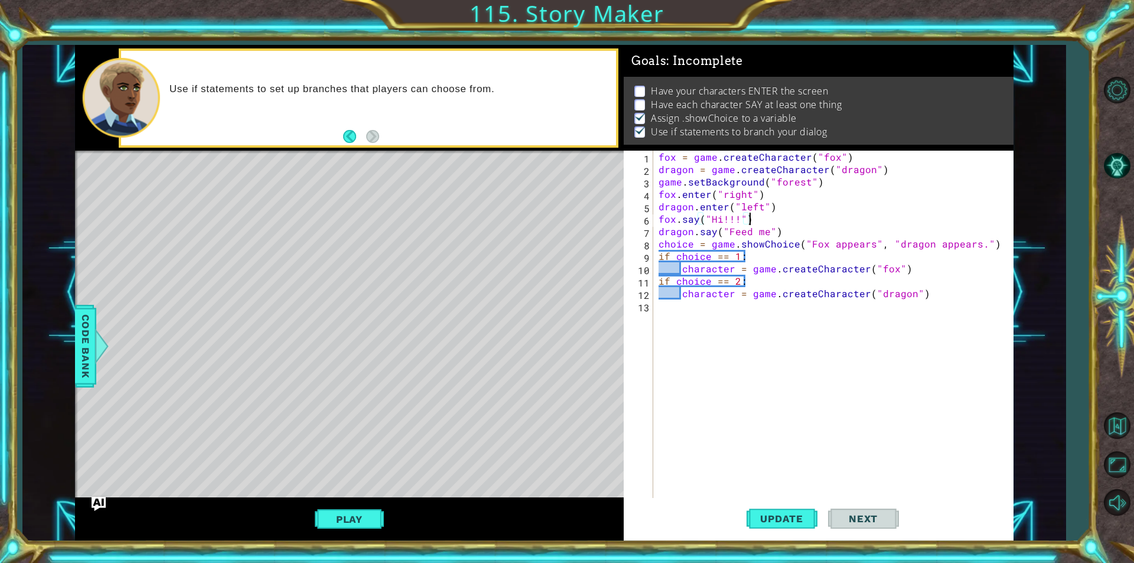
click at [718, 197] on div "fox = game . createCharacter ( "fox" ) dragon = game . createCharacter ( "drago…" at bounding box center [836, 337] width 360 height 372
click at [763, 186] on div "fox = game . createCharacter ( "fox" ) dragon = game . createCharacter ( "drago…" at bounding box center [836, 337] width 360 height 372
click at [762, 223] on div "fox = game . createCharacter ( "fox" ) dragon = game . createCharacter ( "drago…" at bounding box center [836, 337] width 360 height 372
click at [751, 204] on div "fox = game . createCharacter ( "fox" ) dragon = game . createCharacter ( "drago…" at bounding box center [836, 337] width 360 height 372
click at [774, 199] on div "fox = game . createCharacter ( "fox" ) dragon = game . createCharacter ( "drago…" at bounding box center [836, 337] width 360 height 372
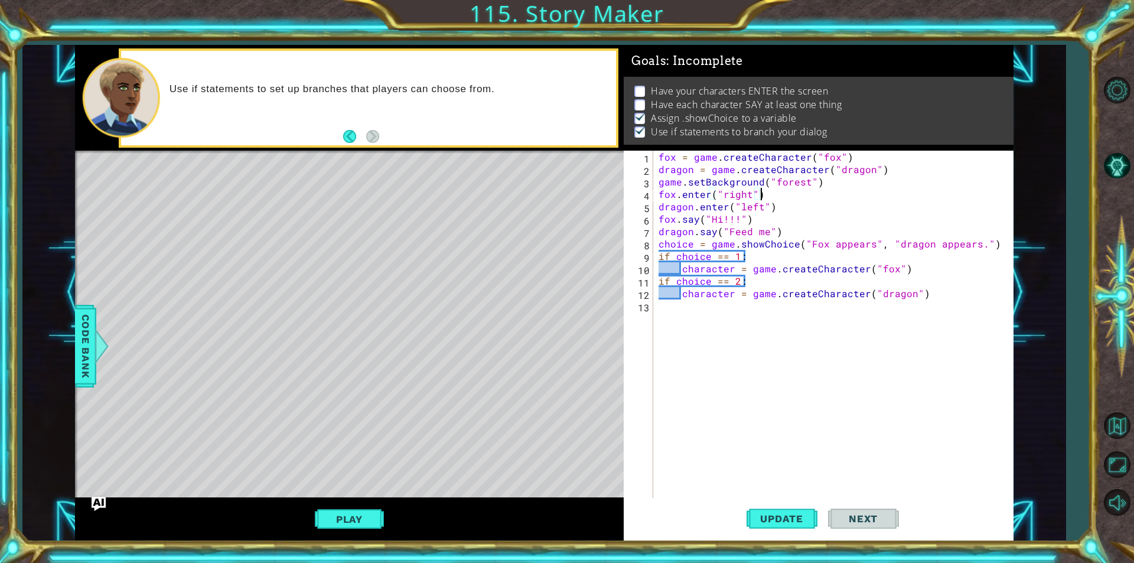
click at [842, 211] on div "fox = game . createCharacter ( "fox" ) dragon = game . createCharacter ( "drago…" at bounding box center [836, 337] width 360 height 372
type textarea "dragon.enter("left")"
click at [814, 303] on div "fox = game . createCharacter ( "fox" ) dragon = game . createCharacter ( "drago…" at bounding box center [836, 337] width 360 height 372
click at [828, 347] on div "fox = game . createCharacter ( "fox" ) dragon = game . createCharacter ( "drago…" at bounding box center [836, 337] width 360 height 372
click at [747, 320] on div "fox = game . createCharacter ( "fox" ) dragon = game . createCharacter ( "drago…" at bounding box center [836, 337] width 360 height 372
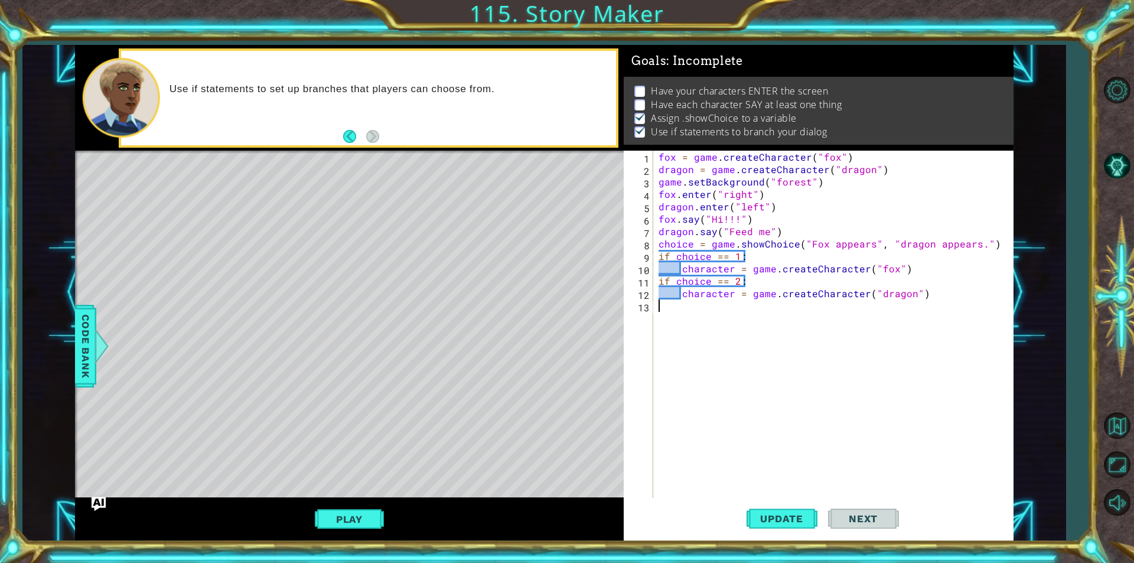
click at [747, 320] on div "fox = game . createCharacter ( "fox" ) dragon = game . createCharacter ( "drago…" at bounding box center [836, 337] width 360 height 372
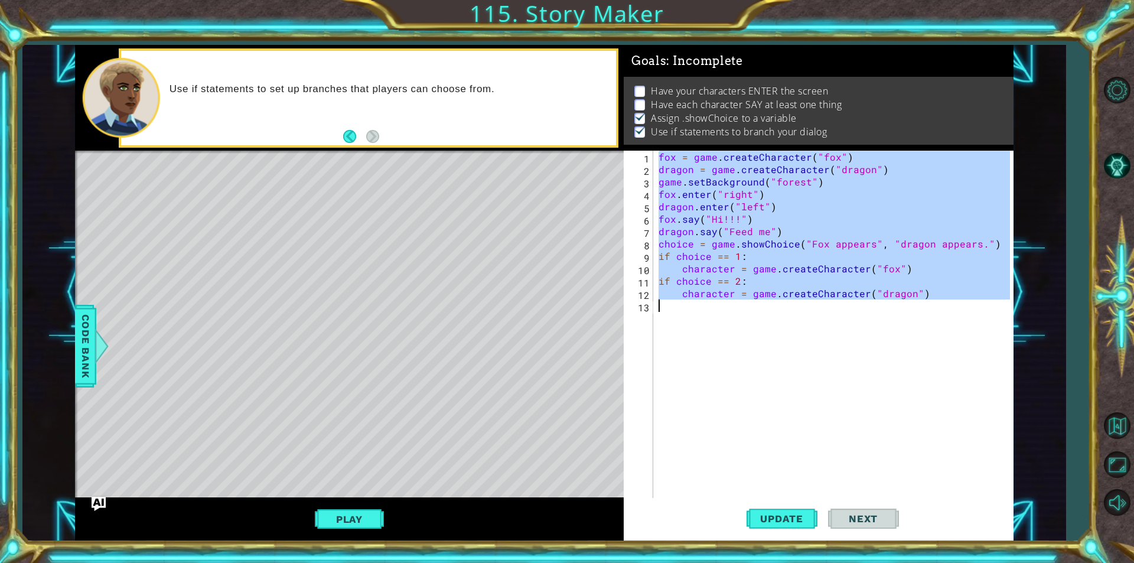
click at [747, 320] on div "fox = game . createCharacter ( "fox" ) dragon = game . createCharacter ( "drago…" at bounding box center [836, 337] width 360 height 372
type textarea "character = game.createCharacter("dragon")"
click at [747, 320] on div "fox = game . createCharacter ( "fox" ) dragon = game . createCharacter ( "drago…" at bounding box center [836, 337] width 360 height 372
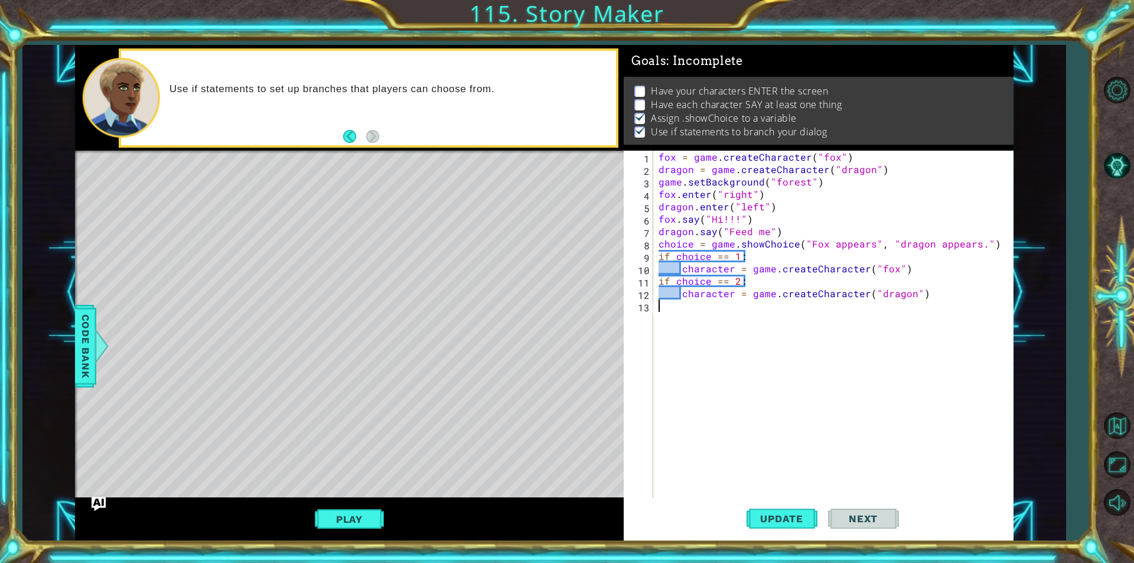
click at [747, 320] on div "fox = game . createCharacter ( "fox" ) dragon = game . createCharacter ( "drago…" at bounding box center [836, 337] width 360 height 372
click at [363, 511] on button "Play" at bounding box center [349, 519] width 69 height 22
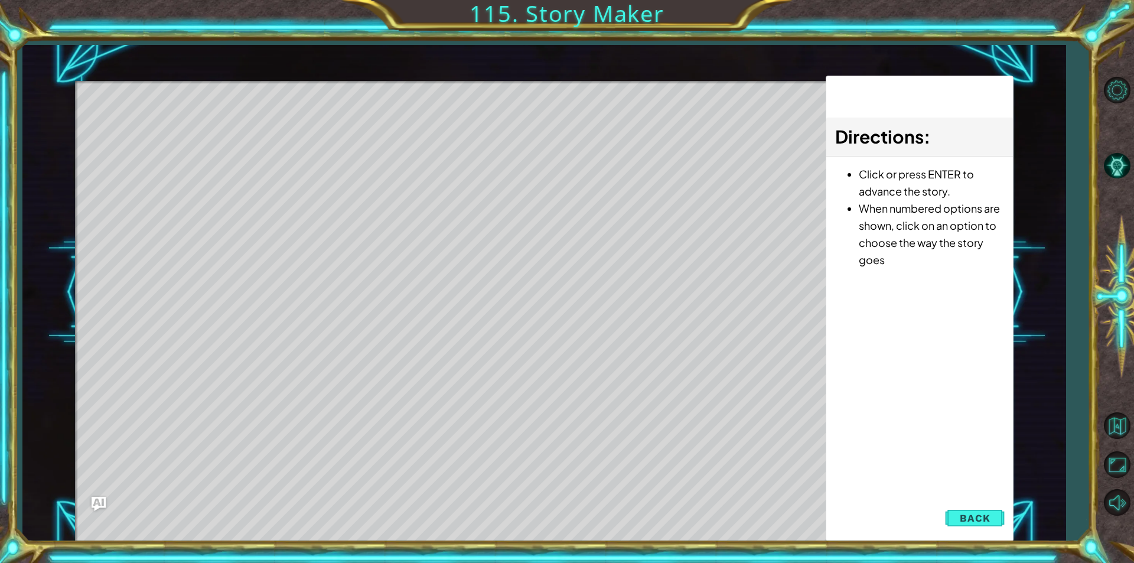
click at [617, 332] on div "Level Map" at bounding box center [348, 255] width 546 height 348
click at [620, 351] on div "Level Map" at bounding box center [348, 255] width 546 height 348
click at [588, 428] on div "Level Map" at bounding box center [348, 255] width 546 height 348
click at [450, 112] on div "Level Map" at bounding box center [348, 255] width 546 height 348
click at [452, 116] on div "Level Map" at bounding box center [348, 255] width 546 height 348
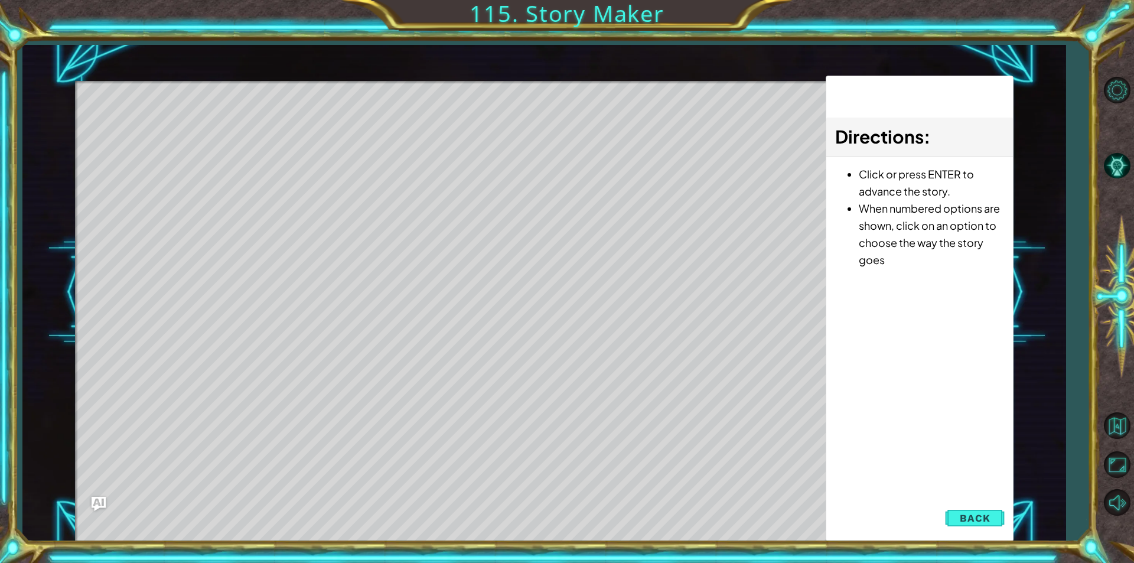
click at [452, 116] on div "Level Map" at bounding box center [348, 255] width 546 height 348
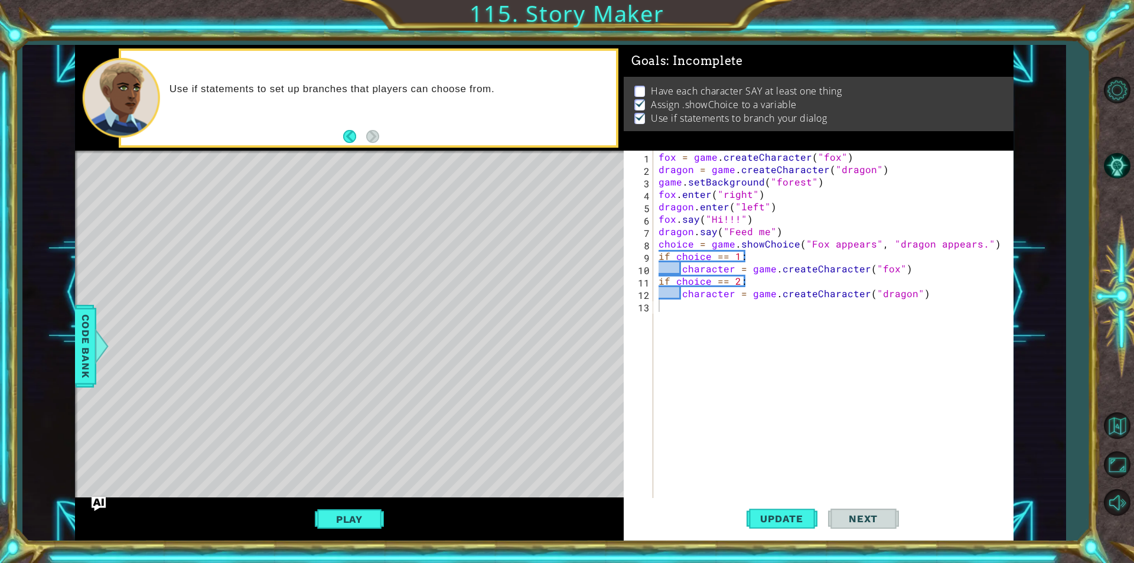
drag, startPoint x: 653, startPoint y: 271, endPoint x: 709, endPoint y: 316, distance: 71.8
click at [653, 272] on div "1 2 3 4 5 6 7 8 9 10 11 12 13 fox = game . createCharacter ( "fox" ) dragon = g…" at bounding box center [817, 324] width 386 height 347
click at [751, 240] on div "fox = game . createCharacter ( "fox" ) dragon = game . createCharacter ( "drago…" at bounding box center [836, 337] width 360 height 372
click at [767, 225] on div "fox = game . createCharacter ( "fox" ) dragon = game . createCharacter ( "drago…" at bounding box center [836, 337] width 360 height 372
click at [800, 202] on div "fox = game . createCharacter ( "fox" ) dragon = game . createCharacter ( "drago…" at bounding box center [836, 337] width 360 height 372
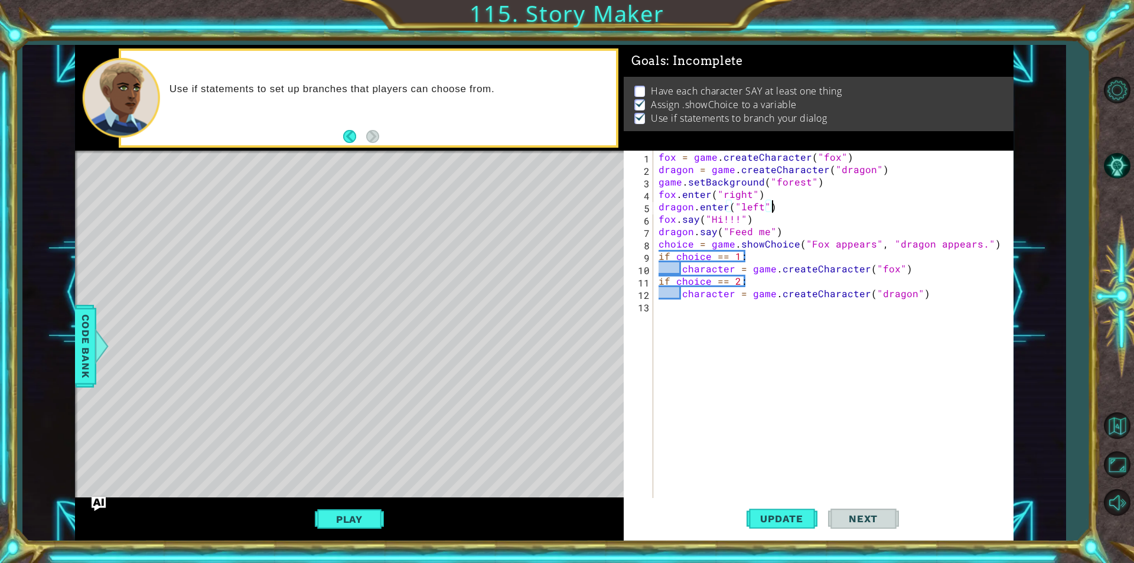
click at [786, 230] on div "fox = game . createCharacter ( "fox" ) dragon = game . createCharacter ( "drago…" at bounding box center [836, 337] width 360 height 372
click at [773, 237] on div "fox = game . createCharacter ( "fox" ) dragon = game . createCharacter ( "drago…" at bounding box center [836, 337] width 360 height 372
click at [799, 521] on span "Update" at bounding box center [781, 519] width 67 height 12
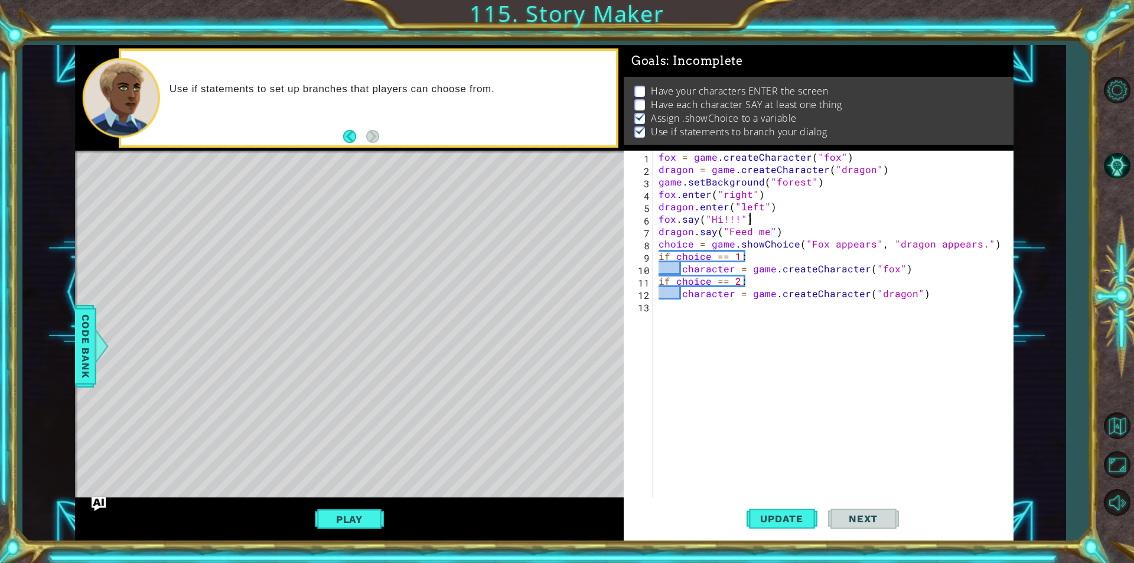
click at [762, 216] on div "fox = game . createCharacter ( "fox" ) dragon = game . createCharacter ( "drago…" at bounding box center [836, 337] width 360 height 372
click at [738, 202] on div "fox = game . createCharacter ( "fox" ) dragon = game . createCharacter ( "drago…" at bounding box center [836, 337] width 360 height 372
click at [786, 516] on span "Update" at bounding box center [781, 519] width 67 height 12
click at [786, 514] on span "Update" at bounding box center [781, 519] width 67 height 12
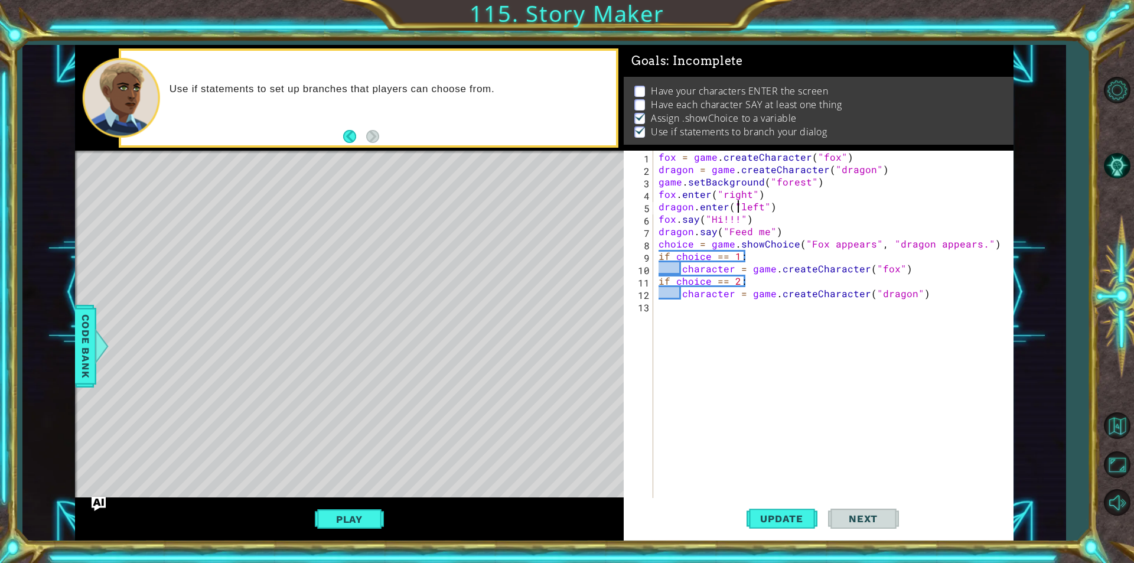
click at [703, 217] on div "fox = game . createCharacter ( "fox" ) dragon = game . createCharacter ( "drago…" at bounding box center [836, 337] width 360 height 372
type textarea "fox.say("Hi!!!")"
click at [853, 335] on div "fox = game . createCharacter ( "fox" ) dragon = game . createCharacter ( "drago…" at bounding box center [836, 337] width 360 height 372
type textarea "choice == 1"
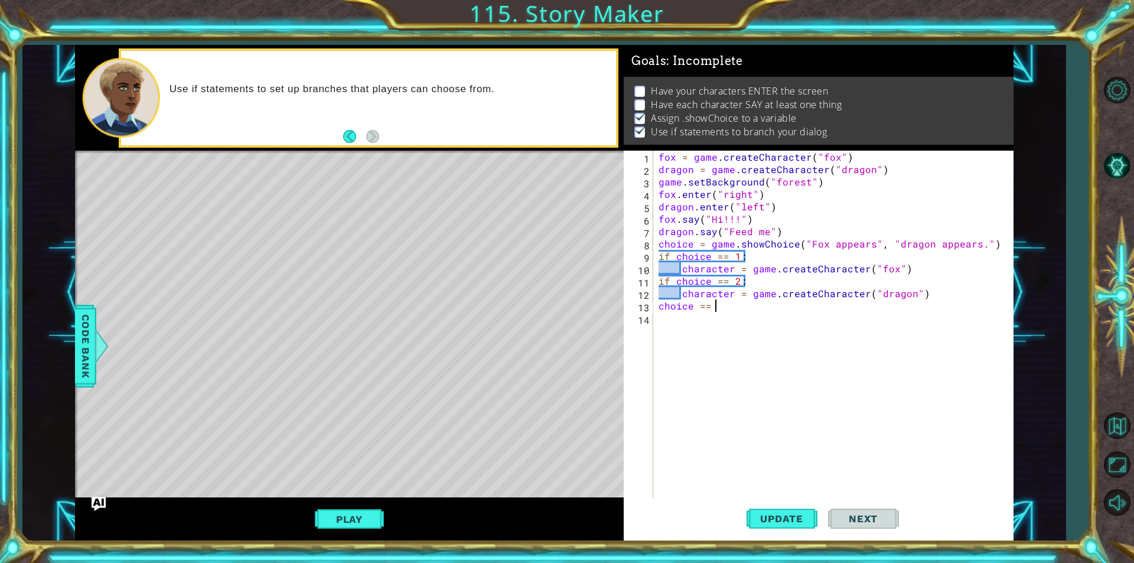
scroll to position [0, 3]
click at [743, 336] on div "fox = game . createCharacter ( "fox" ) dragon = game . createCharacter ( "drago…" at bounding box center [836, 337] width 360 height 372
type textarea "choice == 1"
click at [783, 516] on span "Update" at bounding box center [781, 519] width 67 height 12
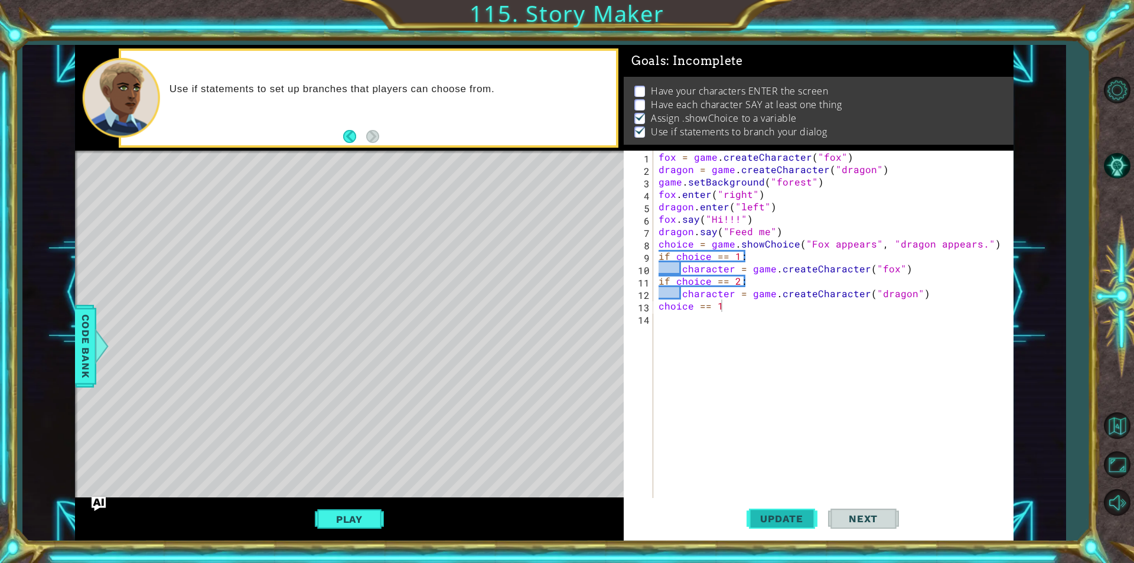
click at [783, 514] on span "Update" at bounding box center [781, 519] width 67 height 12
click at [730, 336] on div "fox = game . createCharacter ( "fox" ) dragon = game . createCharacter ( "drago…" at bounding box center [836, 337] width 360 height 372
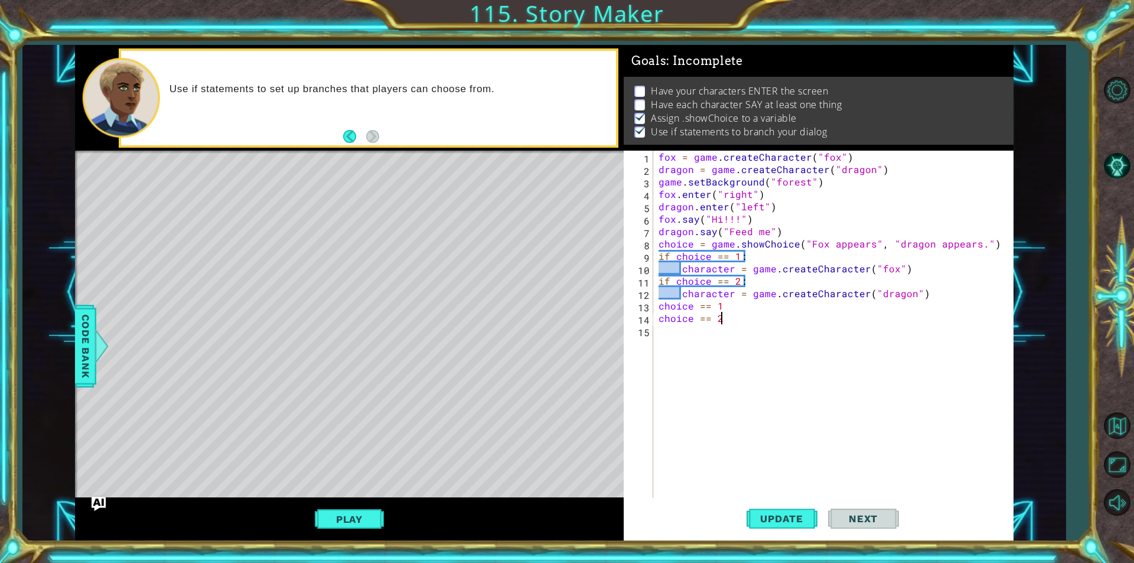
scroll to position [0, 3]
click at [790, 524] on button "Update" at bounding box center [782, 518] width 71 height 39
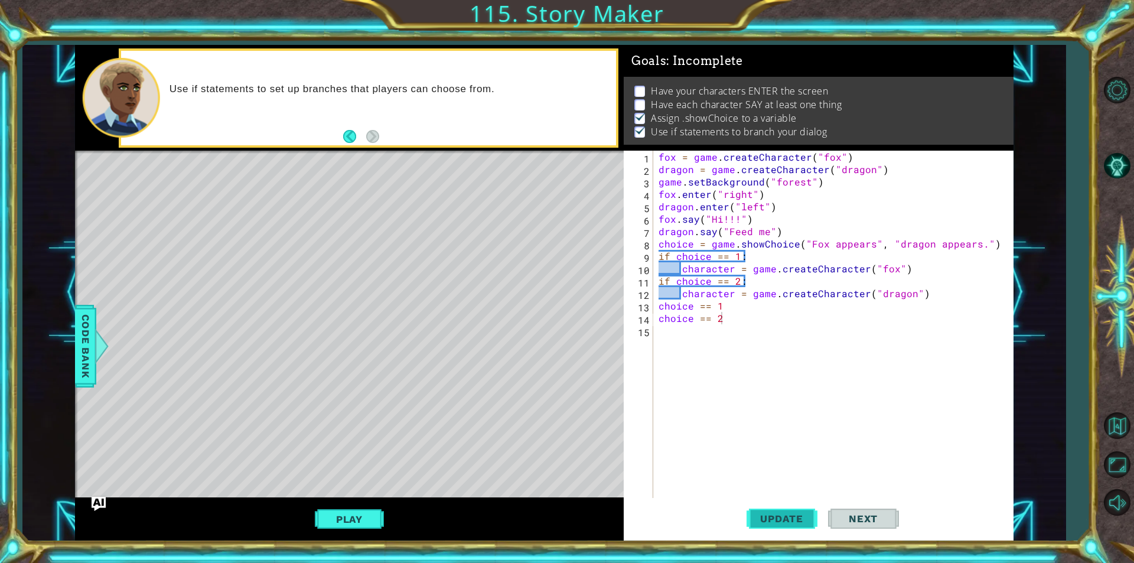
click at [790, 524] on button "Update" at bounding box center [782, 518] width 71 height 39
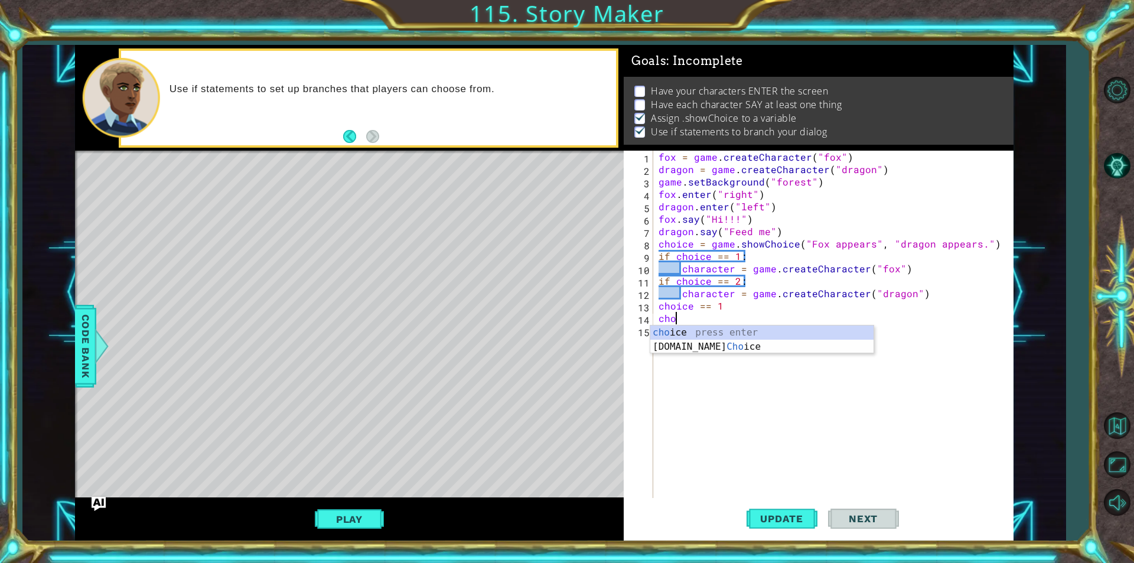
scroll to position [0, 0]
type textarea "c"
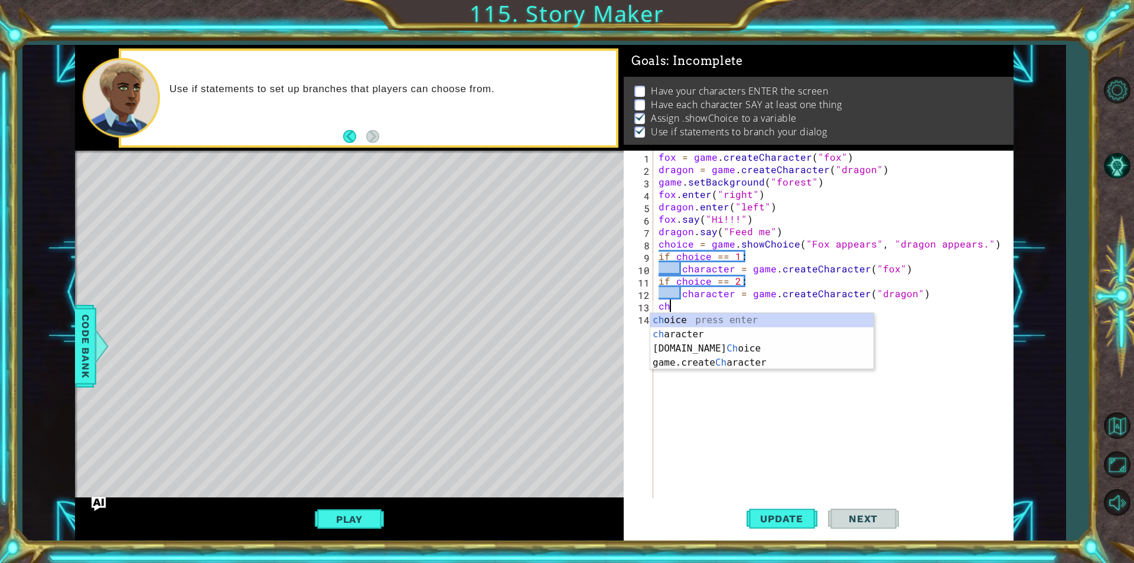
type textarea "c"
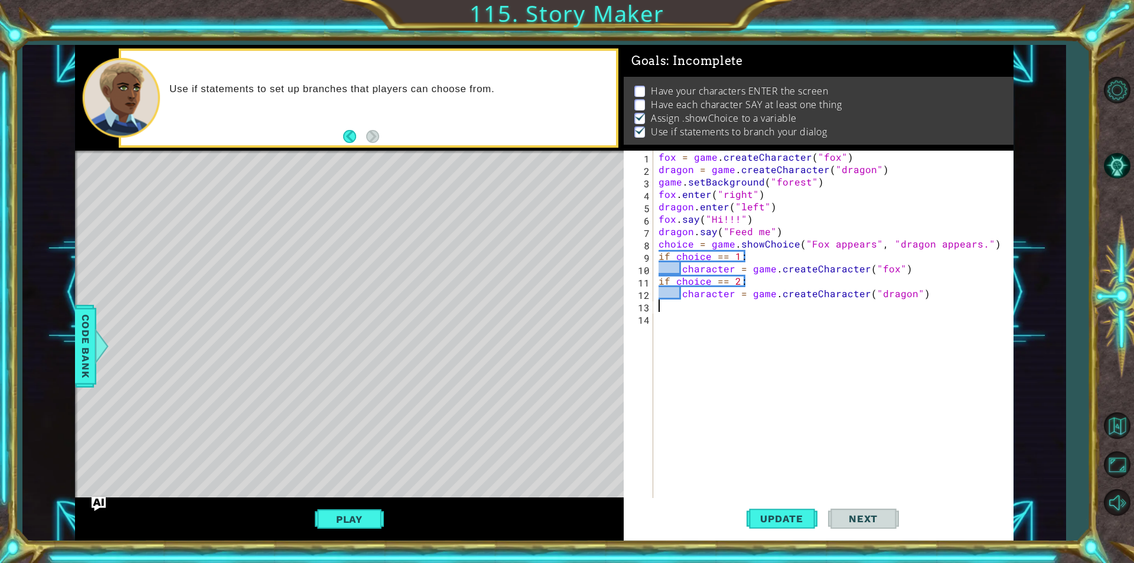
type textarea "character = game.createCharacter("dragon")"
click at [92, 331] on span "Code Bank" at bounding box center [85, 346] width 19 height 72
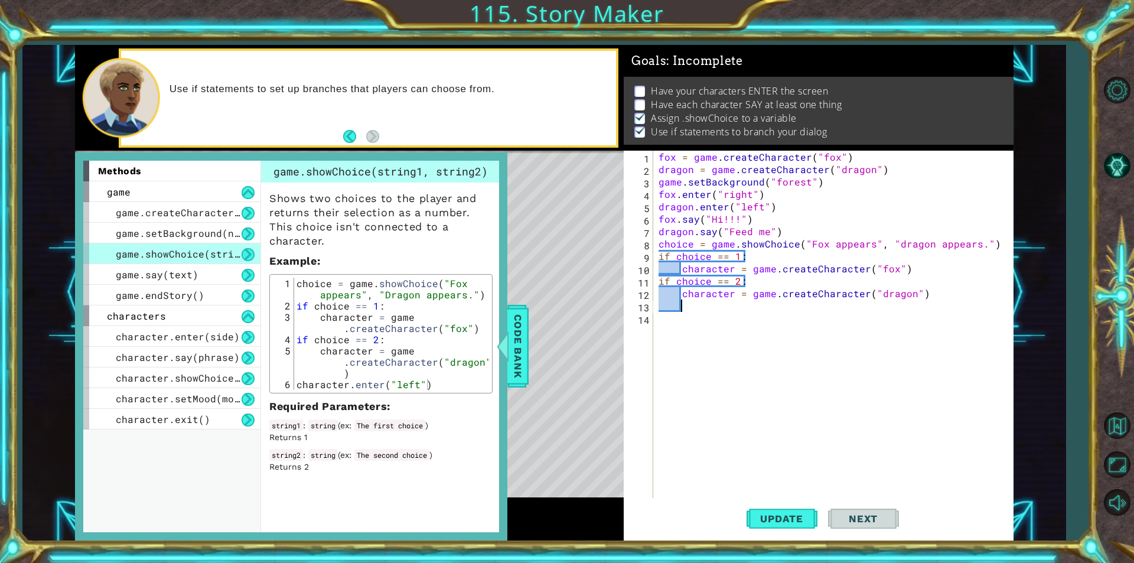
click at [698, 304] on div "fox = game . createCharacter ( "fox" ) dragon = game . createCharacter ( "drago…" at bounding box center [836, 337] width 360 height 372
click at [410, 423] on code "The first choice" at bounding box center [389, 425] width 71 height 12
click at [425, 426] on code "The first choice" at bounding box center [389, 425] width 71 height 12
click at [458, 430] on div "string1 : string ( ex : The first choice ) Returns 1" at bounding box center [380, 431] width 223 height 24
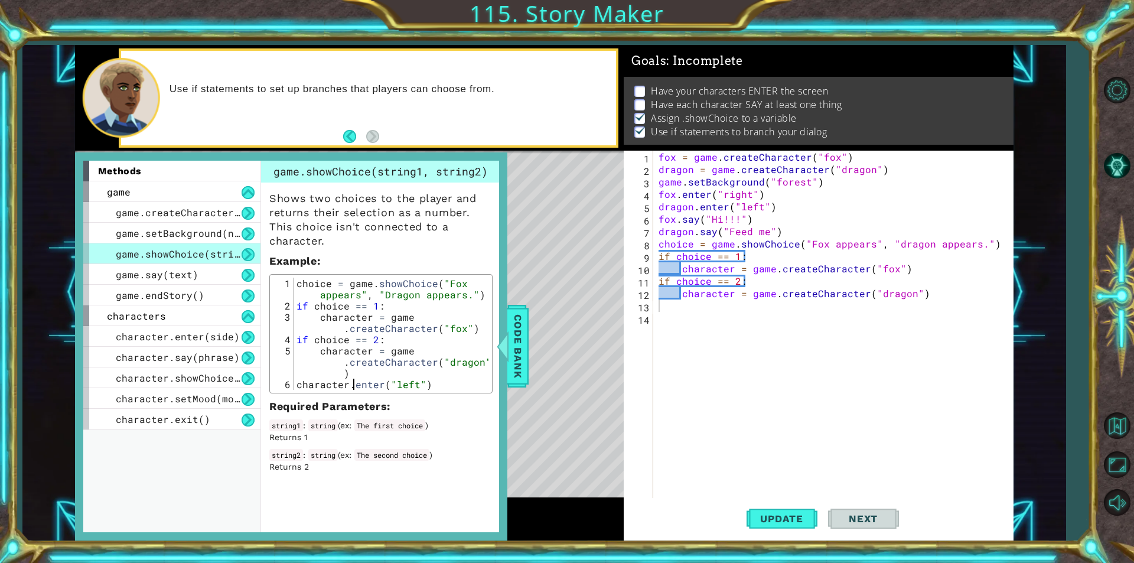
drag, startPoint x: 345, startPoint y: 350, endPoint x: 355, endPoint y: 379, distance: 30.1
click at [355, 379] on div "choice = game . showChoice ( "Fox appears" , "Dragon appears." ) if choice == 1…" at bounding box center [391, 351] width 195 height 146
type textarea "character.enter("left")"
click at [571, 322] on div "Level Map" at bounding box center [348, 325] width 546 height 348
click at [512, 352] on span "Code Bank" at bounding box center [518, 346] width 19 height 72
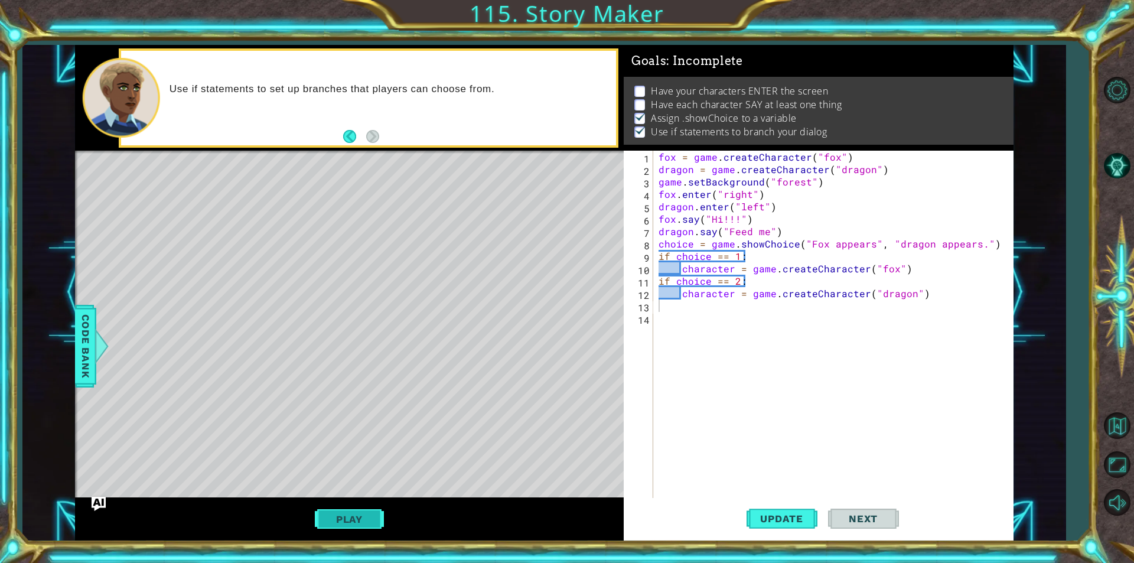
click at [347, 523] on button "Play" at bounding box center [349, 519] width 69 height 22
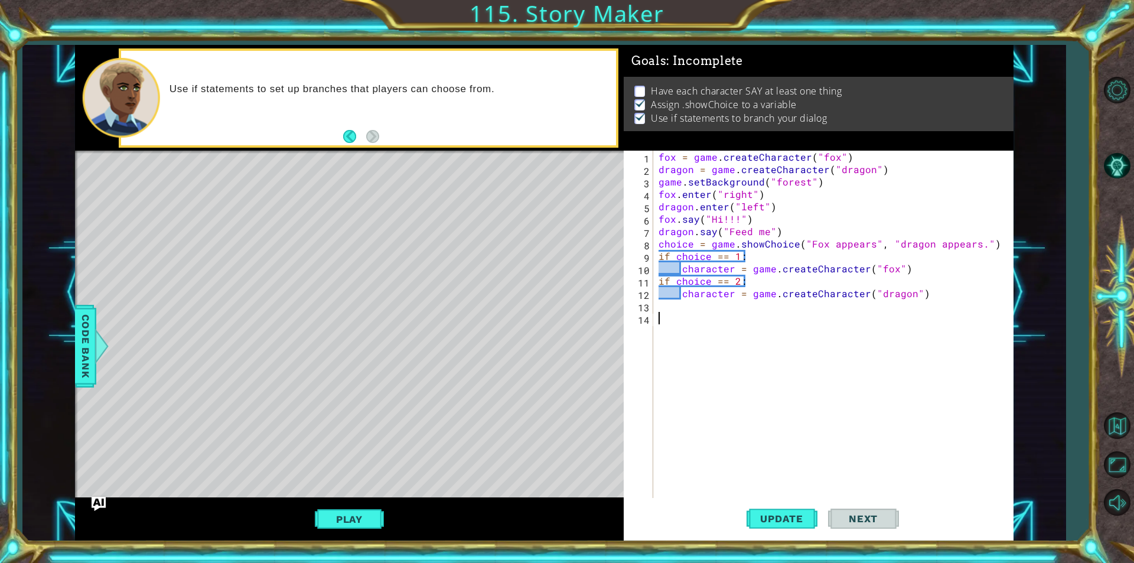
click at [817, 428] on div "fox = game . createCharacter ( "fox" ) dragon = game . createCharacter ( "drago…" at bounding box center [836, 337] width 360 height 372
click at [775, 514] on span "Update" at bounding box center [781, 519] width 67 height 12
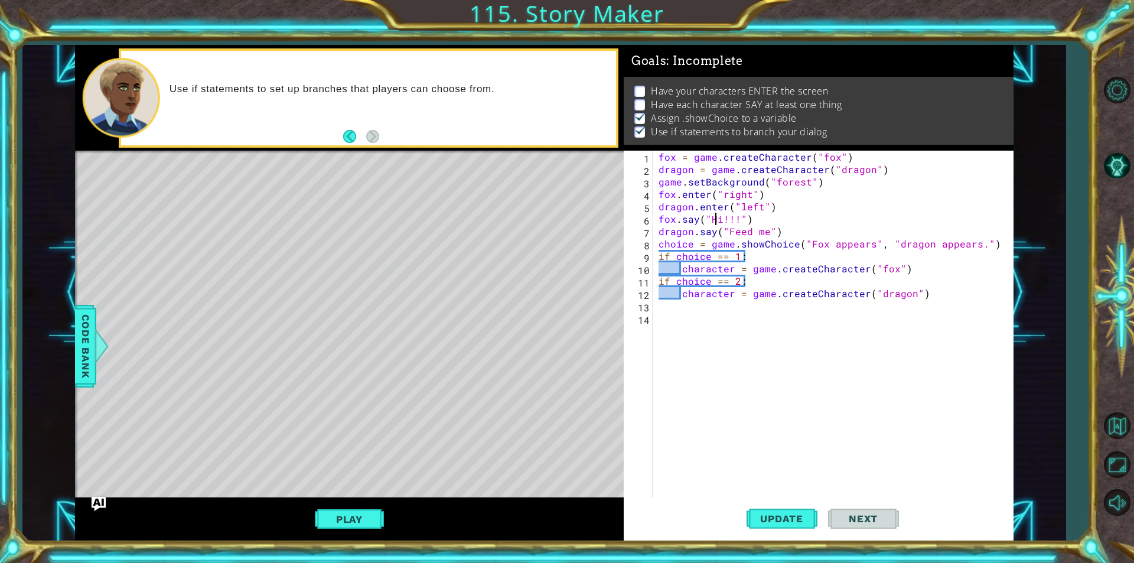
drag, startPoint x: 715, startPoint y: 219, endPoint x: 731, endPoint y: 219, distance: 16.0
click at [721, 219] on div "fox = game . createCharacter ( "fox" ) dragon = game . createCharacter ( "drago…" at bounding box center [836, 337] width 360 height 372
click at [732, 219] on div "fox = game . createCharacter ( "fox" ) dragon = game . createCharacter ( "drago…" at bounding box center [836, 337] width 360 height 372
click at [774, 213] on div "fox = game . createCharacter ( "fox" ) dragon = game . createCharacter ( "drago…" at bounding box center [836, 337] width 360 height 372
click at [796, 235] on div "fox = game . createCharacter ( "fox" ) dragon = game . createCharacter ( "drago…" at bounding box center [836, 337] width 360 height 372
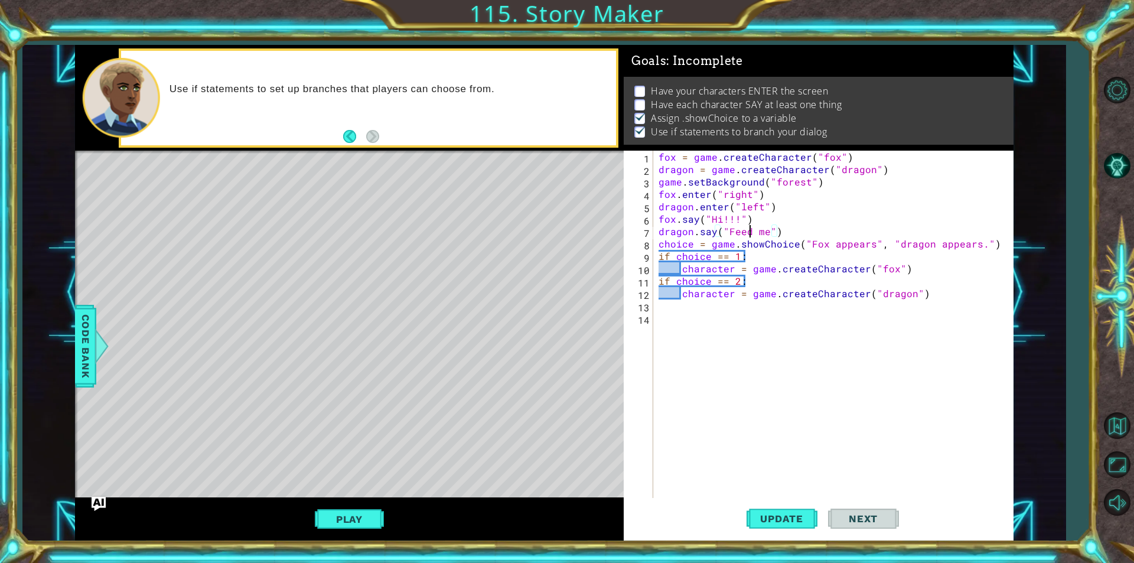
click at [748, 230] on div "fox = game . createCharacter ( "fox" ) dragon = game . createCharacter ( "drago…" at bounding box center [836, 337] width 360 height 372
click at [708, 225] on div "fox = game . createCharacter ( "fox" ) dragon = game . createCharacter ( "drago…" at bounding box center [836, 337] width 360 height 372
click at [700, 229] on div "fox = game . createCharacter ( "fox" ) dragon = game . createCharacter ( "drago…" at bounding box center [836, 337] width 360 height 372
click at [724, 233] on div "fox = game . createCharacter ( "fox" ) dragon = game . createCharacter ( "drago…" at bounding box center [836, 337] width 360 height 372
click at [773, 227] on div "fox = game . createCharacter ( "fox" ) dragon = game . createCharacter ( "drago…" at bounding box center [836, 337] width 360 height 372
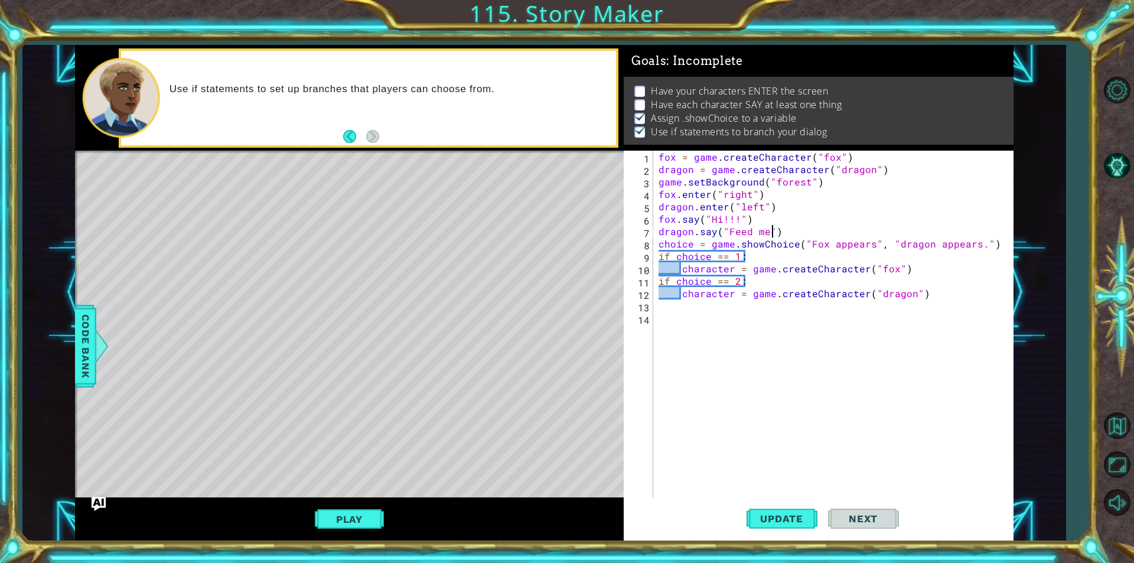
click at [849, 230] on div "fox = game . createCharacter ( "fox" ) dragon = game . createCharacter ( "drago…" at bounding box center [836, 337] width 360 height 372
click at [891, 263] on div "fox = game . createCharacter ( "fox" ) dragon = game . createCharacter ( "drago…" at bounding box center [836, 337] width 360 height 372
click at [869, 290] on div "fox = game . createCharacter ( "fox" ) dragon = game . createCharacter ( "drago…" at bounding box center [836, 337] width 360 height 372
click at [753, 246] on div "fox = game . createCharacter ( "fox" ) dragon = game . createCharacter ( "drago…" at bounding box center [836, 337] width 360 height 372
type textarea "choice = game.showChoice("Fox appears", "dragon appears.")"
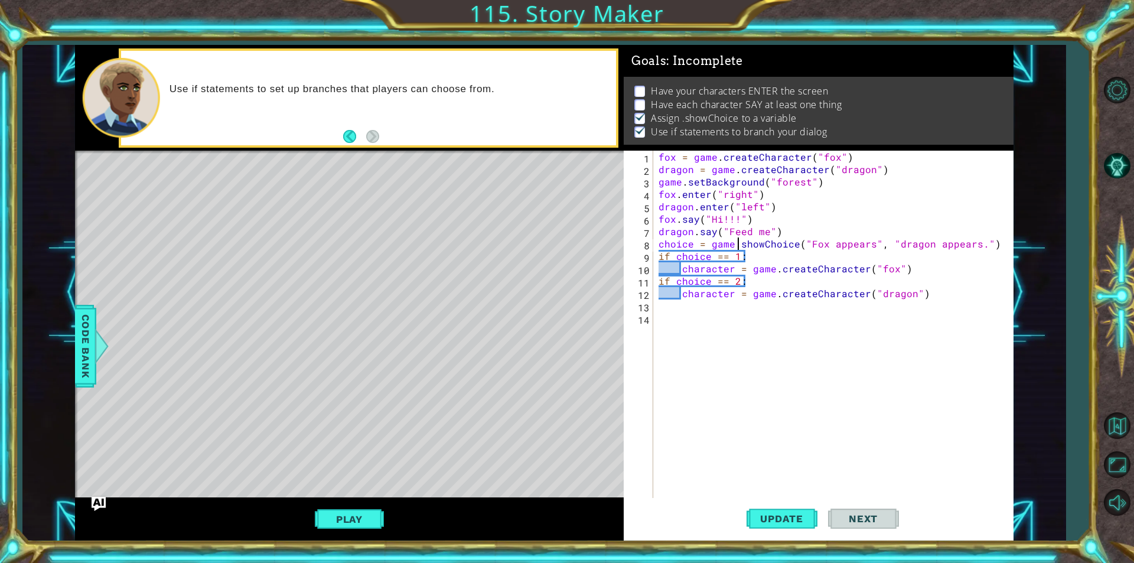
click at [738, 245] on div "fox = game . createCharacter ( "fox" ) dragon = game . createCharacter ( "drago…" at bounding box center [836, 337] width 360 height 372
click at [748, 245] on div "fox = game . createCharacter ( "fox" ) dragon = game . createCharacter ( "drago…" at bounding box center [836, 337] width 360 height 372
click at [750, 245] on div "fox = game . createCharacter ( "fox" ) dragon = game . createCharacter ( "drago…" at bounding box center [836, 337] width 360 height 372
click at [775, 243] on div "fox = game . createCharacter ( "fox" ) dragon = game . createCharacter ( "drago…" at bounding box center [836, 337] width 360 height 372
click at [723, 331] on div "fox = game . createCharacter ( "fox" ) dragon = game . createCharacter ( "drago…" at bounding box center [836, 337] width 360 height 372
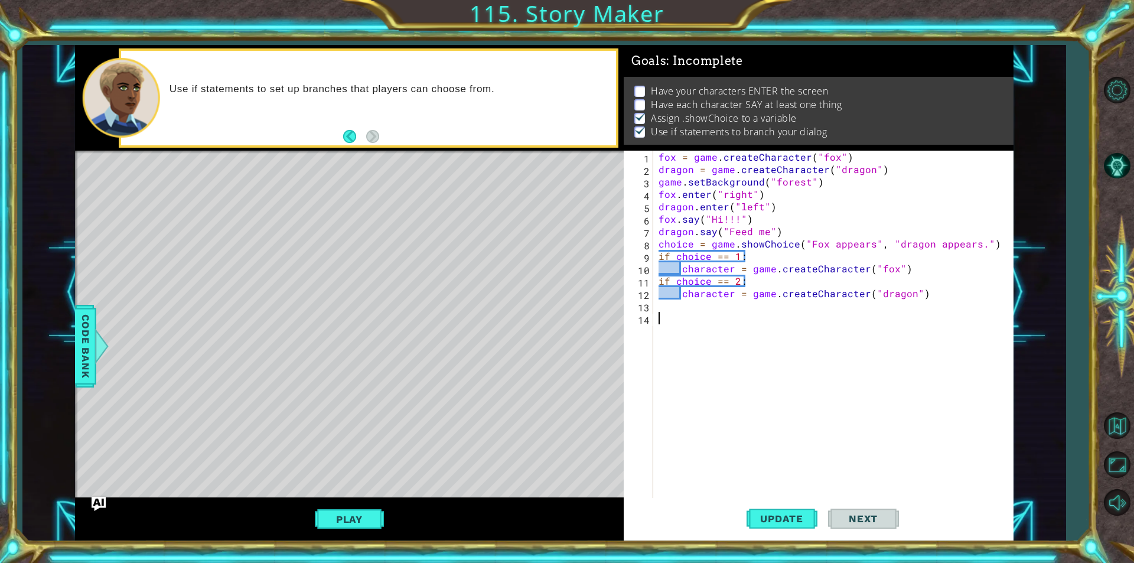
click at [705, 334] on div "fox = game . createCharacter ( "fox" ) dragon = game . createCharacter ( "drago…" at bounding box center [836, 337] width 360 height 372
click at [802, 516] on span "Update" at bounding box center [781, 519] width 67 height 12
click at [800, 514] on span "Update" at bounding box center [781, 519] width 67 height 12
drag, startPoint x: 674, startPoint y: 79, endPoint x: 692, endPoint y: 85, distance: 18.3
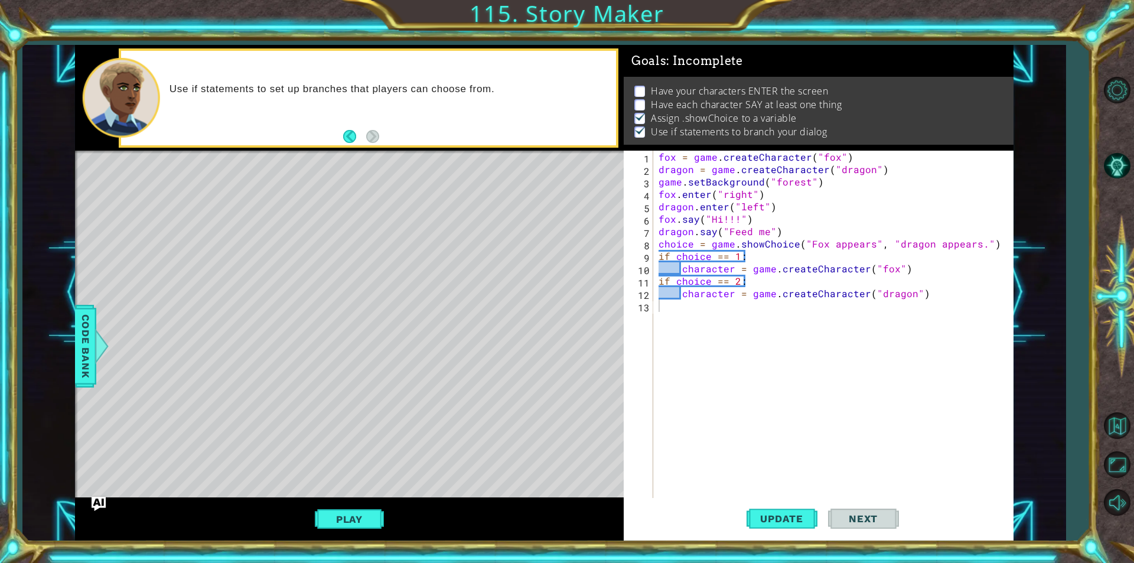
click at [692, 85] on p "Have your characters ENTER the screen" at bounding box center [739, 90] width 177 height 13
click at [689, 84] on p "Have your characters ENTER the screen" at bounding box center [739, 90] width 177 height 13
click at [356, 531] on div "Play" at bounding box center [349, 518] width 549 height 43
click at [351, 518] on button "Play" at bounding box center [349, 519] width 69 height 22
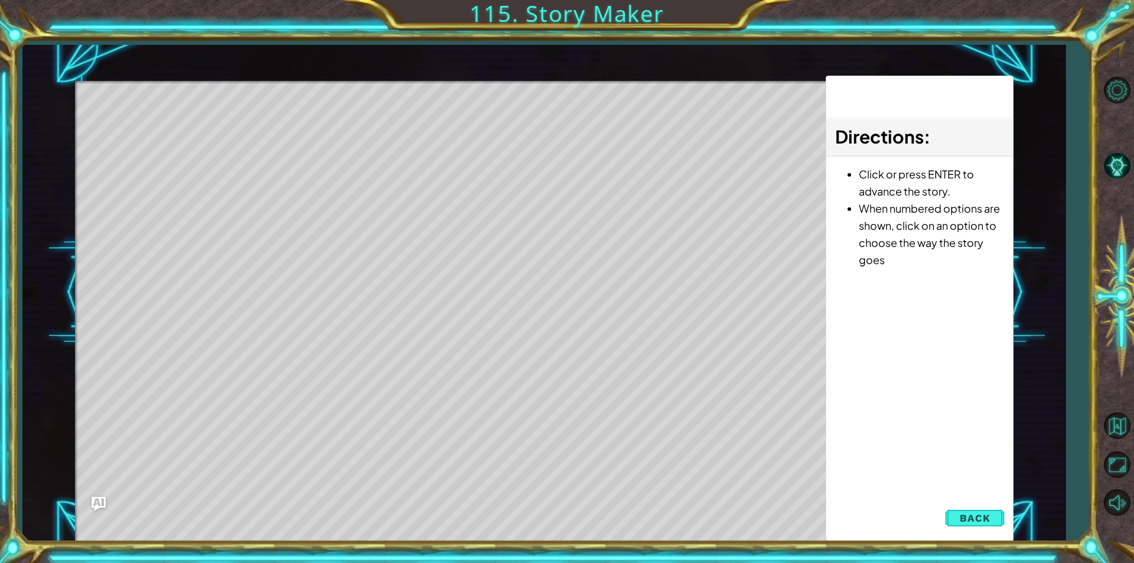
click at [614, 267] on div "Level Map" at bounding box center [348, 255] width 546 height 348
click at [608, 312] on div "Level Map" at bounding box center [348, 255] width 546 height 348
click at [451, 112] on div "Level Map" at bounding box center [348, 255] width 546 height 348
click at [451, 111] on div "Level Map" at bounding box center [348, 255] width 546 height 348
click at [452, 111] on div "Level Map" at bounding box center [348, 255] width 546 height 348
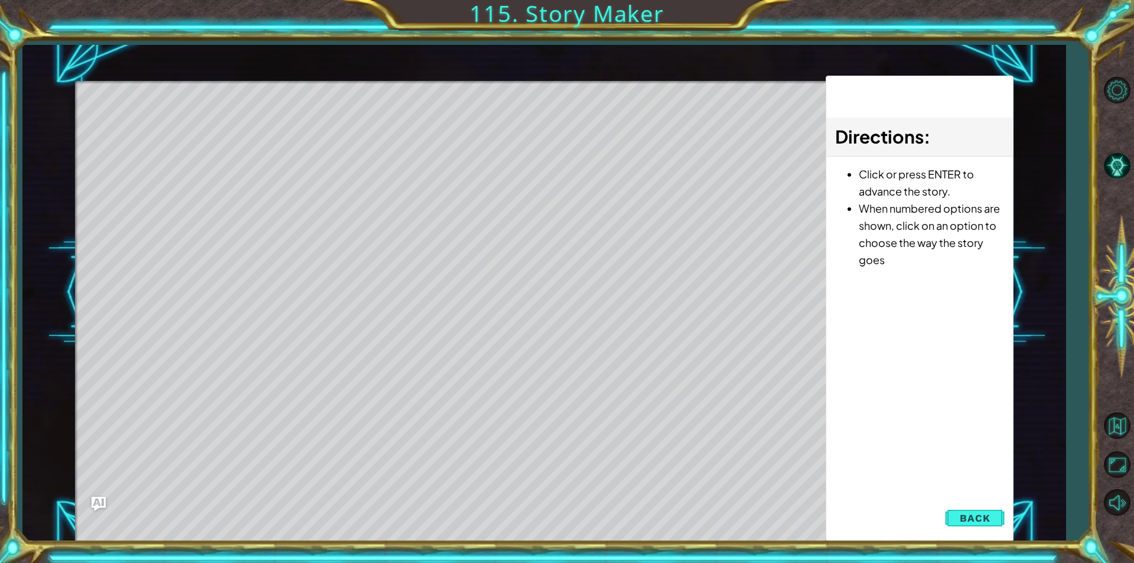
click at [452, 111] on div "Level Map" at bounding box center [348, 255] width 546 height 348
click at [459, 259] on div "Level Map" at bounding box center [348, 255] width 546 height 348
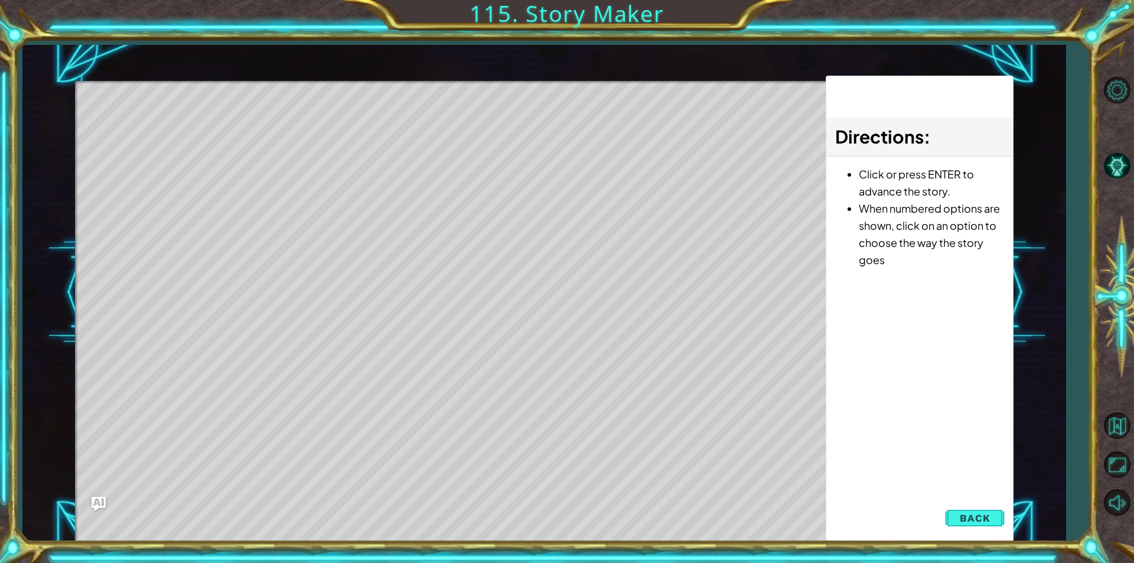
click at [453, 254] on div "Level Map" at bounding box center [348, 255] width 546 height 348
click at [449, 246] on div "Level Map" at bounding box center [348, 255] width 546 height 348
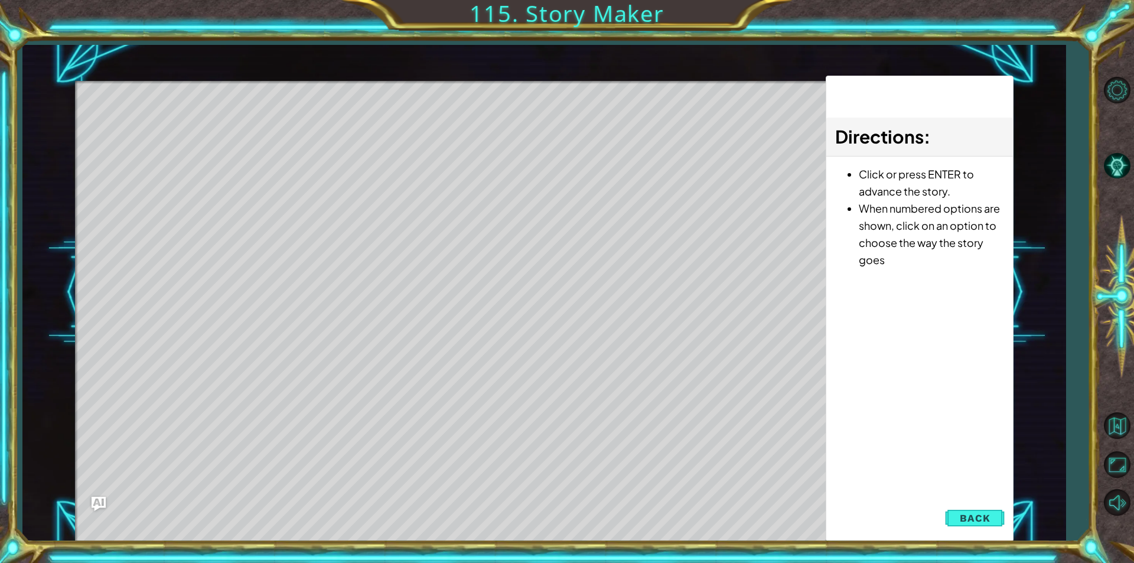
drag, startPoint x: 453, startPoint y: 245, endPoint x: 458, endPoint y: 250, distance: 7.5
click at [457, 249] on div "Level Map" at bounding box center [348, 255] width 546 height 348
drag, startPoint x: 459, startPoint y: 255, endPoint x: 462, endPoint y: 261, distance: 6.9
click at [461, 259] on div "Level Map" at bounding box center [348, 255] width 546 height 348
click at [463, 263] on div "Level Map" at bounding box center [348, 255] width 546 height 348
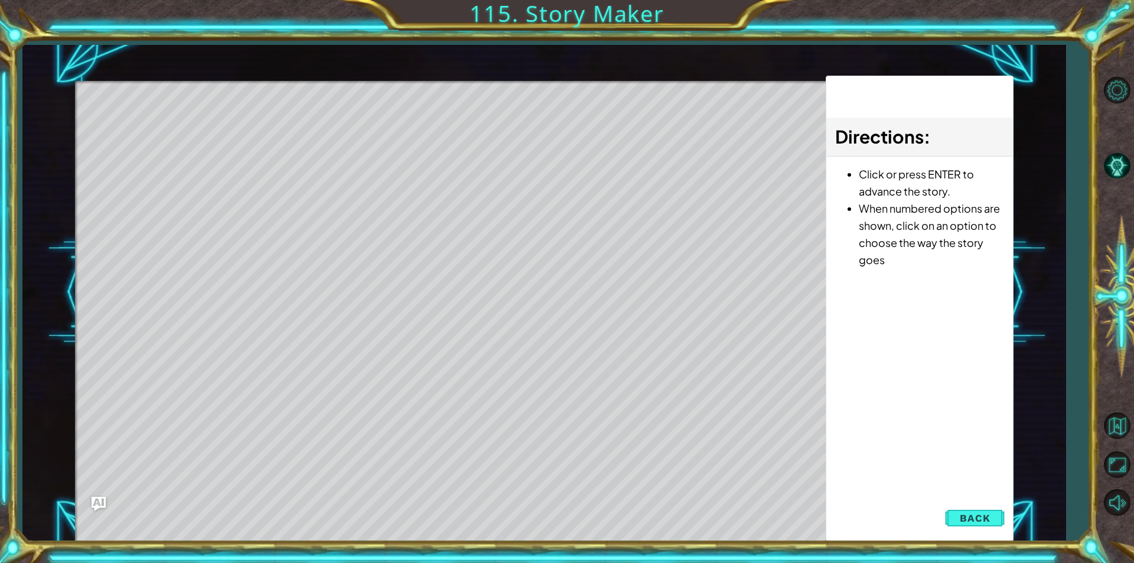
click at [450, 264] on div "Level Map" at bounding box center [348, 255] width 546 height 348
drag, startPoint x: 448, startPoint y: 254, endPoint x: 451, endPoint y: 266, distance: 12.6
click at [451, 255] on div "Level Map" at bounding box center [348, 255] width 546 height 348
drag, startPoint x: 451, startPoint y: 266, endPoint x: 451, endPoint y: 258, distance: 8.9
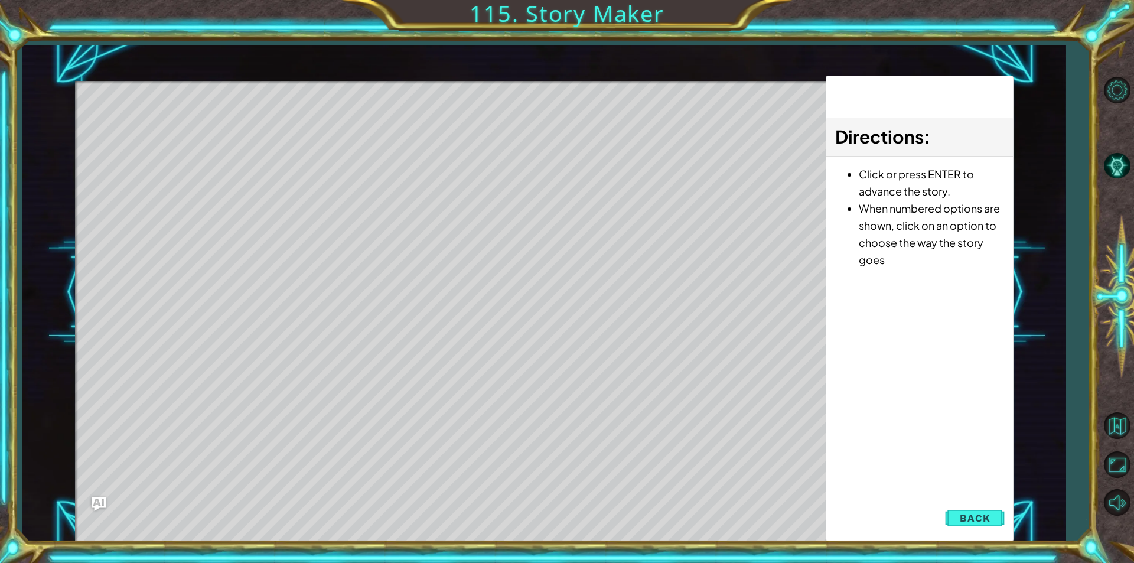
click at [451, 263] on div "Level Map" at bounding box center [348, 255] width 546 height 348
drag, startPoint x: 451, startPoint y: 258, endPoint x: 444, endPoint y: 253, distance: 8.7
click at [448, 257] on div "Level Map" at bounding box center [348, 255] width 546 height 348
drag, startPoint x: 444, startPoint y: 253, endPoint x: 453, endPoint y: 259, distance: 10.8
click at [452, 258] on div "Level Map" at bounding box center [348, 255] width 546 height 348
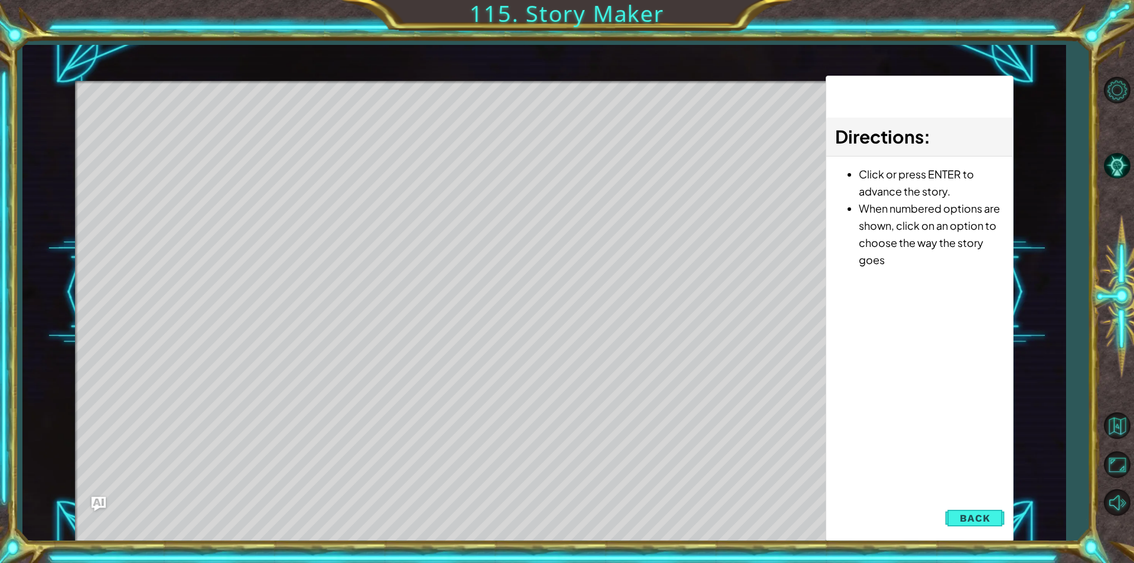
click at [453, 259] on div "Level Map" at bounding box center [348, 255] width 546 height 348
click at [451, 257] on div "Level Map" at bounding box center [348, 255] width 546 height 348
click at [451, 253] on div "Level Map" at bounding box center [348, 255] width 546 height 348
click at [454, 249] on div "Level Map" at bounding box center [348, 255] width 546 height 348
click at [447, 245] on div "Level Map" at bounding box center [348, 255] width 546 height 348
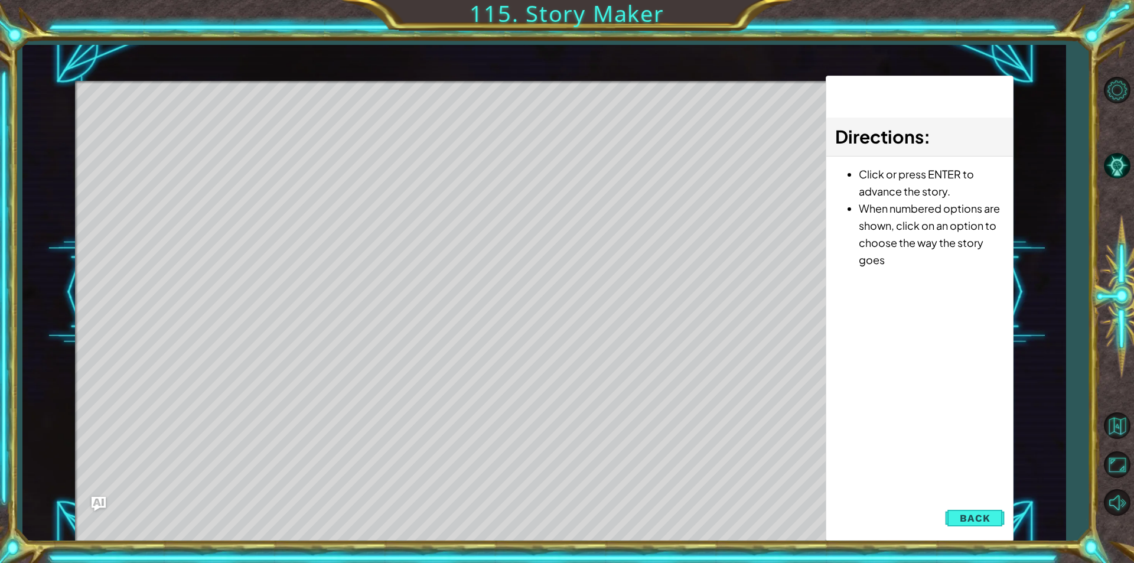
drag, startPoint x: 447, startPoint y: 245, endPoint x: 448, endPoint y: 253, distance: 8.4
click at [445, 252] on div "Level Map" at bounding box center [348, 255] width 546 height 348
drag, startPoint x: 449, startPoint y: 253, endPoint x: 454, endPoint y: 258, distance: 6.7
click at [452, 257] on div "Level Map" at bounding box center [348, 255] width 546 height 348
click at [459, 275] on div "Level Map" at bounding box center [348, 255] width 546 height 348
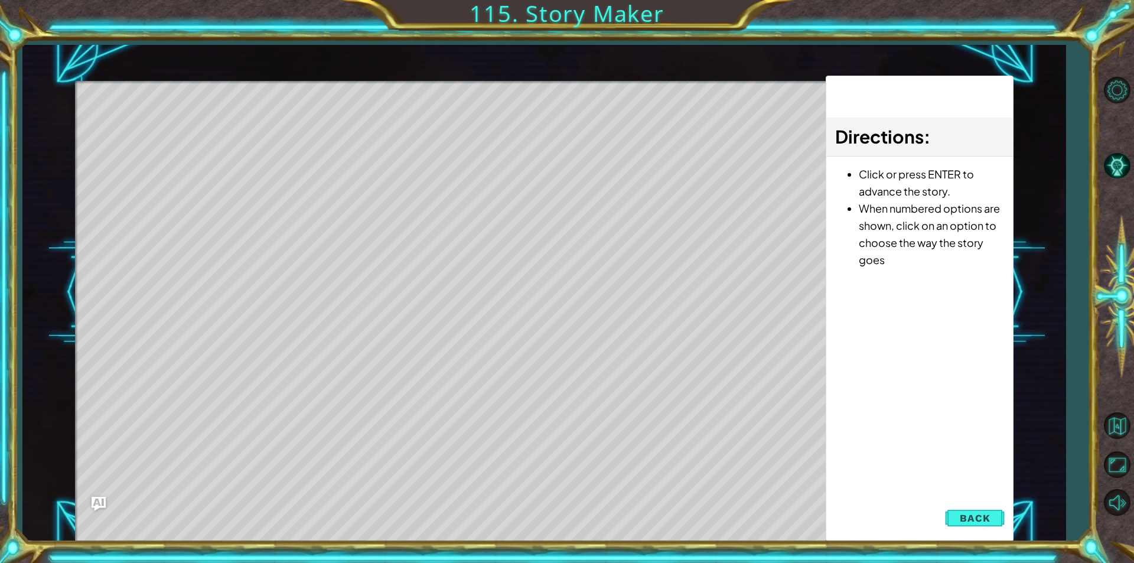
click at [441, 247] on div "Level Map" at bounding box center [348, 255] width 546 height 348
click at [970, 523] on span "Back" at bounding box center [975, 518] width 30 height 12
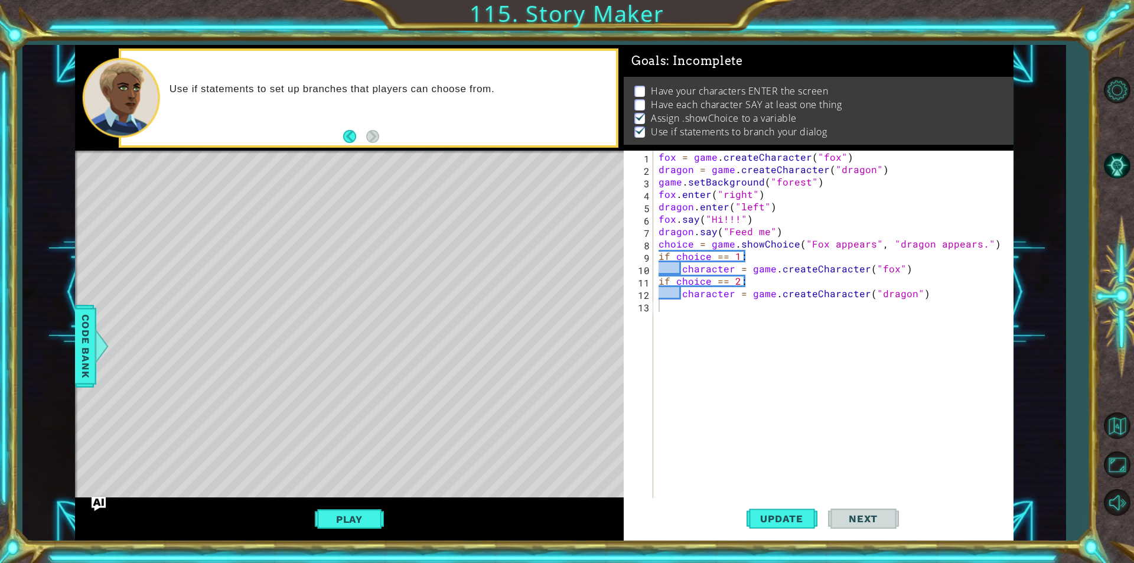
scroll to position [9, 0]
drag, startPoint x: 348, startPoint y: 287, endPoint x: 354, endPoint y: 276, distance: 12.2
click at [354, 276] on div "Level Map" at bounding box center [348, 325] width 546 height 348
click at [356, 276] on div "Level Map" at bounding box center [348, 325] width 546 height 348
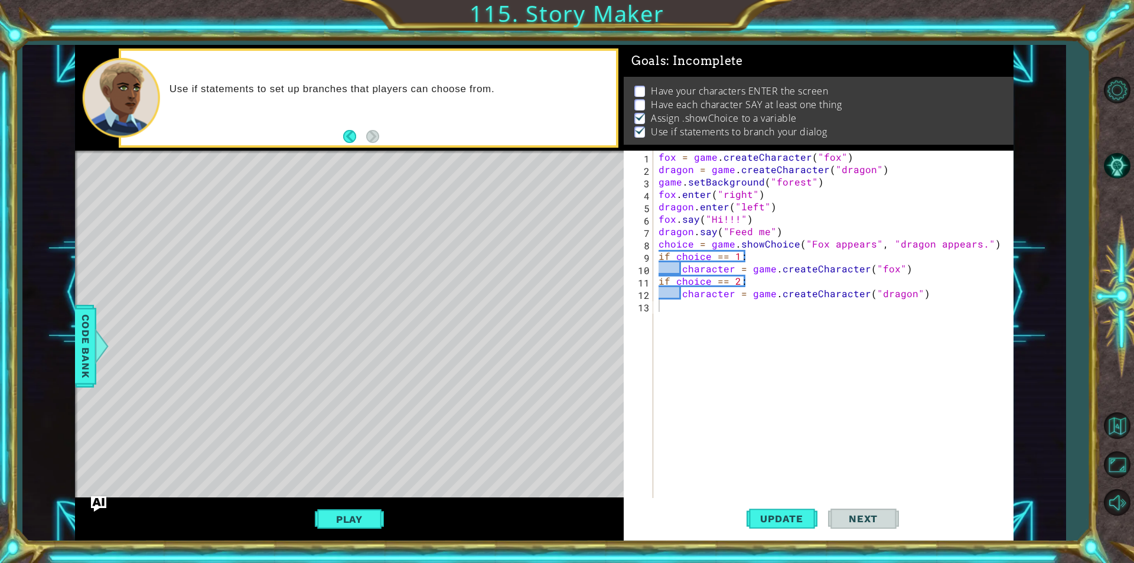
click at [102, 509] on img "Ask AI" at bounding box center [98, 503] width 15 height 15
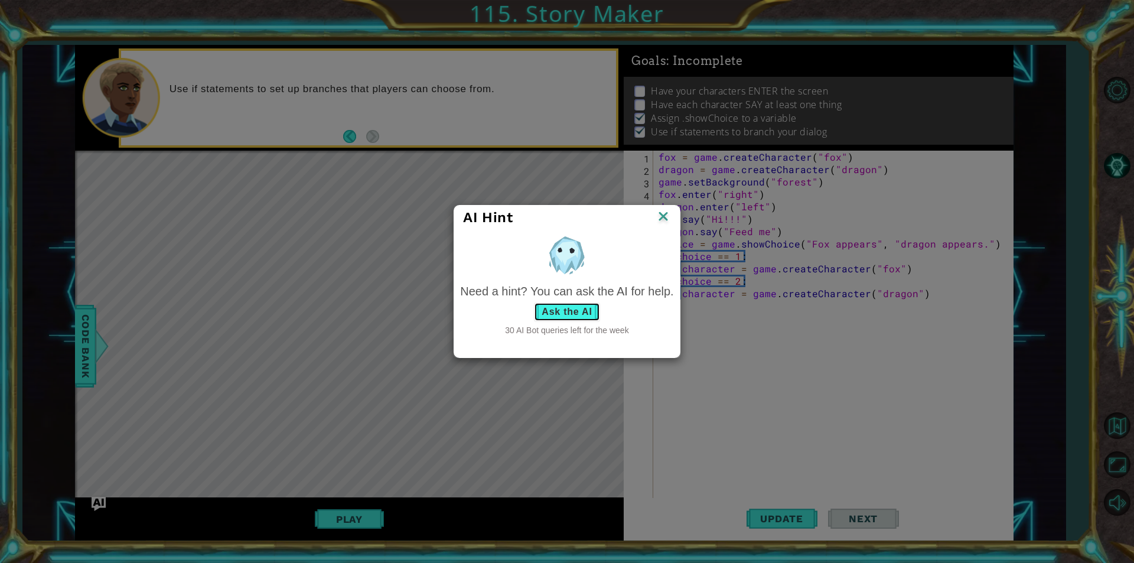
click at [586, 311] on button "Ask the AI" at bounding box center [567, 311] width 66 height 19
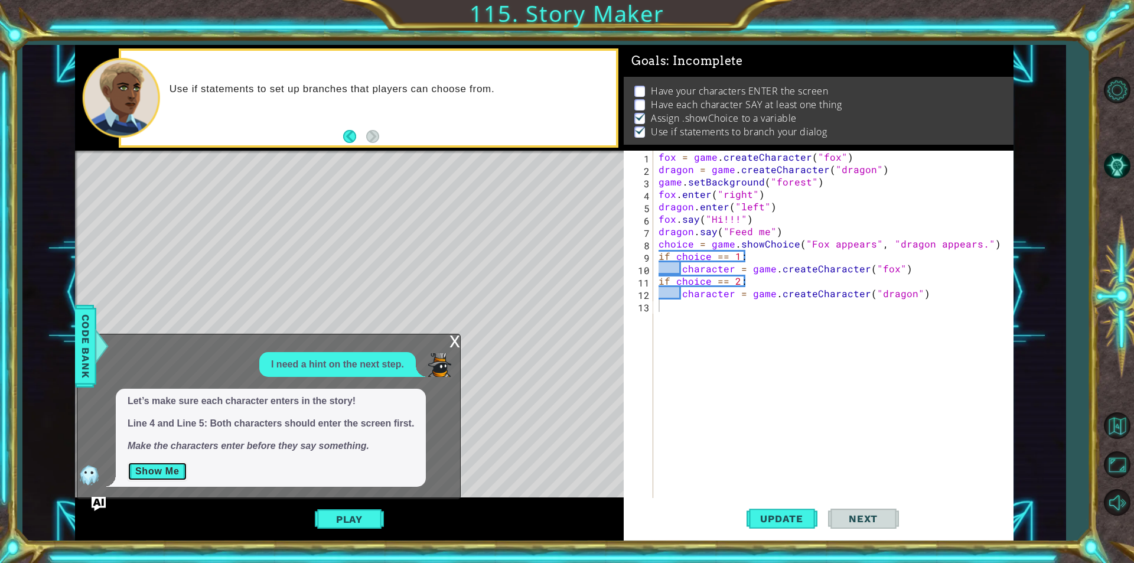
click at [171, 475] on button "Show Me" at bounding box center [158, 471] width 60 height 19
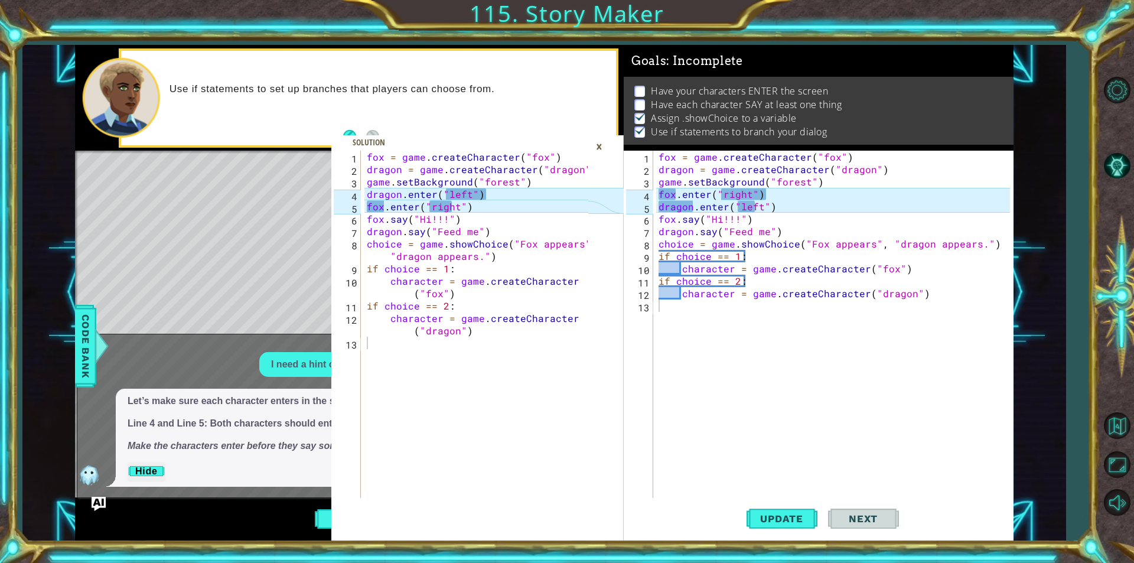
type textarea "dragon.enter("left")"
click at [397, 194] on div "fox = game . createCharacter ( "fox" ) dragon = game . createCharacter ( "drago…" at bounding box center [479, 337] width 230 height 372
type textarea "fox.enter("right")"
drag, startPoint x: 771, startPoint y: 198, endPoint x: 743, endPoint y: 194, distance: 28.1
click at [743, 194] on div "fox = game . createCharacter ( "fox" ) dragon = game . createCharacter ( "drago…" at bounding box center [836, 337] width 360 height 372
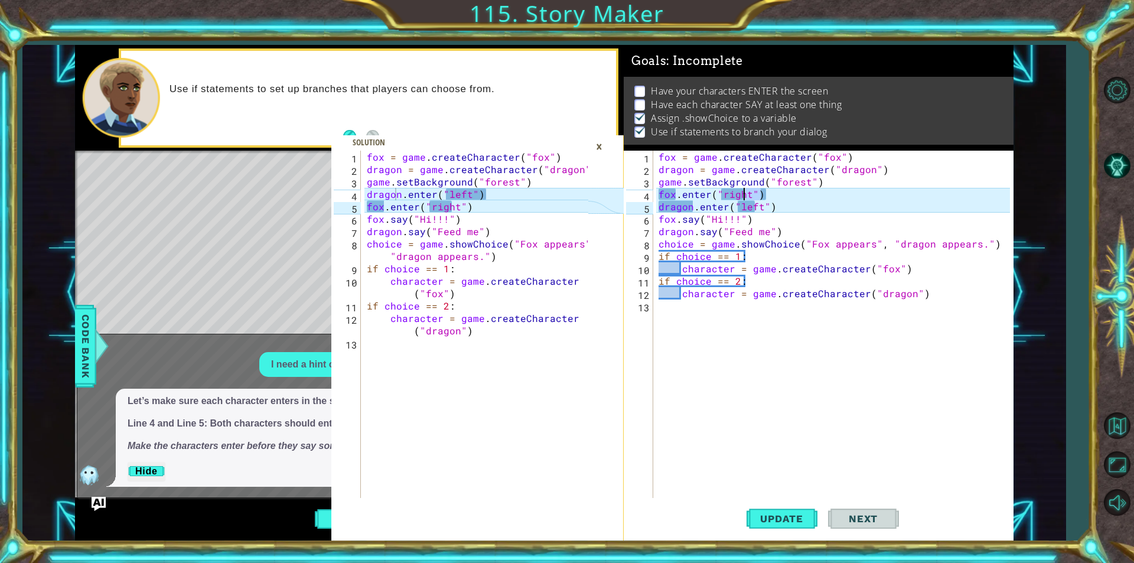
click at [760, 196] on div "fox = game . createCharacter ( "fox" ) dragon = game . createCharacter ( "drago…" at bounding box center [833, 324] width 354 height 347
drag, startPoint x: 759, startPoint y: 194, endPoint x: 657, endPoint y: 195, distance: 101.6
click at [657, 195] on div "fox = game . createCharacter ( "fox" ) dragon = game . createCharacter ( "drago…" at bounding box center [836, 337] width 360 height 372
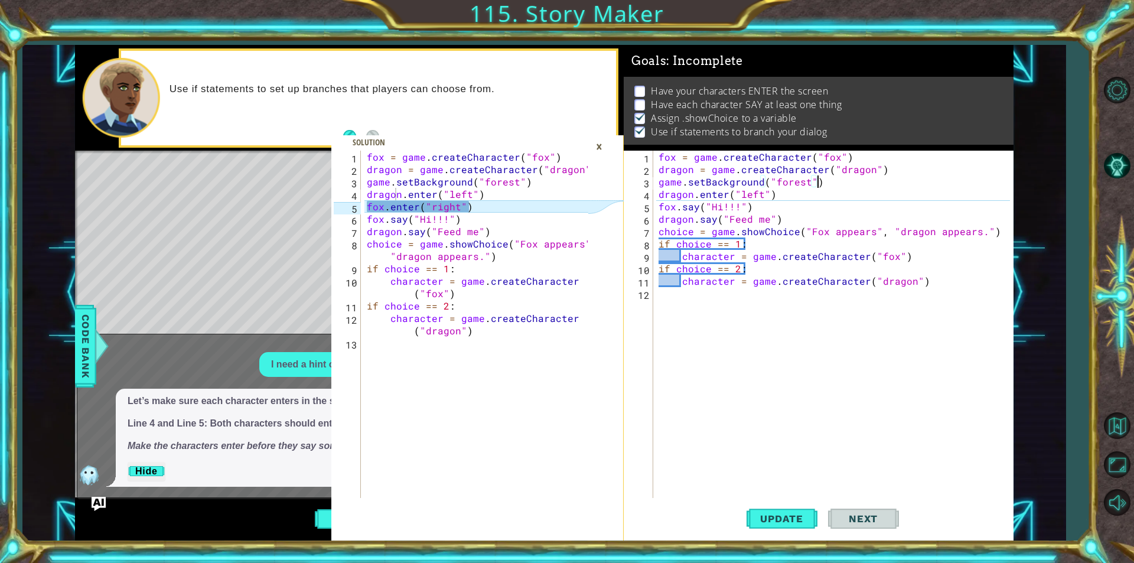
click at [777, 198] on div "fox = game . createCharacter ( "fox" ) dragon = game . createCharacter ( "drago…" at bounding box center [836, 337] width 360 height 372
type textarea "dragon.enter("left")"
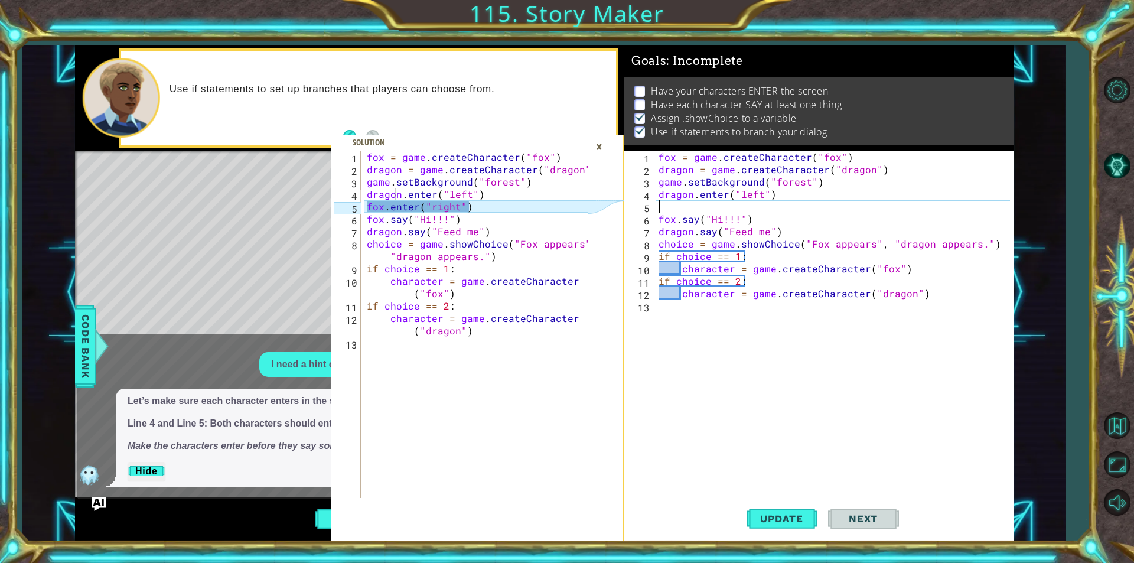
paste textarea "fox.enter("right")"
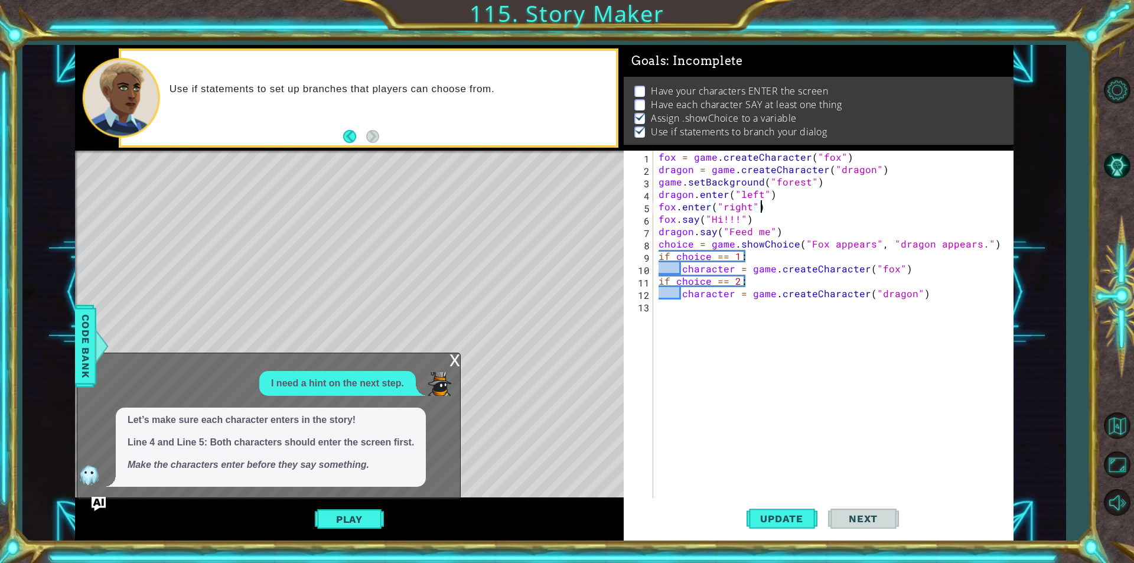
click at [451, 364] on div "x" at bounding box center [454, 359] width 11 height 12
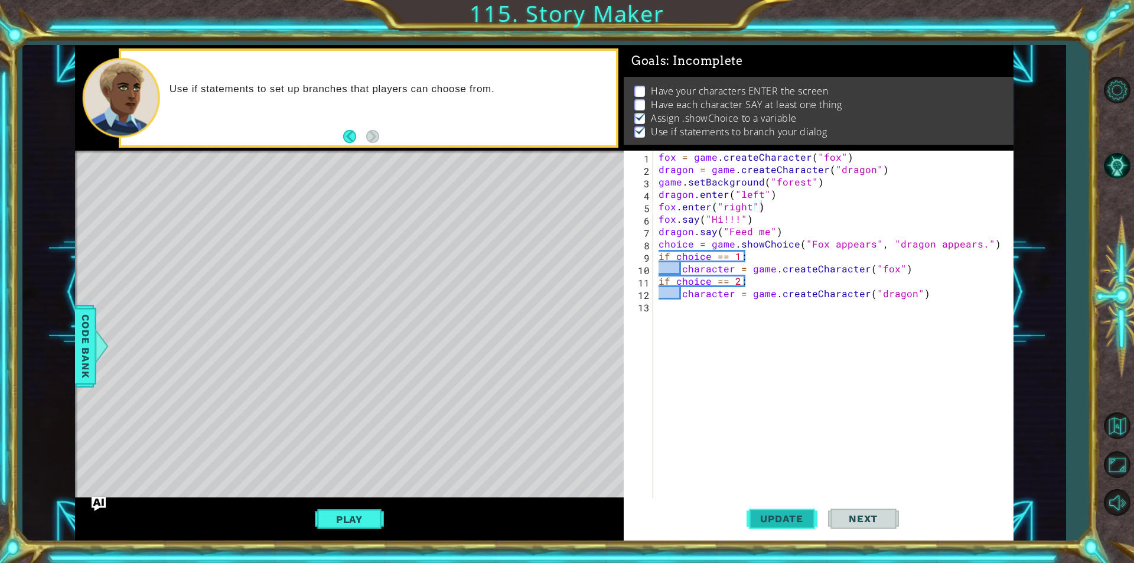
click at [775, 529] on button "Update" at bounding box center [782, 518] width 71 height 39
click at [747, 208] on div "fox = game . createCharacter ( "fox" ) dragon = game . createCharacter ( "drago…" at bounding box center [836, 337] width 360 height 372
click at [775, 216] on div "fox = game . createCharacter ( "fox" ) dragon = game . createCharacter ( "drago…" at bounding box center [836, 337] width 360 height 372
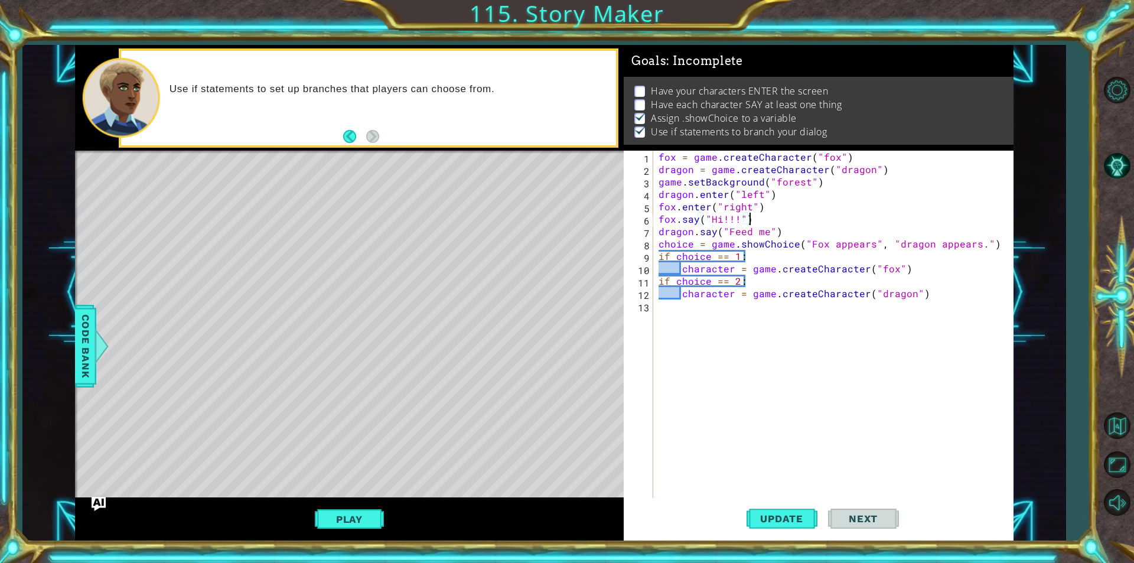
click at [783, 230] on div "fox = game . createCharacter ( "fox" ) dragon = game . createCharacter ( "drago…" at bounding box center [836, 337] width 360 height 372
click at [774, 226] on div "fox = game . createCharacter ( "fox" ) dragon = game . createCharacter ( "drago…" at bounding box center [836, 337] width 360 height 372
click at [767, 220] on div "fox = game . createCharacter ( "fox" ) dragon = game . createCharacter ( "drago…" at bounding box center [836, 337] width 360 height 372
click at [765, 210] on div "fox = game . createCharacter ( "fox" ) dragon = game . createCharacter ( "drago…" at bounding box center [836, 337] width 360 height 372
click at [742, 201] on div "fox = game . createCharacter ( "fox" ) dragon = game . createCharacter ( "drago…" at bounding box center [836, 337] width 360 height 372
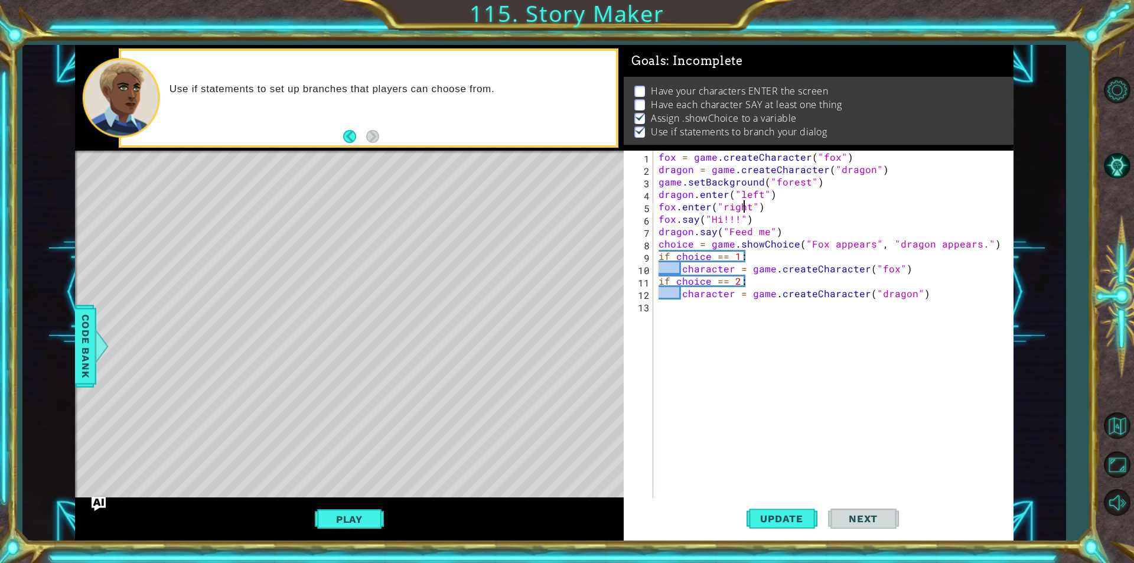
click at [722, 193] on div "fox = game . createCharacter ( "fox" ) dragon = game . createCharacter ( "drago…" at bounding box center [836, 337] width 360 height 372
click at [737, 198] on div "fox = game . createCharacter ( "fox" ) dragon = game . createCharacter ( "drago…" at bounding box center [836, 337] width 360 height 372
click at [739, 197] on div "fox = game . createCharacter ( "fox" ) dragon = game . createCharacter ( "drago…" at bounding box center [836, 337] width 360 height 372
click at [742, 207] on div "fox = game . createCharacter ( "fox" ) dragon = game . createCharacter ( "drago…" at bounding box center [836, 337] width 360 height 372
click at [728, 204] on div "fox = game . createCharacter ( "fox" ) dragon = game . createCharacter ( "drago…" at bounding box center [836, 337] width 360 height 372
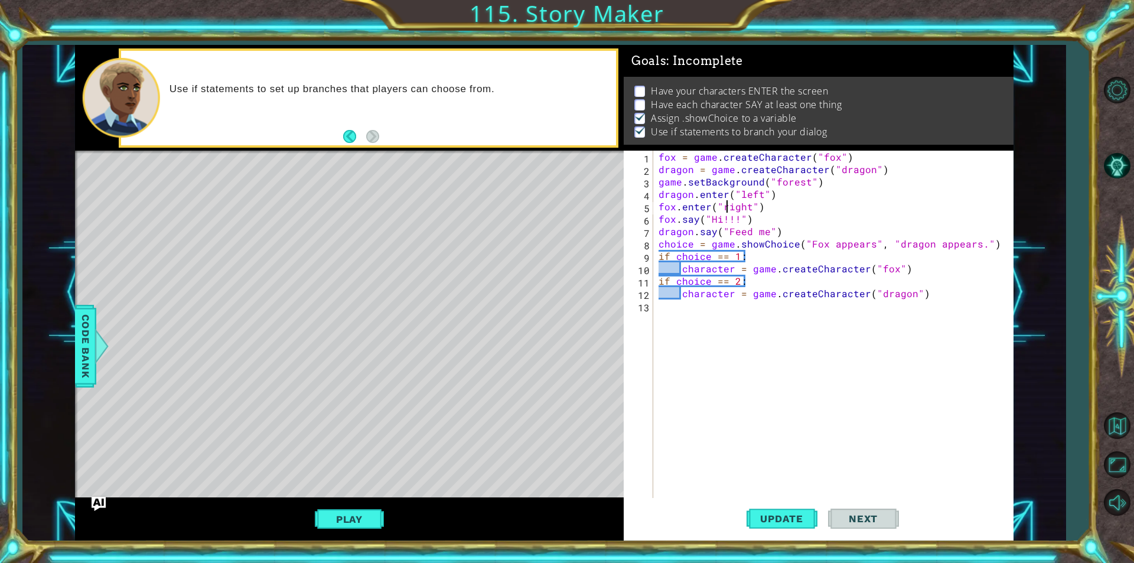
click at [735, 208] on div "fox = game . createCharacter ( "fox" ) dragon = game . createCharacter ( "drago…" at bounding box center [836, 337] width 360 height 372
click at [801, 537] on button "Update" at bounding box center [782, 518] width 71 height 39
click at [801, 522] on span "Update" at bounding box center [781, 519] width 67 height 12
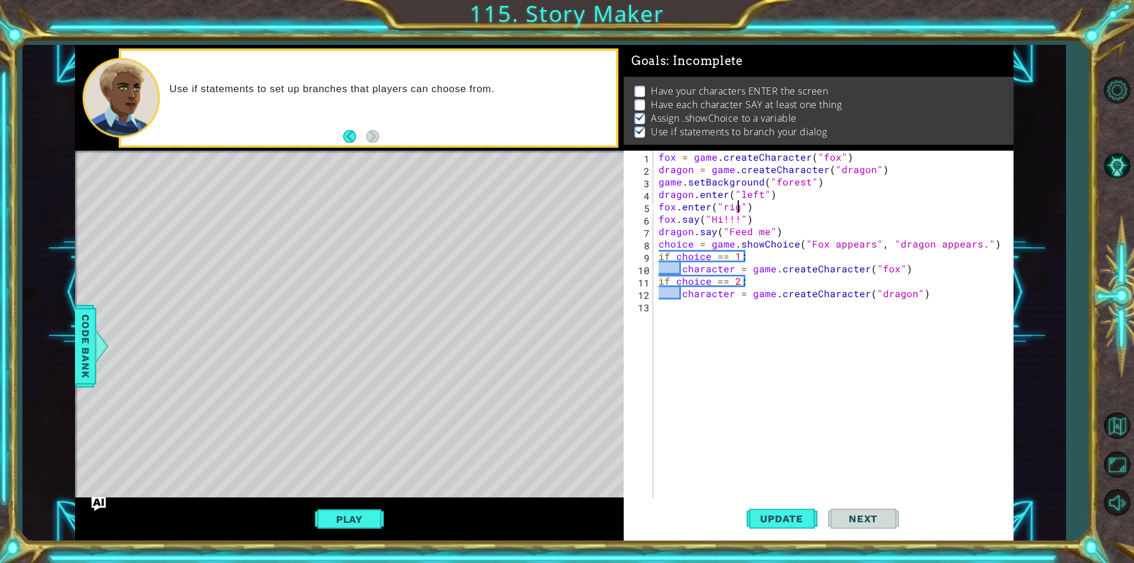
scroll to position [0, 5]
click at [786, 519] on span "Update" at bounding box center [781, 519] width 67 height 12
drag, startPoint x: 786, startPoint y: 519, endPoint x: 795, endPoint y: 507, distance: 15.1
click at [786, 519] on span "Update" at bounding box center [781, 519] width 67 height 12
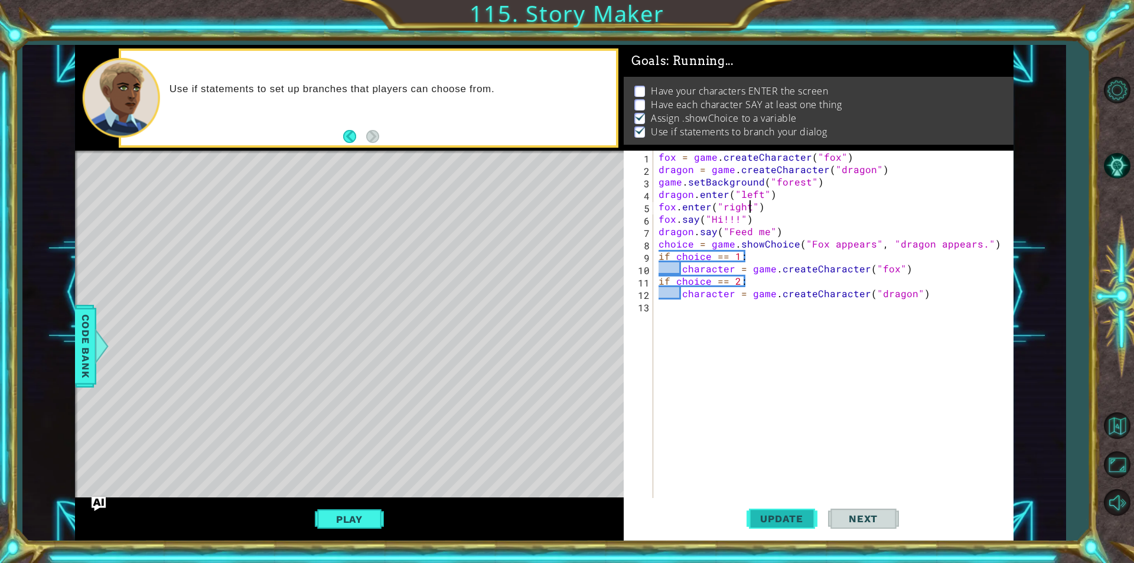
click at [795, 507] on button "Update" at bounding box center [782, 518] width 71 height 39
click at [796, 508] on button "Update" at bounding box center [782, 518] width 71 height 39
click at [792, 508] on button "Update" at bounding box center [782, 518] width 71 height 39
click at [791, 508] on button "Update" at bounding box center [782, 518] width 71 height 39
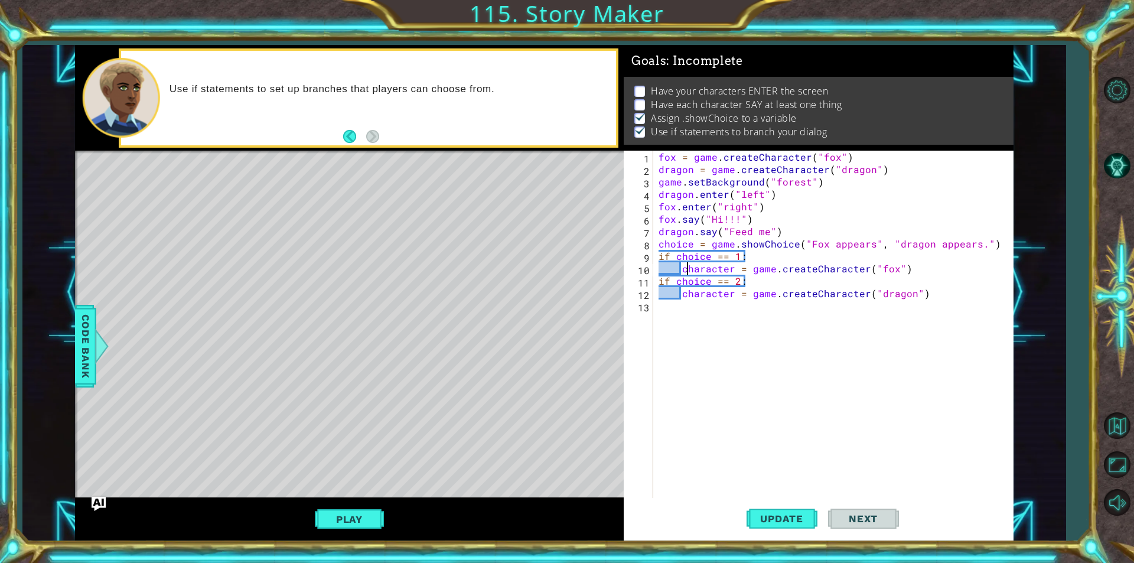
drag, startPoint x: 685, startPoint y: 272, endPoint x: 815, endPoint y: 290, distance: 131.8
click at [695, 275] on div "fox = game . createCharacter ( "fox" ) dragon = game . createCharacter ( "drago…" at bounding box center [836, 337] width 360 height 372
click at [823, 291] on div "fox = game . createCharacter ( "fox" ) dragon = game . createCharacter ( "drago…" at bounding box center [836, 337] width 360 height 372
click at [829, 289] on div "fox = game . createCharacter ( "fox" ) dragon = game . createCharacter ( "drago…" at bounding box center [836, 337] width 360 height 372
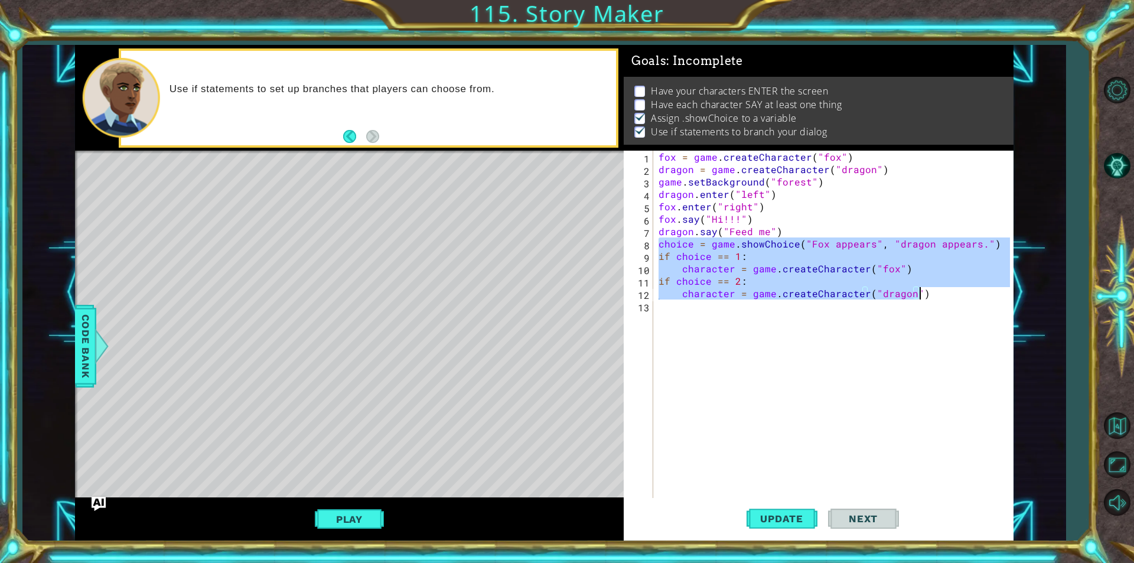
drag, startPoint x: 657, startPoint y: 243, endPoint x: 938, endPoint y: 297, distance: 286.3
click at [938, 297] on div "fox = game . createCharacter ( "fox" ) dragon = game . createCharacter ( "drago…" at bounding box center [836, 337] width 360 height 372
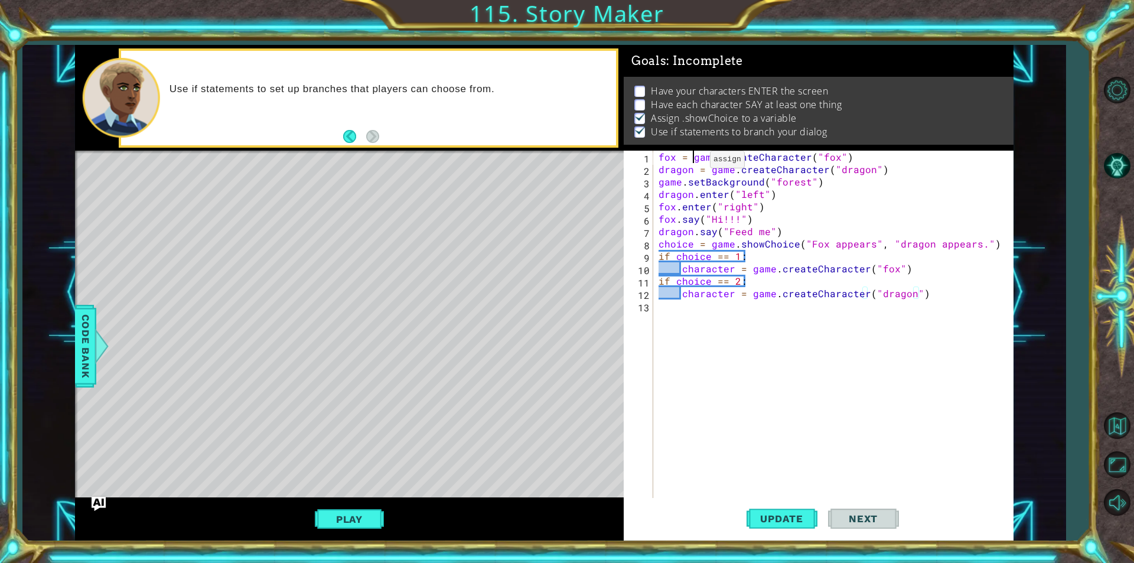
drag, startPoint x: 695, startPoint y: 162, endPoint x: 698, endPoint y: 169, distance: 6.9
click at [695, 163] on div "fox = game . createCharacter ( "fox" ) dragon = game . createCharacter ( "drago…" at bounding box center [836, 337] width 360 height 372
click at [677, 175] on div "fox = game . createCharacter ( "fox" ) dragon = game . createCharacter ( "drago…" at bounding box center [836, 337] width 360 height 372
click at [878, 171] on div "fox = game . createCharacter ( "fox" ) dragon = game . createCharacter ( "drago…" at bounding box center [836, 337] width 360 height 372
type textarea "dragon = game.createCharacter("dragon")"
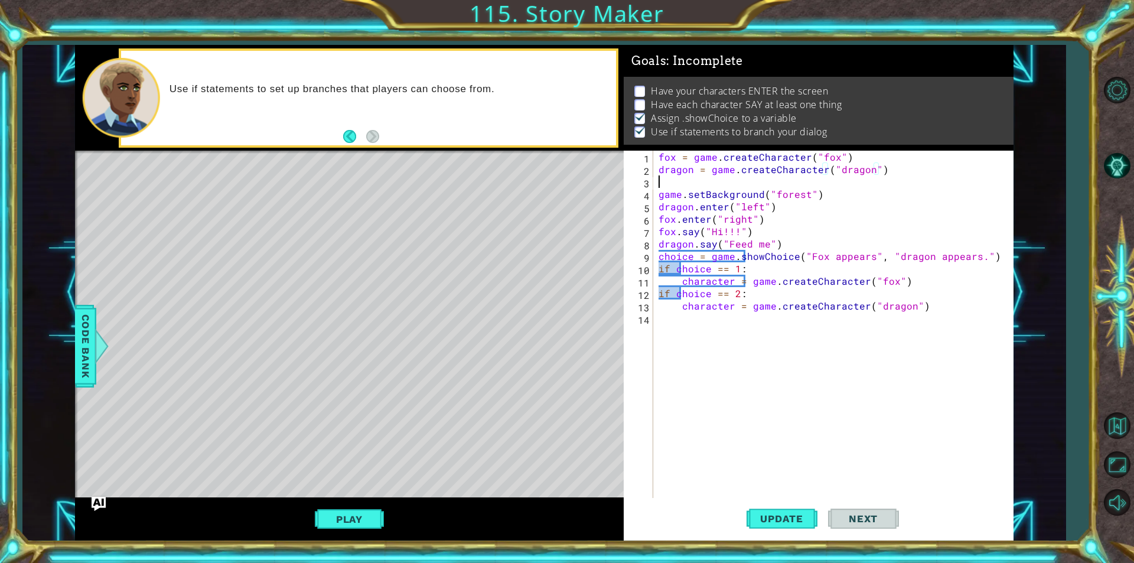
scroll to position [0, 0]
paste textarea "character = game.createCharacter("dragon")"
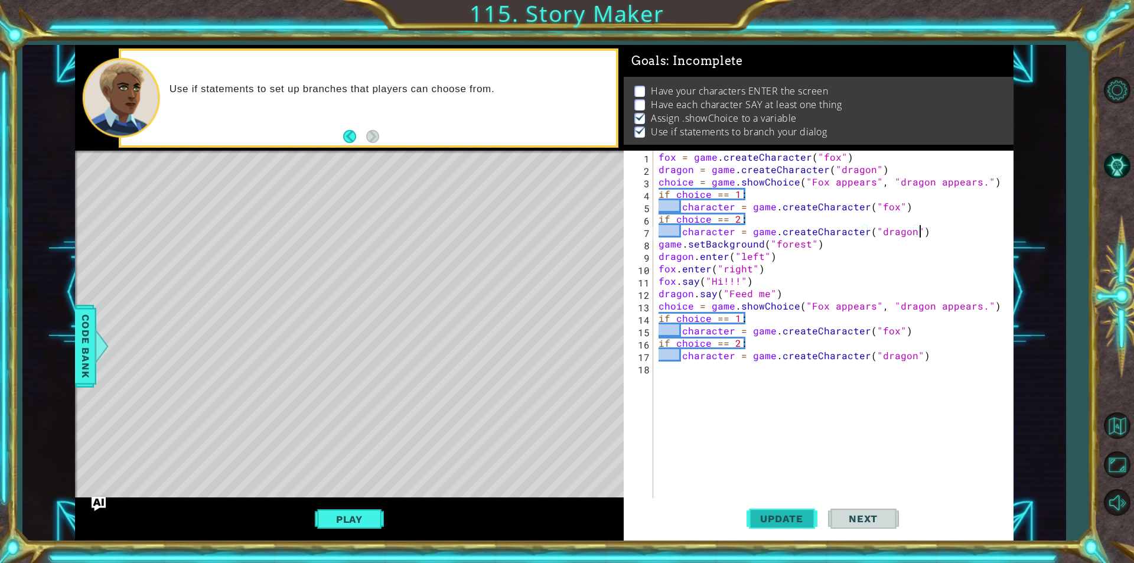
click at [787, 522] on span "Update" at bounding box center [781, 519] width 67 height 12
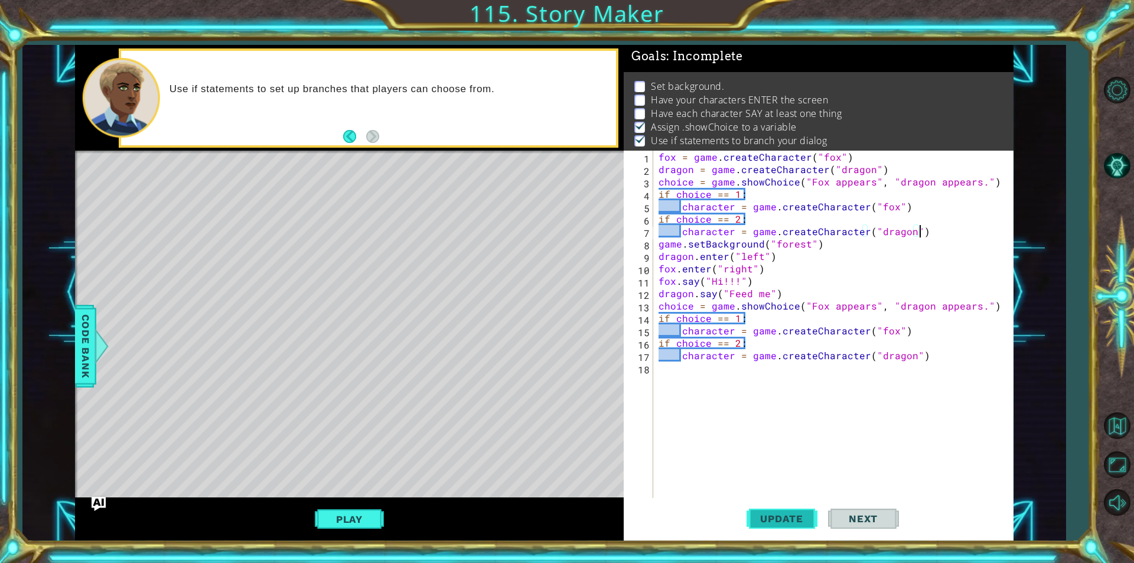
click at [787, 522] on span "Update" at bounding box center [781, 519] width 67 height 12
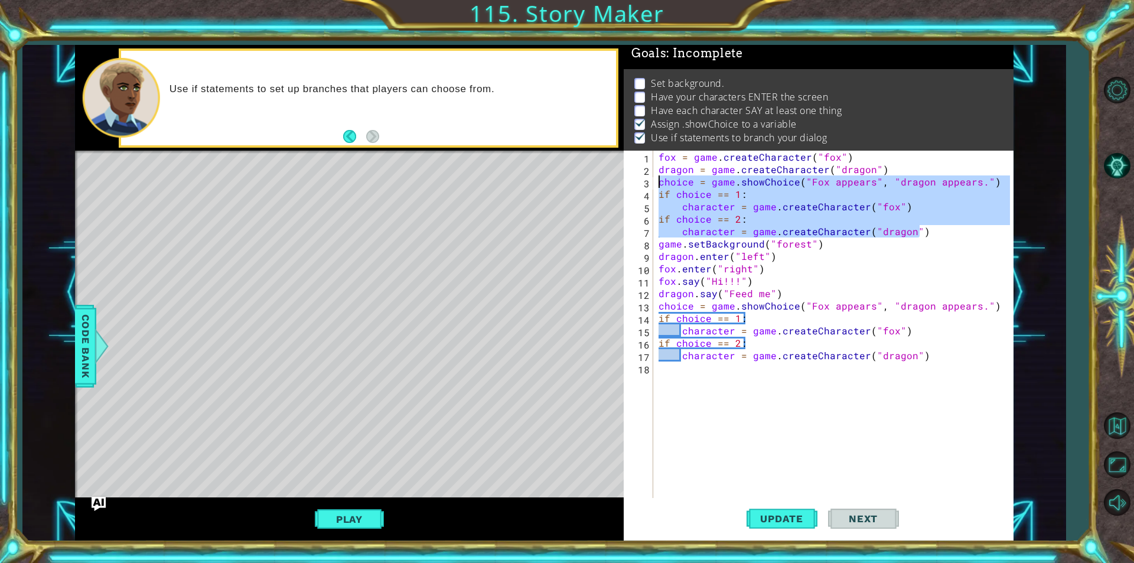
drag, startPoint x: 924, startPoint y: 233, endPoint x: 659, endPoint y: 177, distance: 271.8
click at [659, 177] on div "fox = game . createCharacter ( "fox" ) dragon = game . createCharacter ( "drago…" at bounding box center [836, 337] width 360 height 372
type textarea "choice = game.showChoice("Fox appears", "dragon appears.") if choice == 1:"
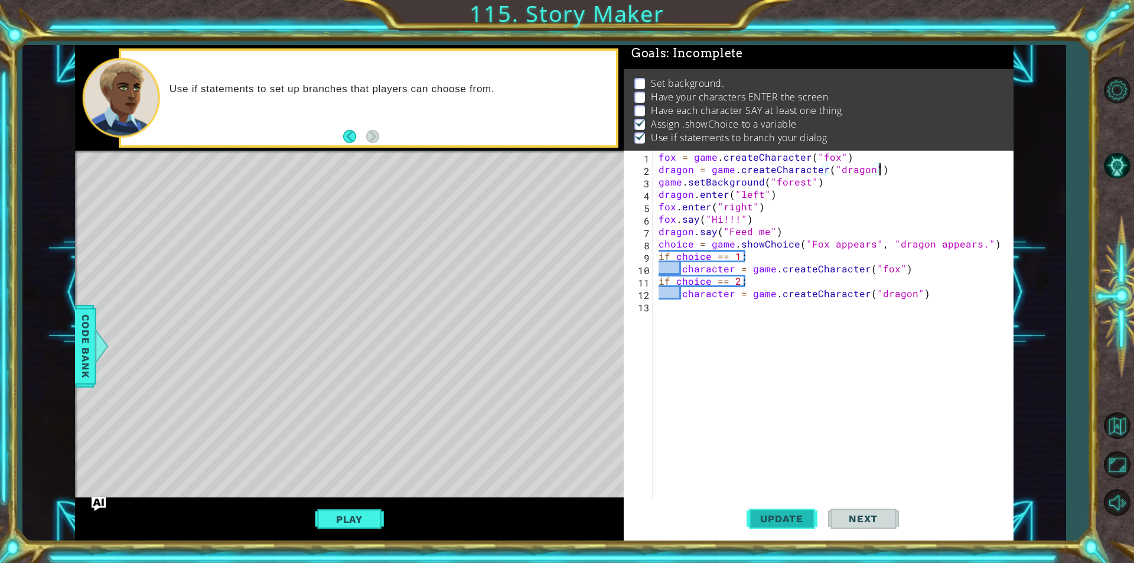
click at [800, 513] on span "Update" at bounding box center [781, 519] width 67 height 12
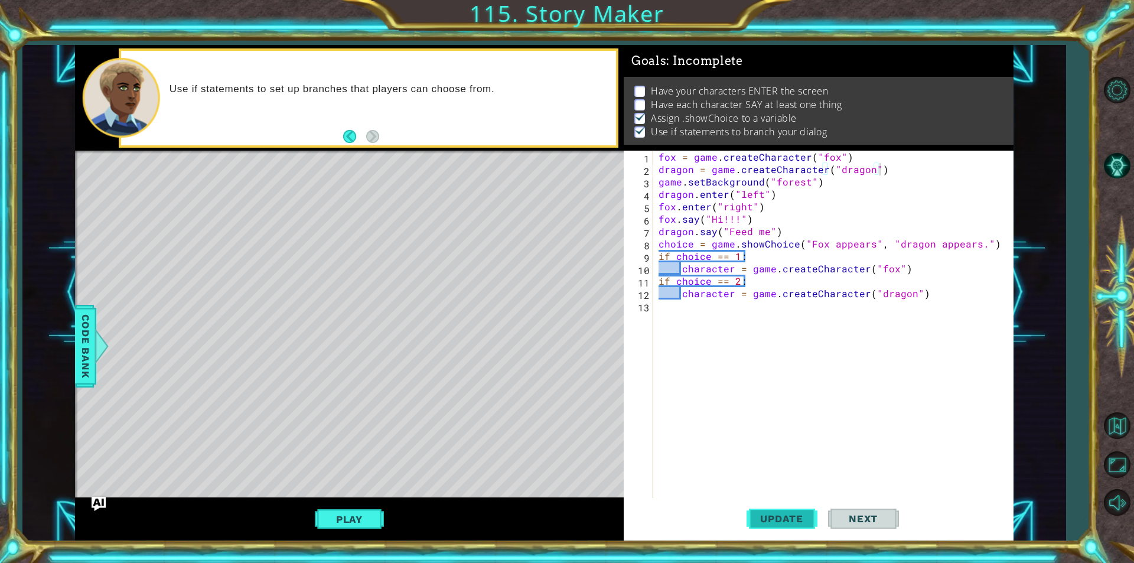
click at [810, 513] on span "Update" at bounding box center [781, 519] width 67 height 12
click at [810, 512] on button "Update" at bounding box center [782, 518] width 71 height 39
click at [810, 513] on span "Update" at bounding box center [781, 519] width 67 height 12
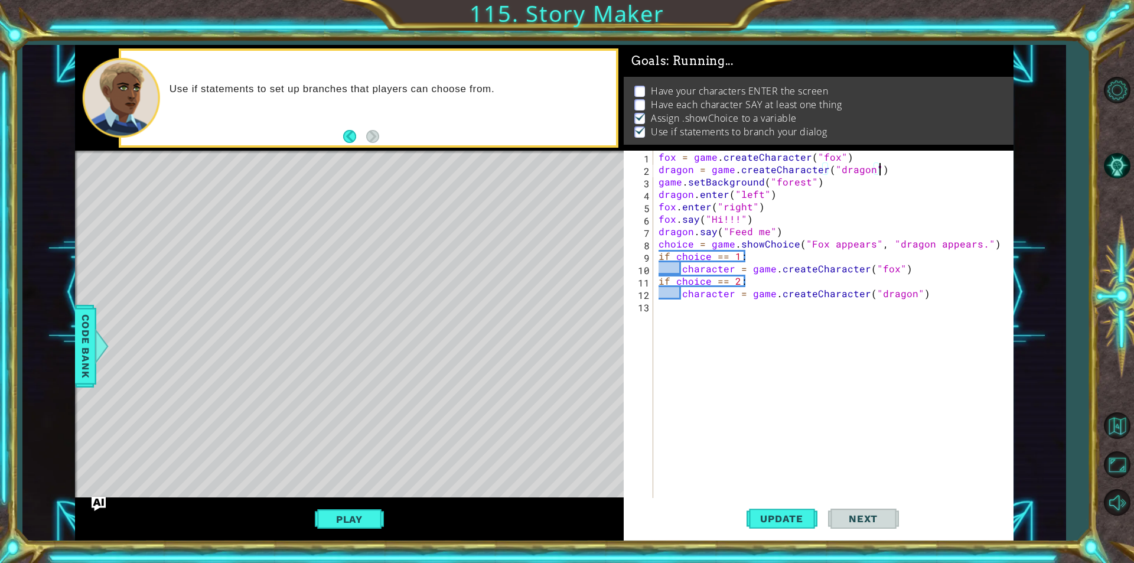
scroll to position [5, 0]
drag, startPoint x: 810, startPoint y: 513, endPoint x: 759, endPoint y: 465, distance: 69.8
click at [809, 516] on span "Update" at bounding box center [781, 519] width 67 height 12
drag, startPoint x: 595, startPoint y: 92, endPoint x: 627, endPoint y: 103, distance: 33.6
click at [626, 103] on div "dragon.enter("left") 1 2 3 4 5 6 7 8 9 10 11 12 13 fox = game . createCharacter…" at bounding box center [544, 293] width 938 height 496
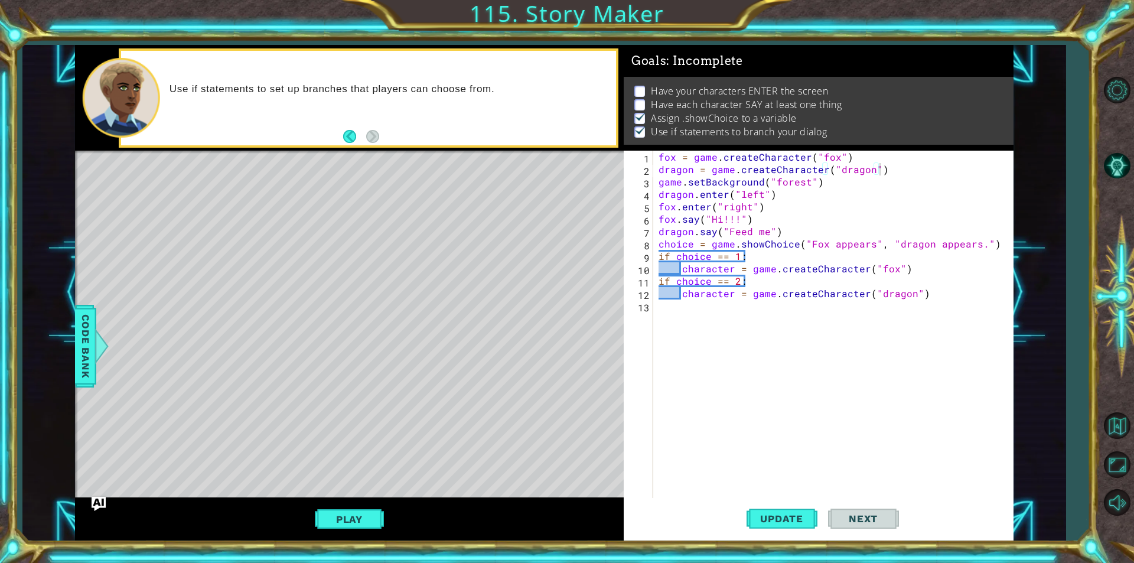
drag, startPoint x: 597, startPoint y: 77, endPoint x: 697, endPoint y: 124, distance: 110.2
click at [686, 116] on div "dragon.enter("left") 1 2 3 4 5 6 7 8 9 10 11 12 13 fox = game . createCharacter…" at bounding box center [544, 293] width 938 height 496
drag, startPoint x: 623, startPoint y: 113, endPoint x: 677, endPoint y: 101, distance: 55.7
click at [667, 109] on div "dragon.enter("left") 1 2 3 4 5 6 7 8 9 10 11 12 13 fox = game . createCharacter…" at bounding box center [544, 293] width 938 height 496
drag, startPoint x: 661, startPoint y: 204, endPoint x: 696, endPoint y: 197, distance: 35.6
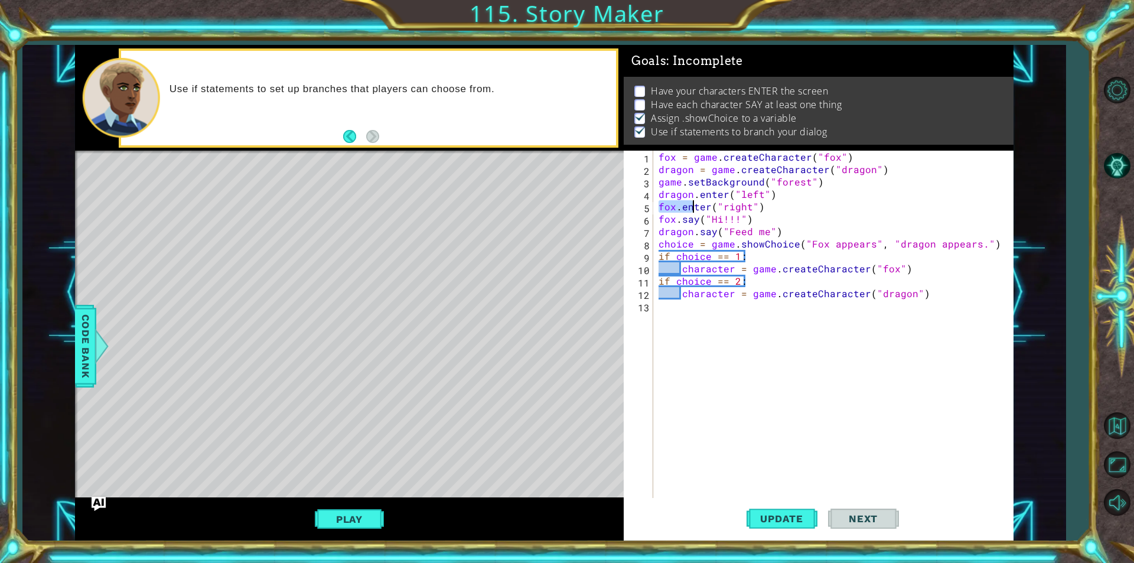
click at [700, 203] on div "fox = game . createCharacter ( "fox" ) dragon = game . createCharacter ( "drago…" at bounding box center [836, 337] width 360 height 372
click at [672, 192] on div "fox = game . createCharacter ( "fox" ) dragon = game . createCharacter ( "drago…" at bounding box center [836, 337] width 360 height 372
drag, startPoint x: 667, startPoint y: 188, endPoint x: 701, endPoint y: 211, distance: 41.3
click at [700, 211] on div "fox = game . createCharacter ( "fox" ) dragon = game . createCharacter ( "drago…" at bounding box center [836, 337] width 360 height 372
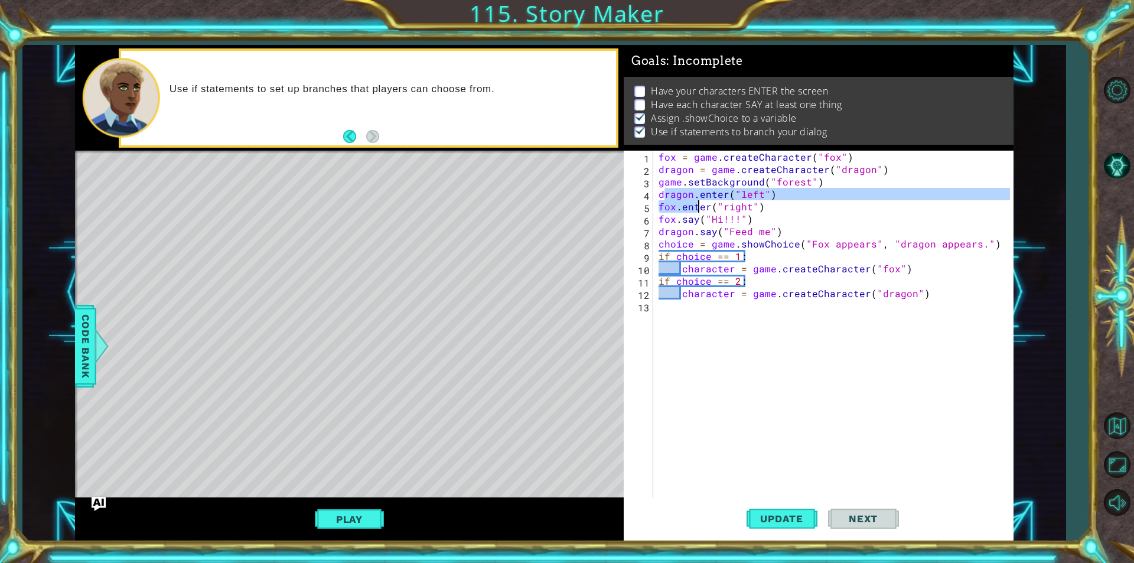
click at [767, 223] on div "fox = game . createCharacter ( "fox" ) dragon = game . createCharacter ( "drago…" at bounding box center [836, 337] width 360 height 372
type textarea "fox.say("Hi!!!")"
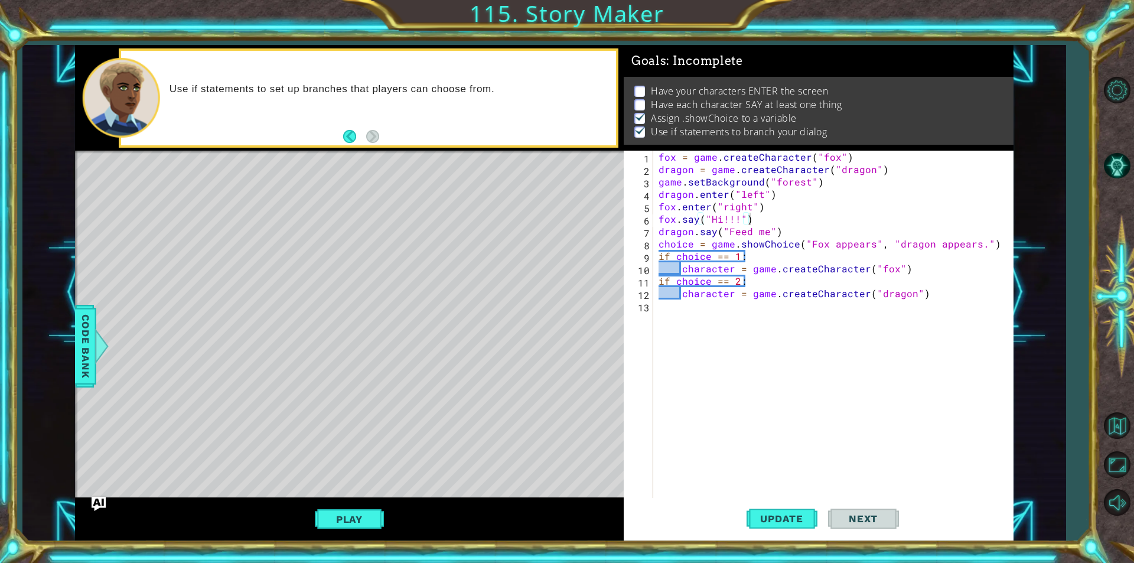
drag, startPoint x: 661, startPoint y: 106, endPoint x: 734, endPoint y: 115, distance: 73.8
click at [720, 112] on p "Assign .showChoice to a variable" at bounding box center [724, 118] width 146 height 13
click at [853, 520] on span "Next" at bounding box center [863, 519] width 53 height 12
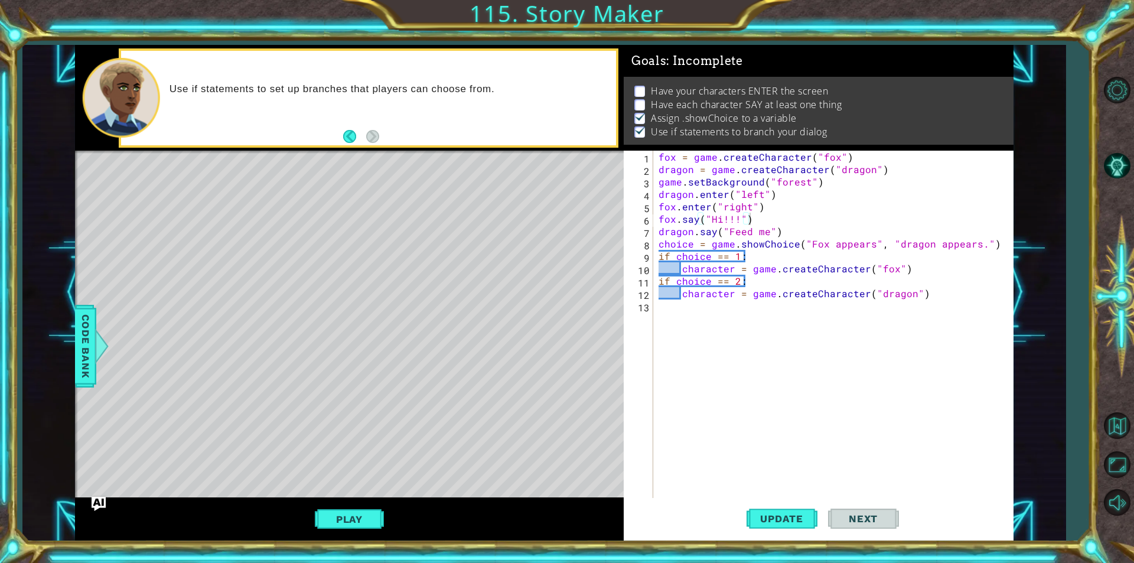
click at [856, 515] on span "Next" at bounding box center [863, 519] width 53 height 12
click at [803, 517] on span "Update" at bounding box center [781, 519] width 67 height 12
